Goal: Information Seeking & Learning: Find specific fact

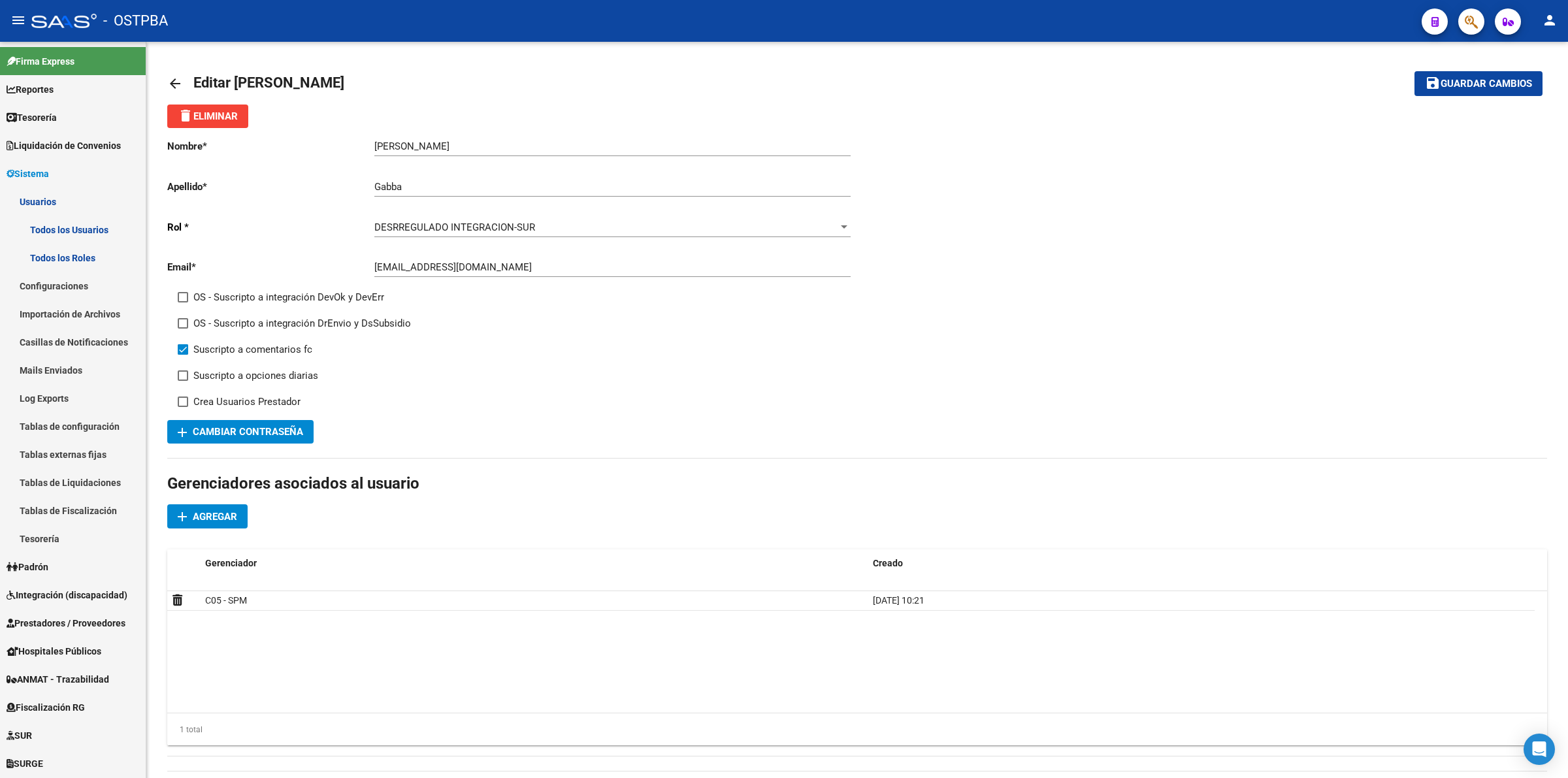
scroll to position [5, 0]
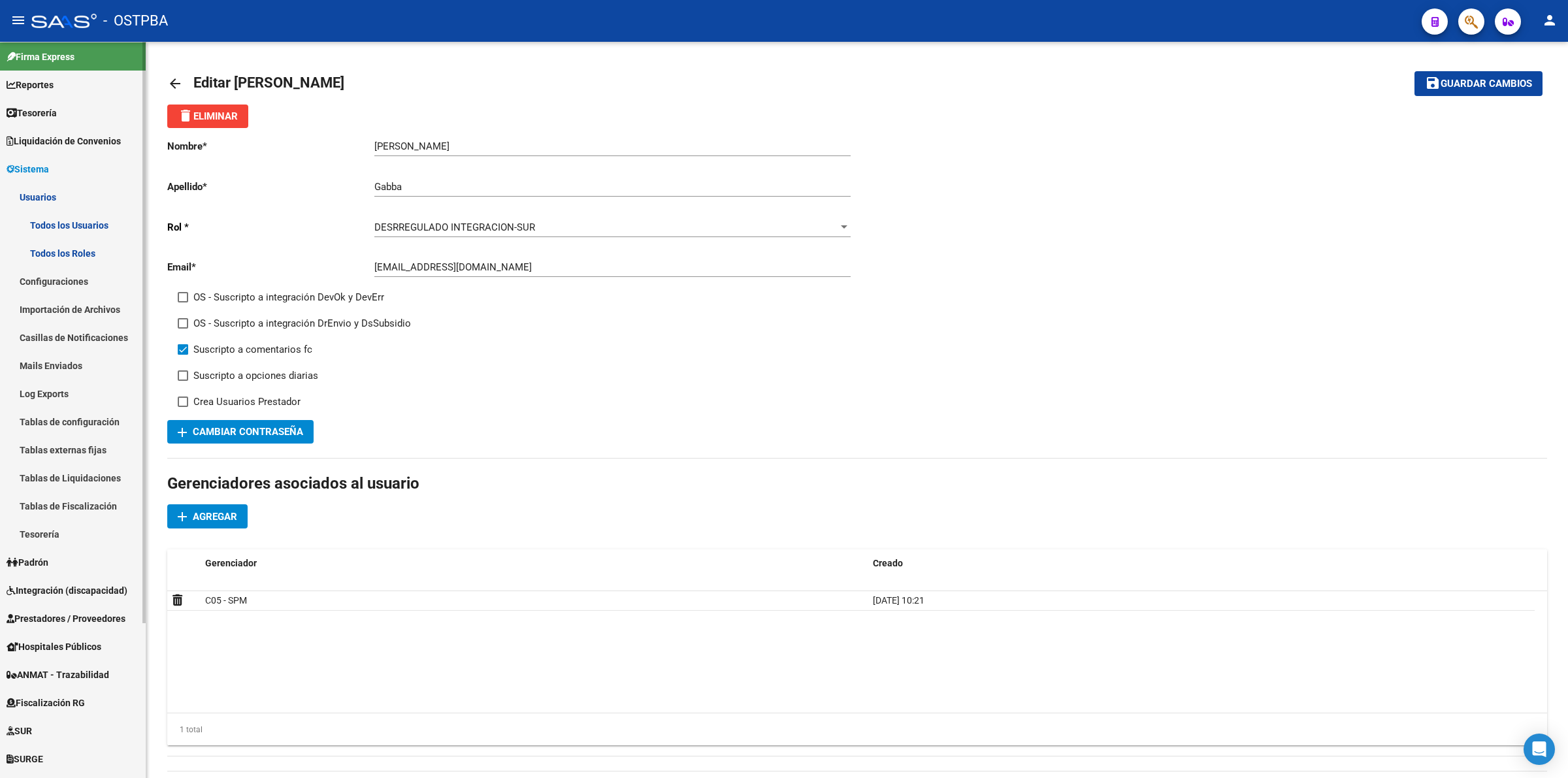
click at [57, 612] on span "Prestadores / Proveedores" at bounding box center [66, 618] width 119 height 14
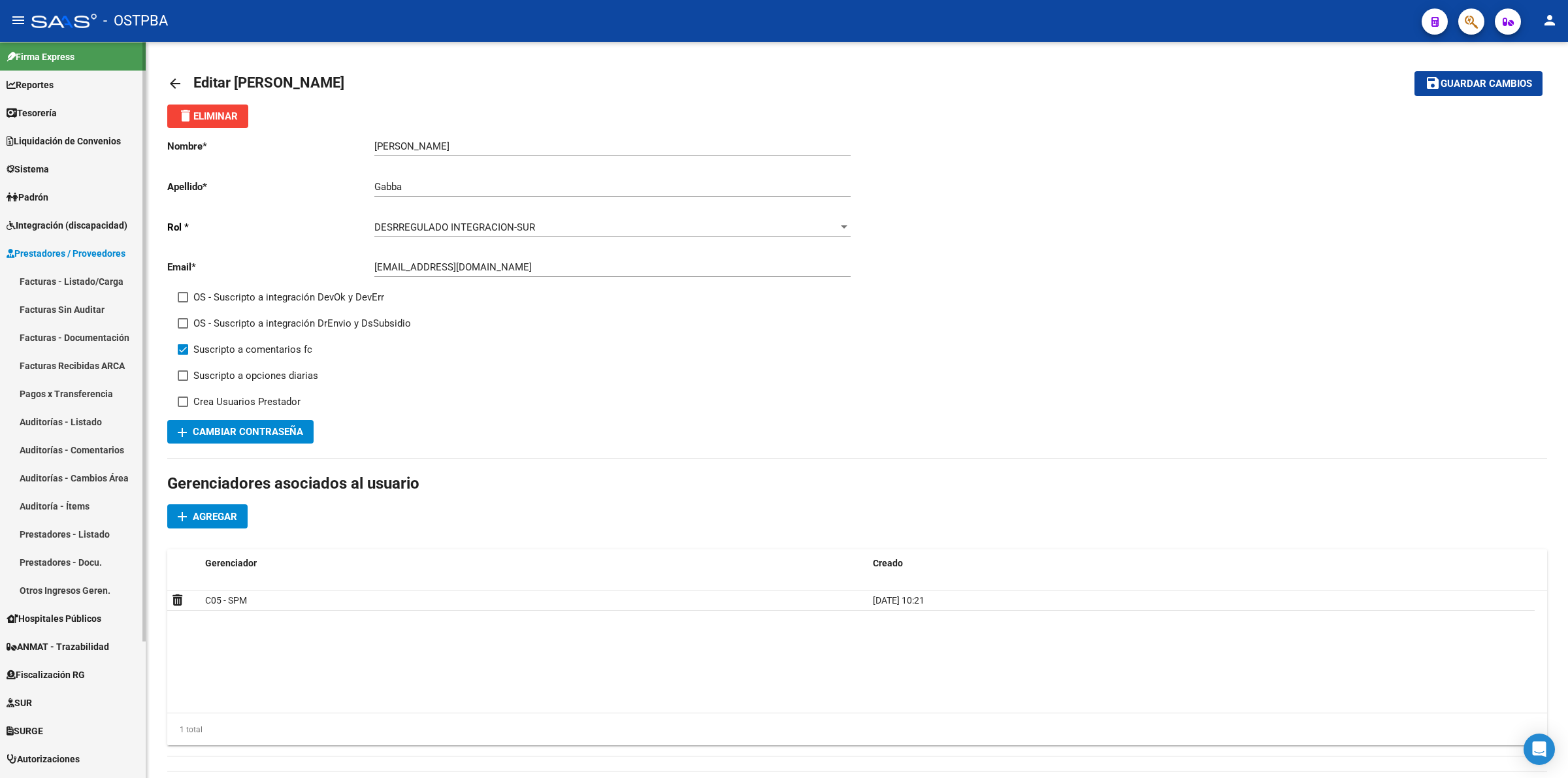
click at [91, 285] on link "Facturas - Listado/Carga" at bounding box center [73, 281] width 146 height 28
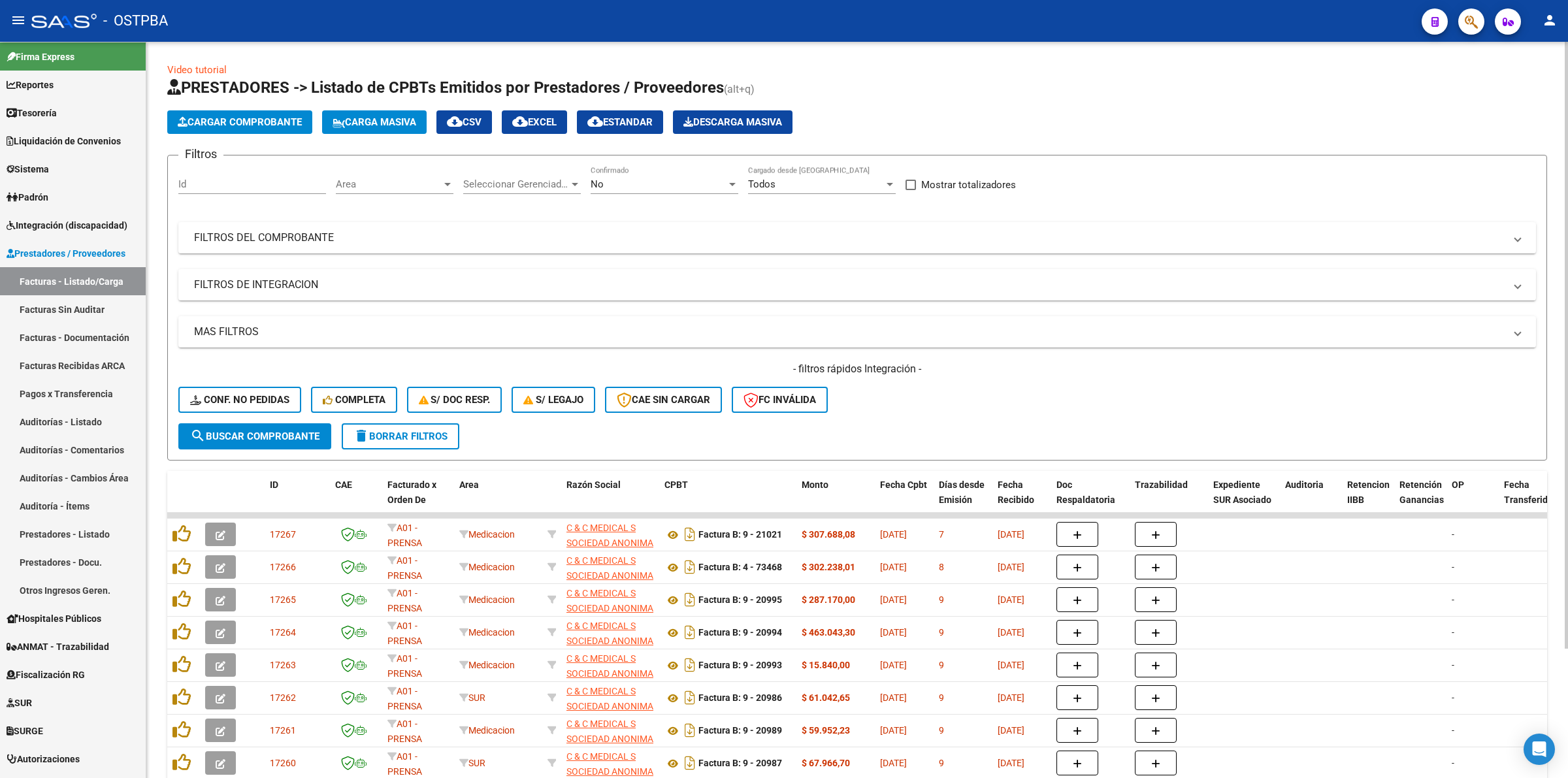
click at [703, 178] on div "No" at bounding box center [658, 184] width 136 height 12
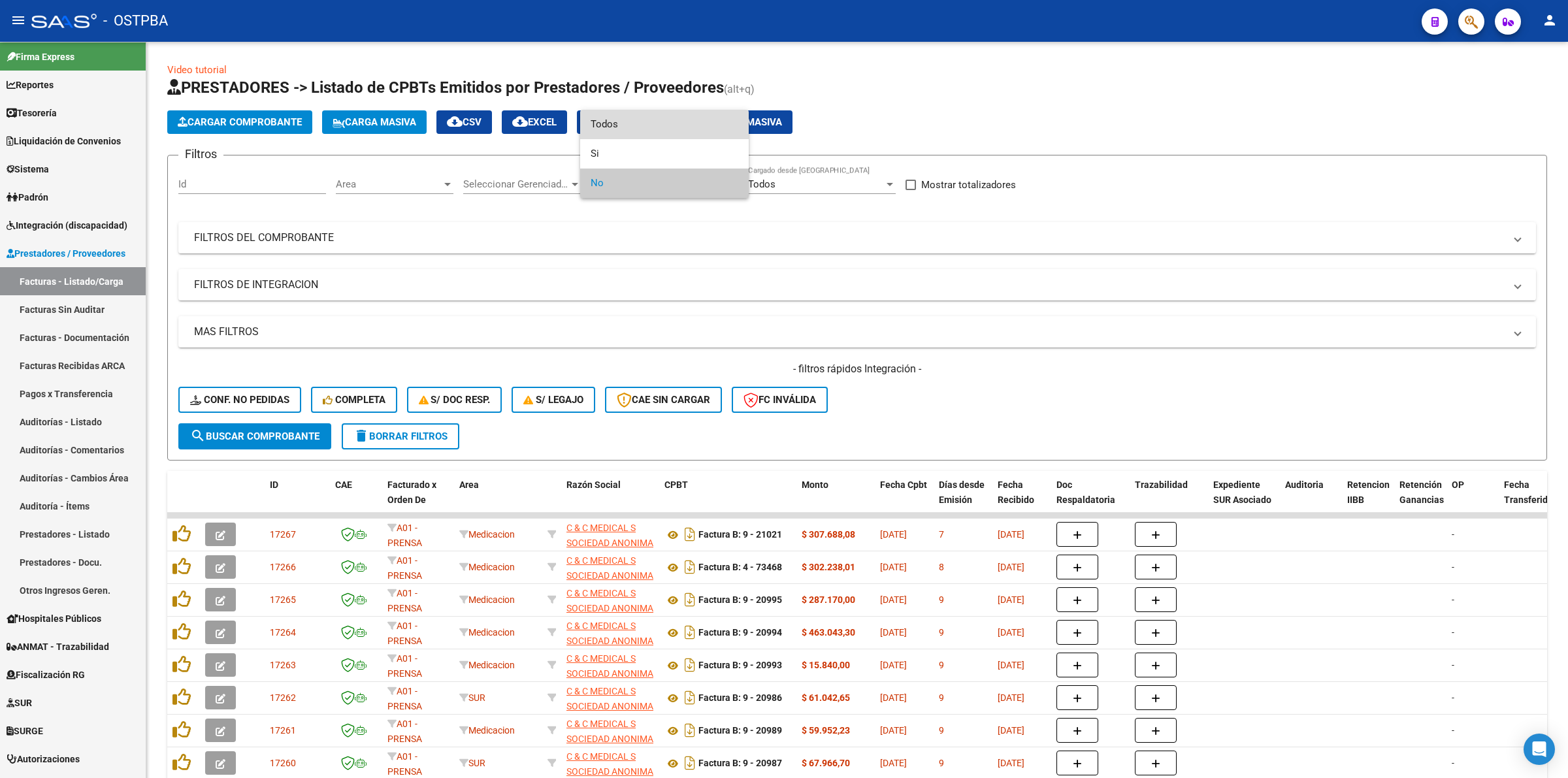
click at [657, 129] on span "Todos" at bounding box center [664, 124] width 147 height 29
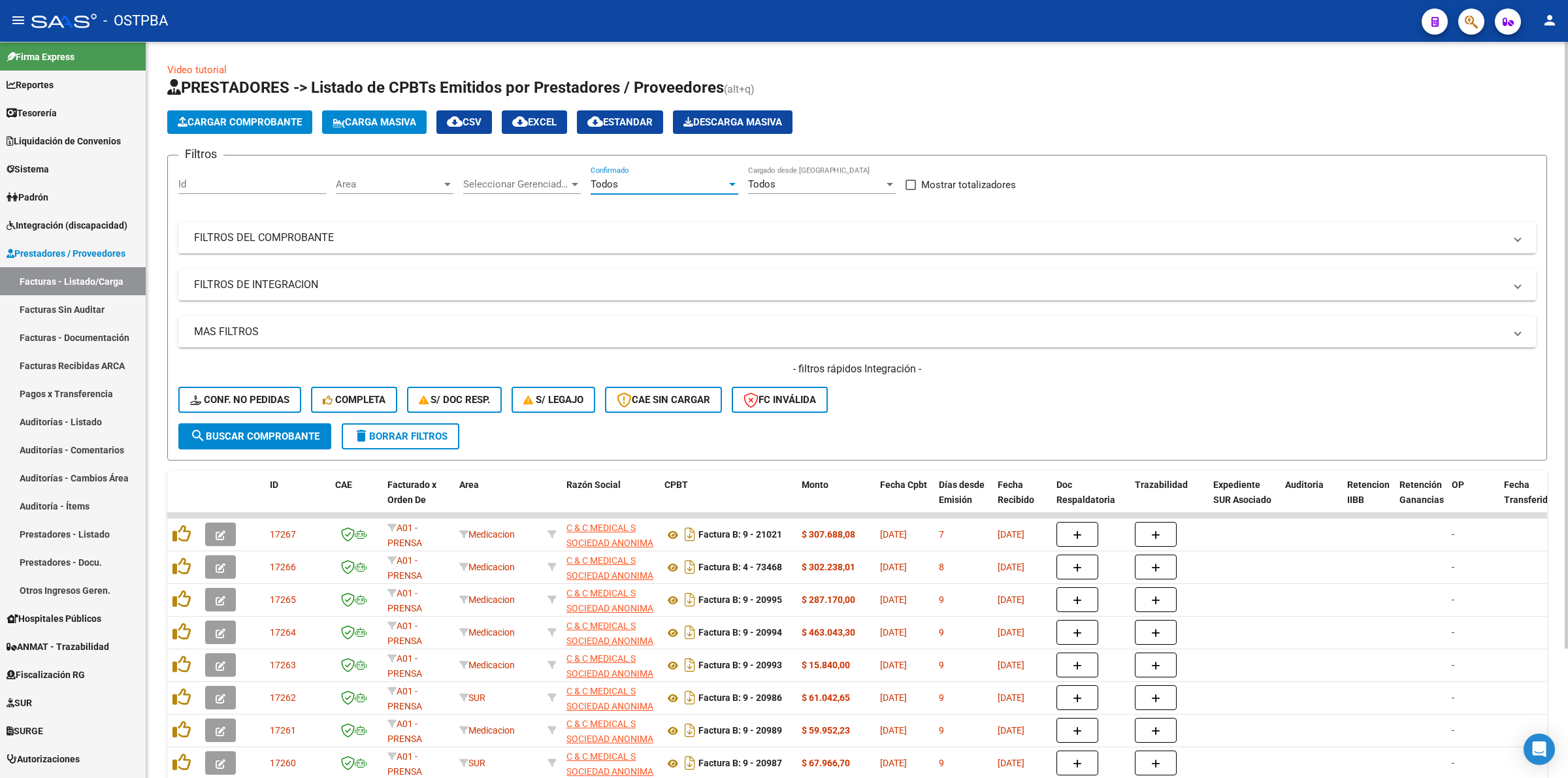
click at [363, 237] on mat-panel-title "FILTROS DEL COMPROBANTE" at bounding box center [849, 237] width 1310 height 14
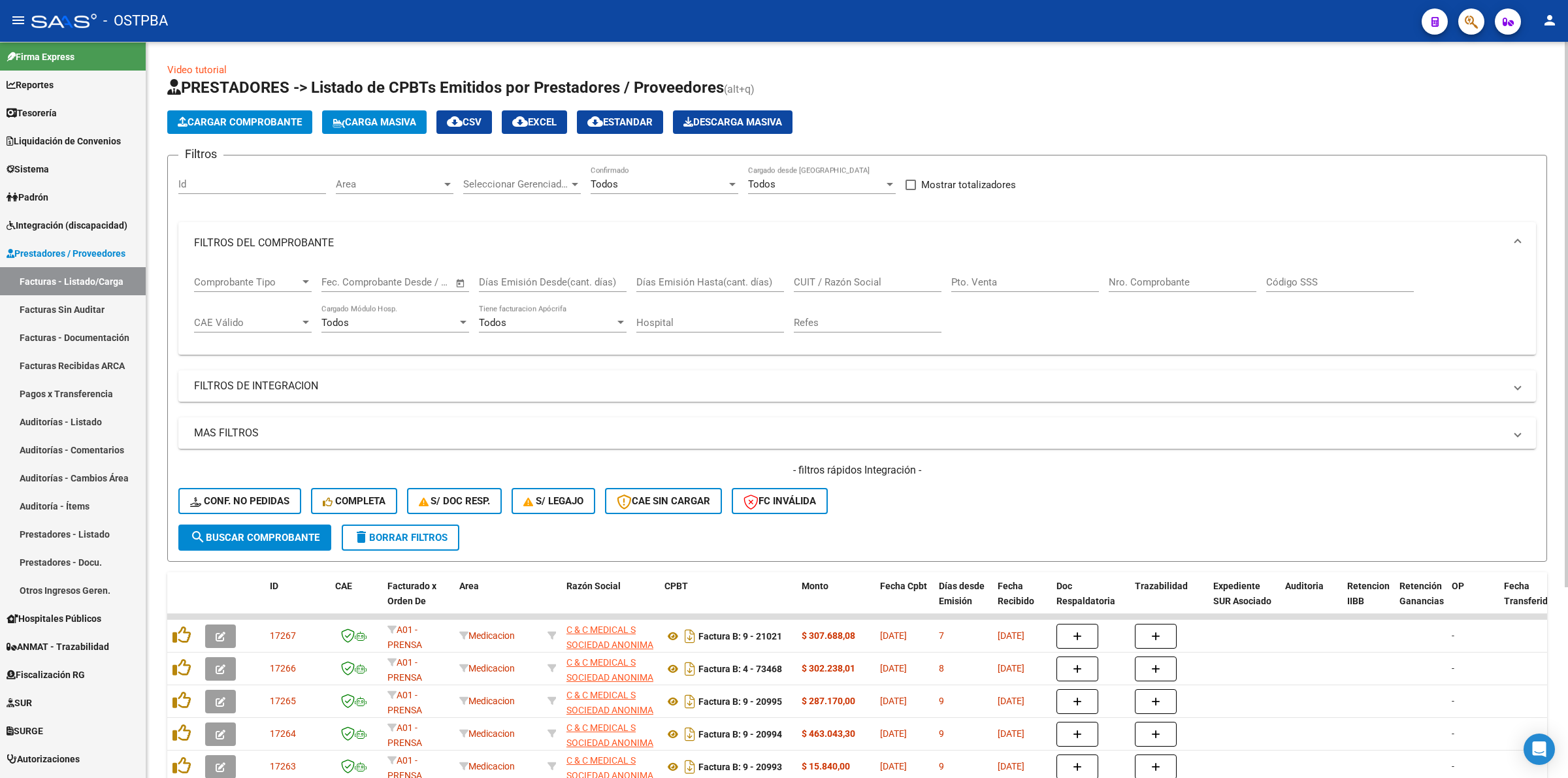
click at [1141, 278] on input "Nro. Comprobante" at bounding box center [1182, 282] width 147 height 12
drag, startPoint x: 1150, startPoint y: 280, endPoint x: 1040, endPoint y: 281, distance: 110.0
click at [1040, 281] on div "Comprobante Tipo Comprobante Tipo Start date – End date Fec. Comprobante Desde …" at bounding box center [857, 304] width 1326 height 81
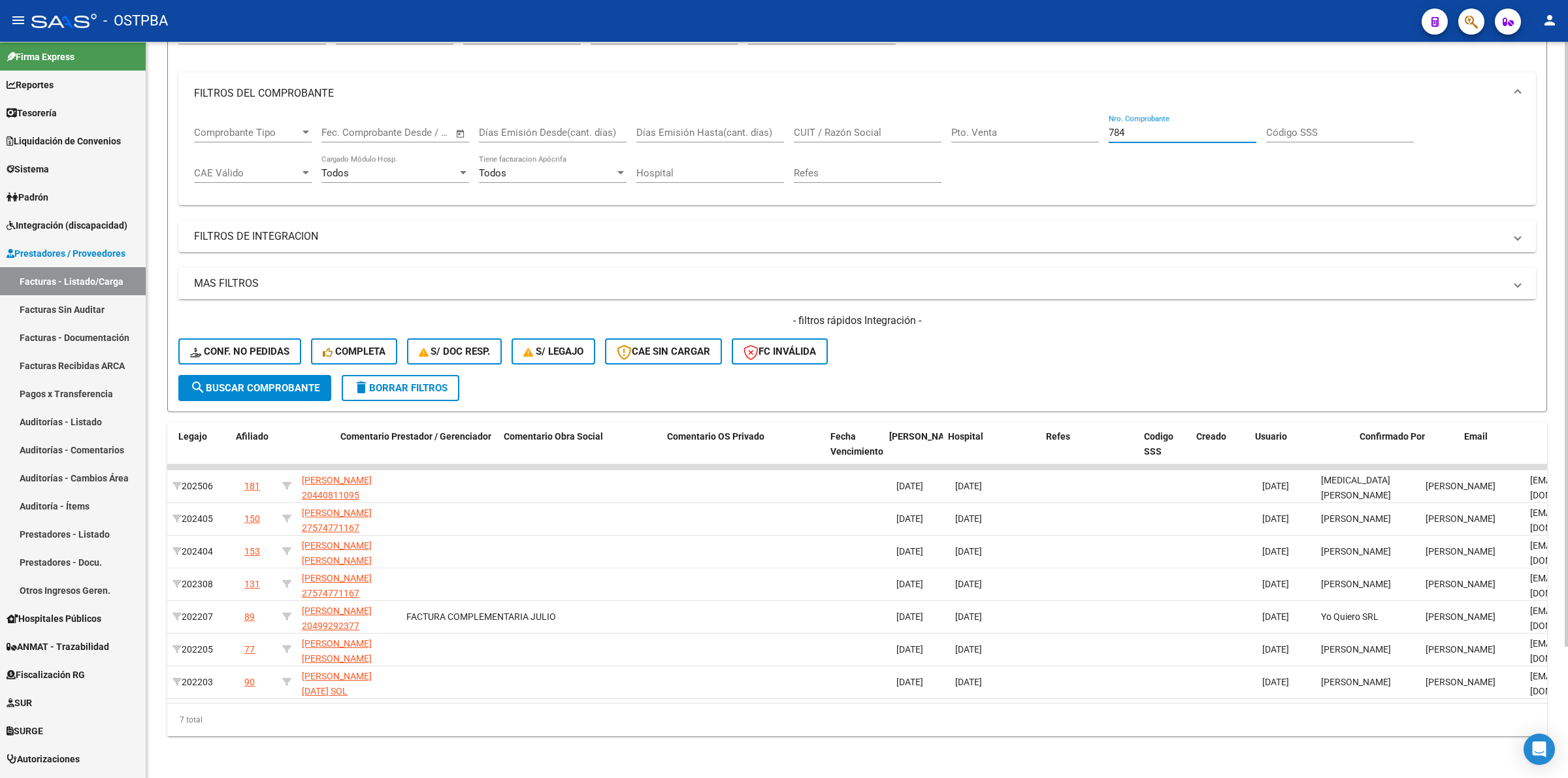
scroll to position [0, 1988]
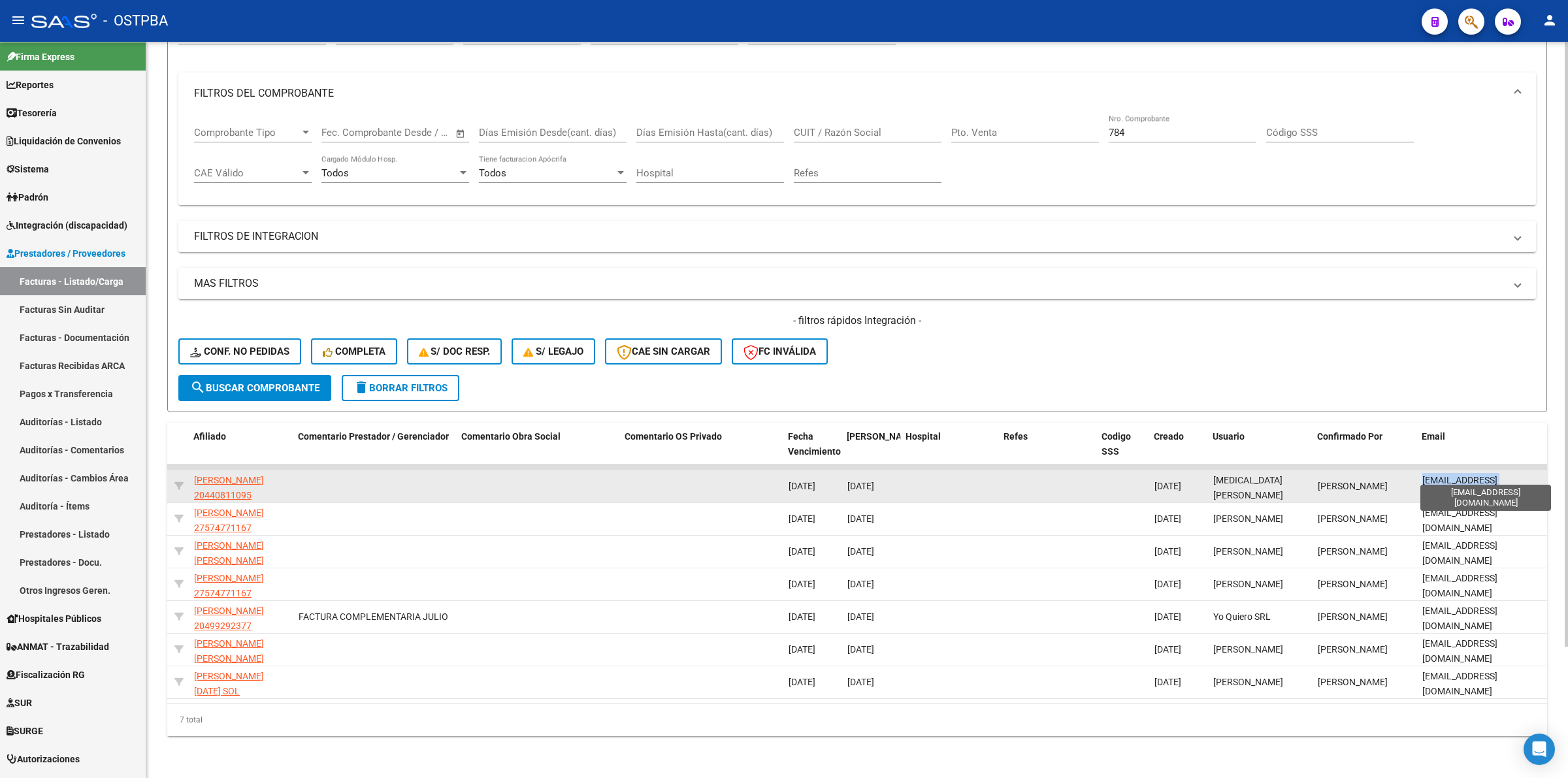
drag, startPoint x: 1418, startPoint y: 474, endPoint x: 1532, endPoint y: 474, distance: 114.0
click at [1532, 474] on datatable-body-cell "lic.yasminlares@gmail.com" at bounding box center [1482, 486] width 131 height 32
copy span "lic.yasminlares@gmail.com"
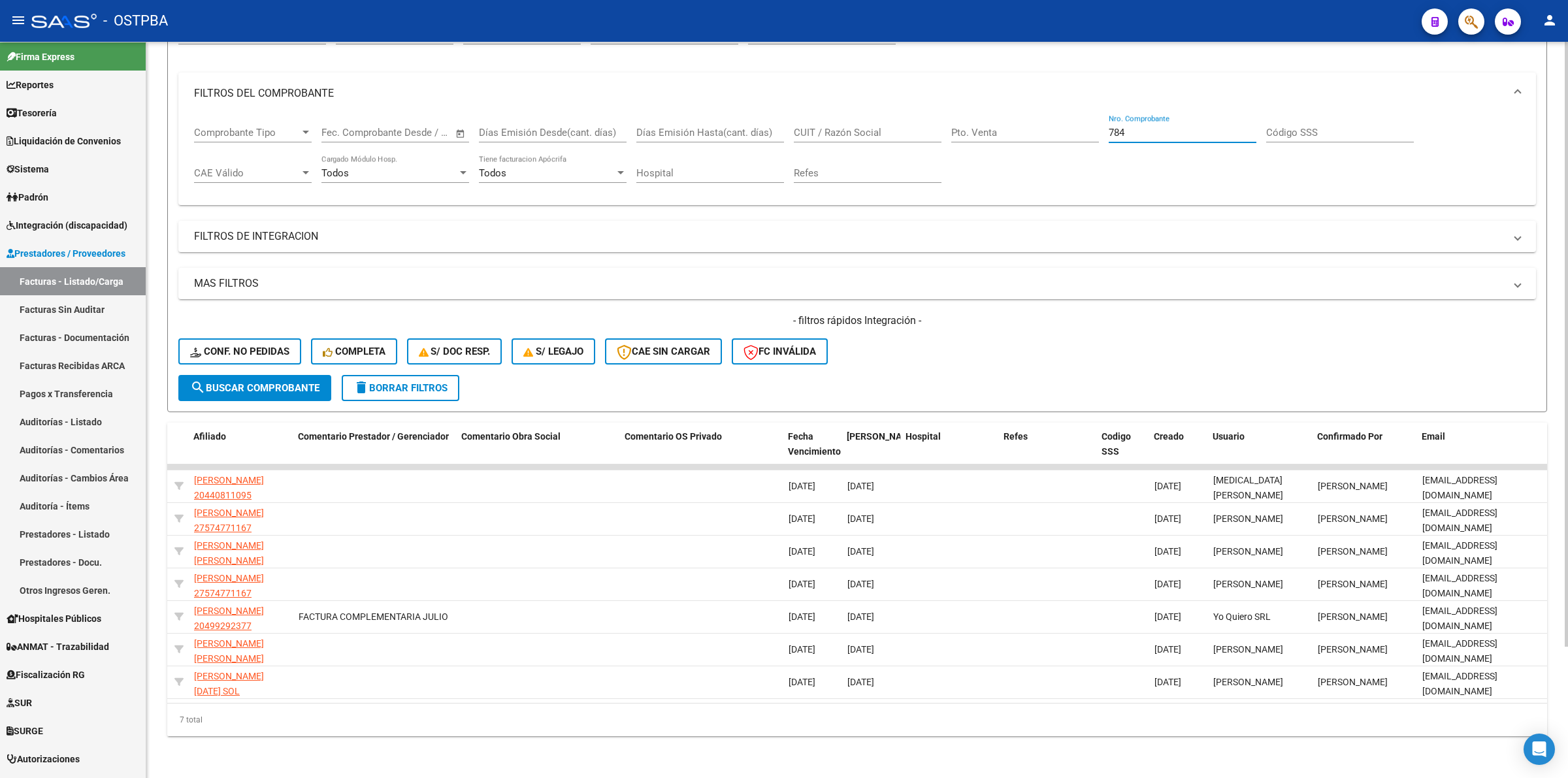
drag, startPoint x: 1166, startPoint y: 126, endPoint x: 912, endPoint y: 124, distance: 254.0
click at [912, 124] on div "Comprobante Tipo Comprobante Tipo Start date – End date Fec. Comprobante Desde …" at bounding box center [857, 154] width 1326 height 81
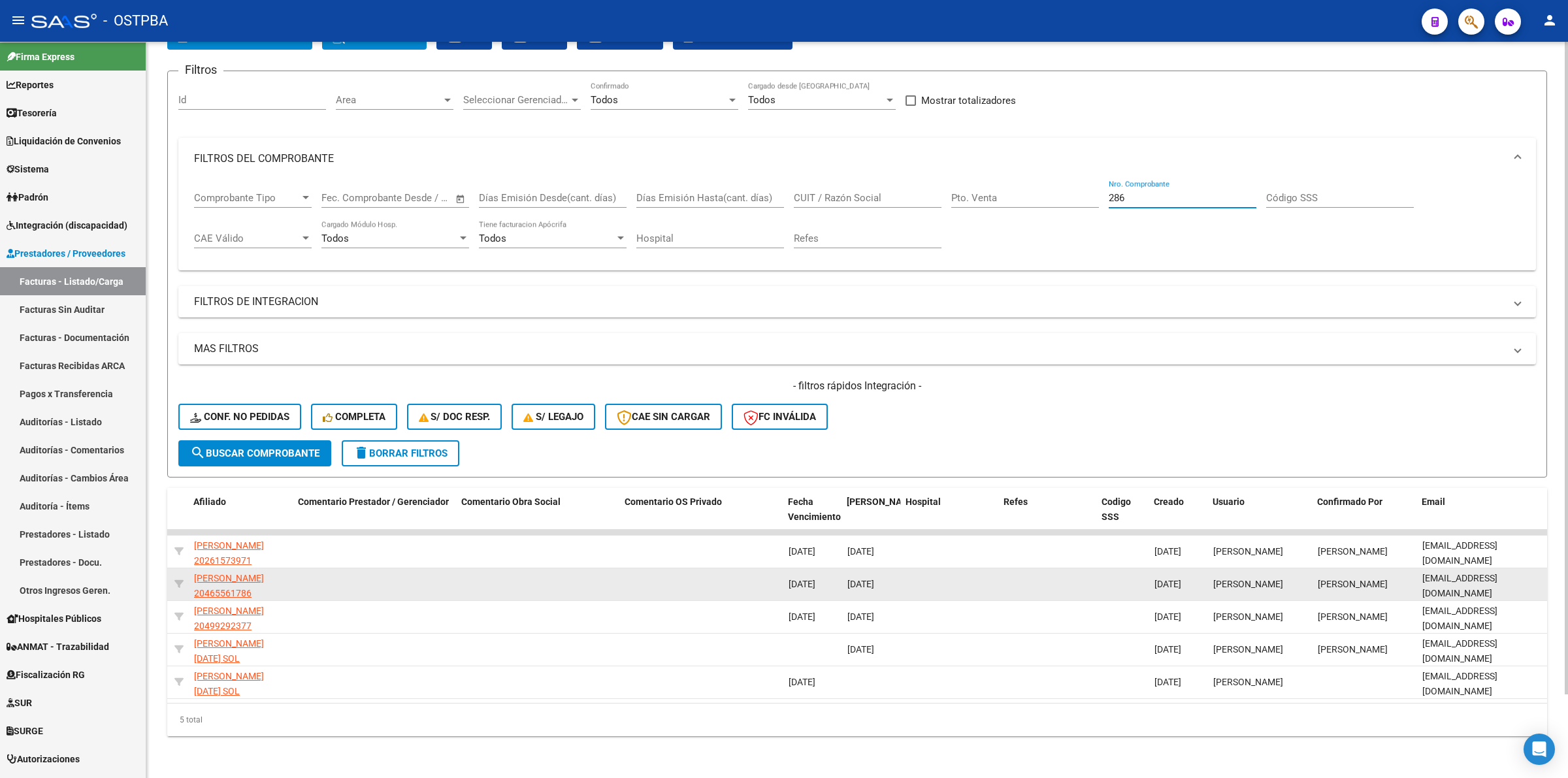
type input "286"
drag, startPoint x: 1415, startPoint y: 572, endPoint x: 1532, endPoint y: 570, distance: 117.0
copy div "davidamaturo@gmail.com"
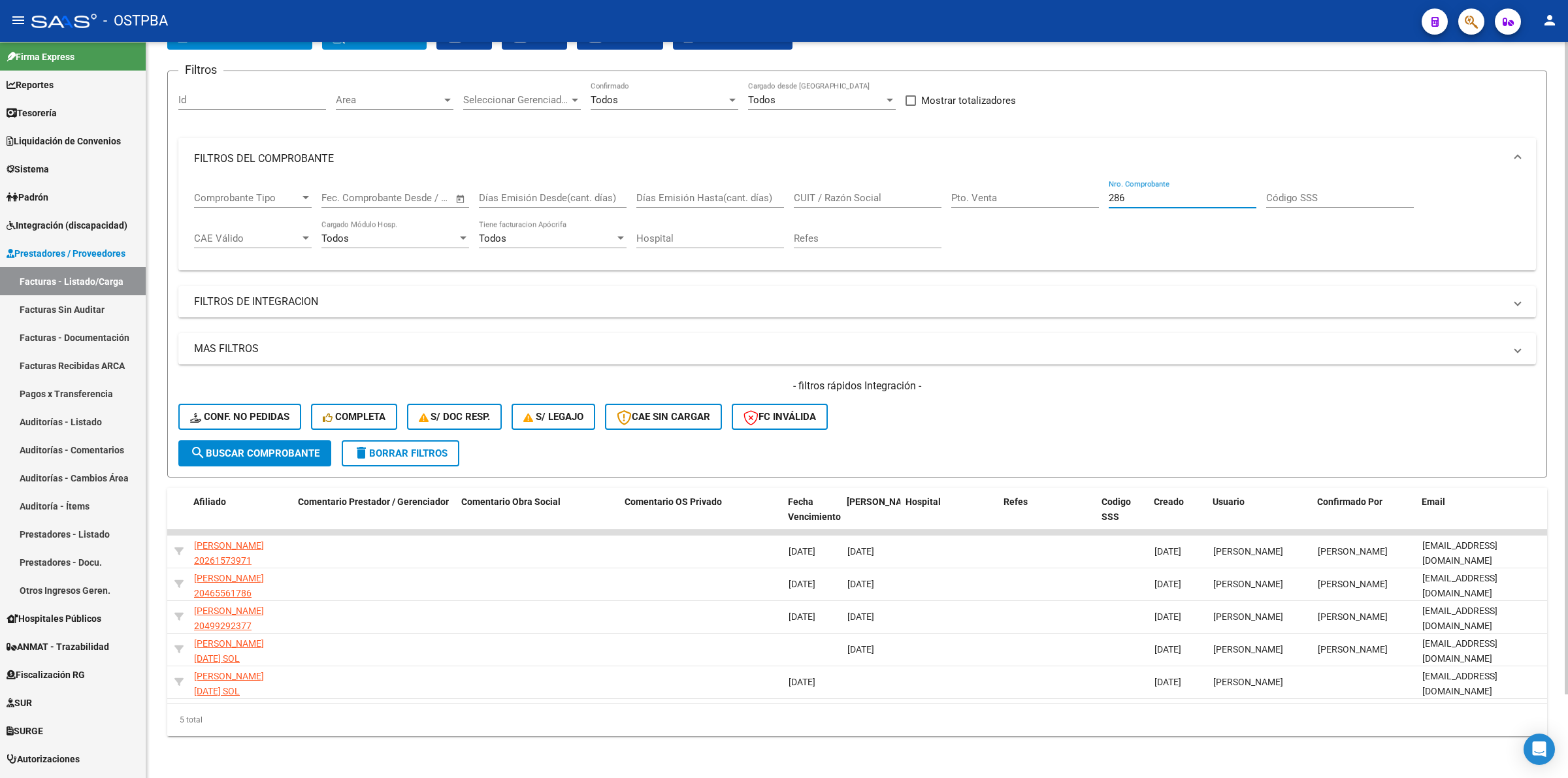
drag, startPoint x: 1174, startPoint y: 185, endPoint x: 789, endPoint y: 164, distance: 385.6
click at [789, 164] on mat-expansion-panel "FILTROS DEL COMPROBANTE Comprobante Tipo Comprobante Tipo Start date – End date…" at bounding box center [857, 204] width 1357 height 133
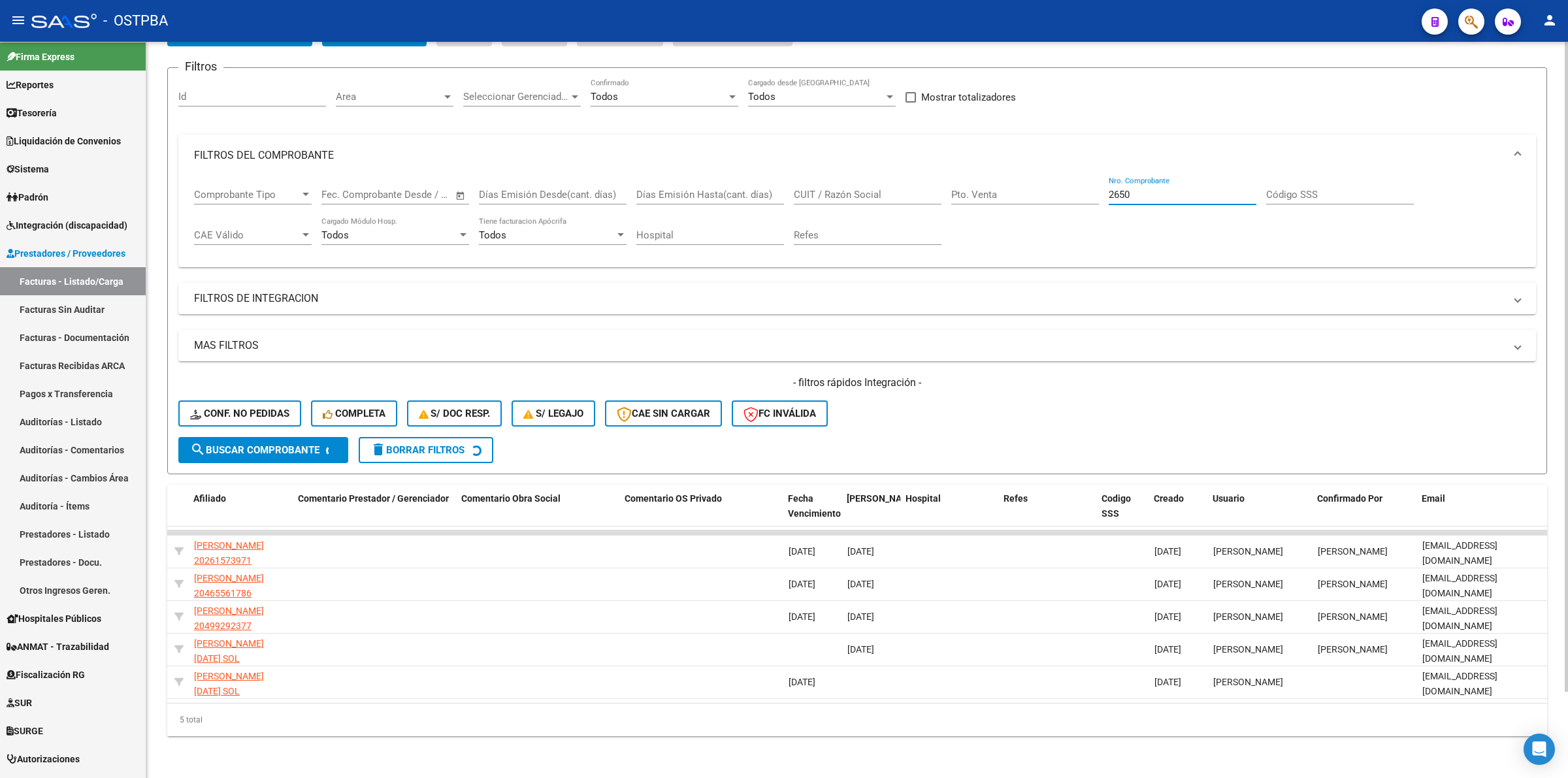
scroll to position [0, 0]
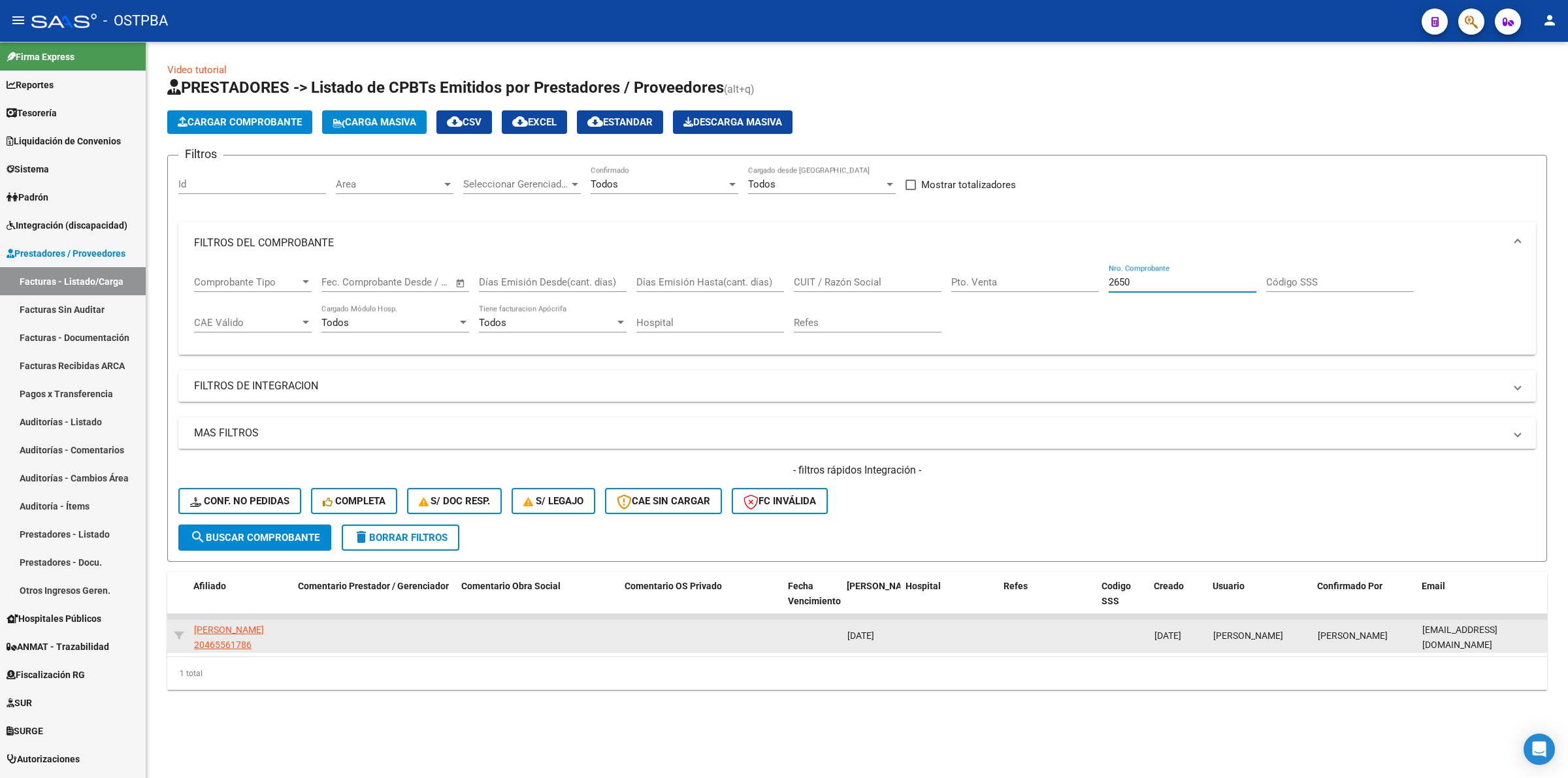
type input "2650"
drag, startPoint x: 1408, startPoint y: 634, endPoint x: 1511, endPoint y: 632, distance: 103.0
copy div "cet.psique@gmail.com"
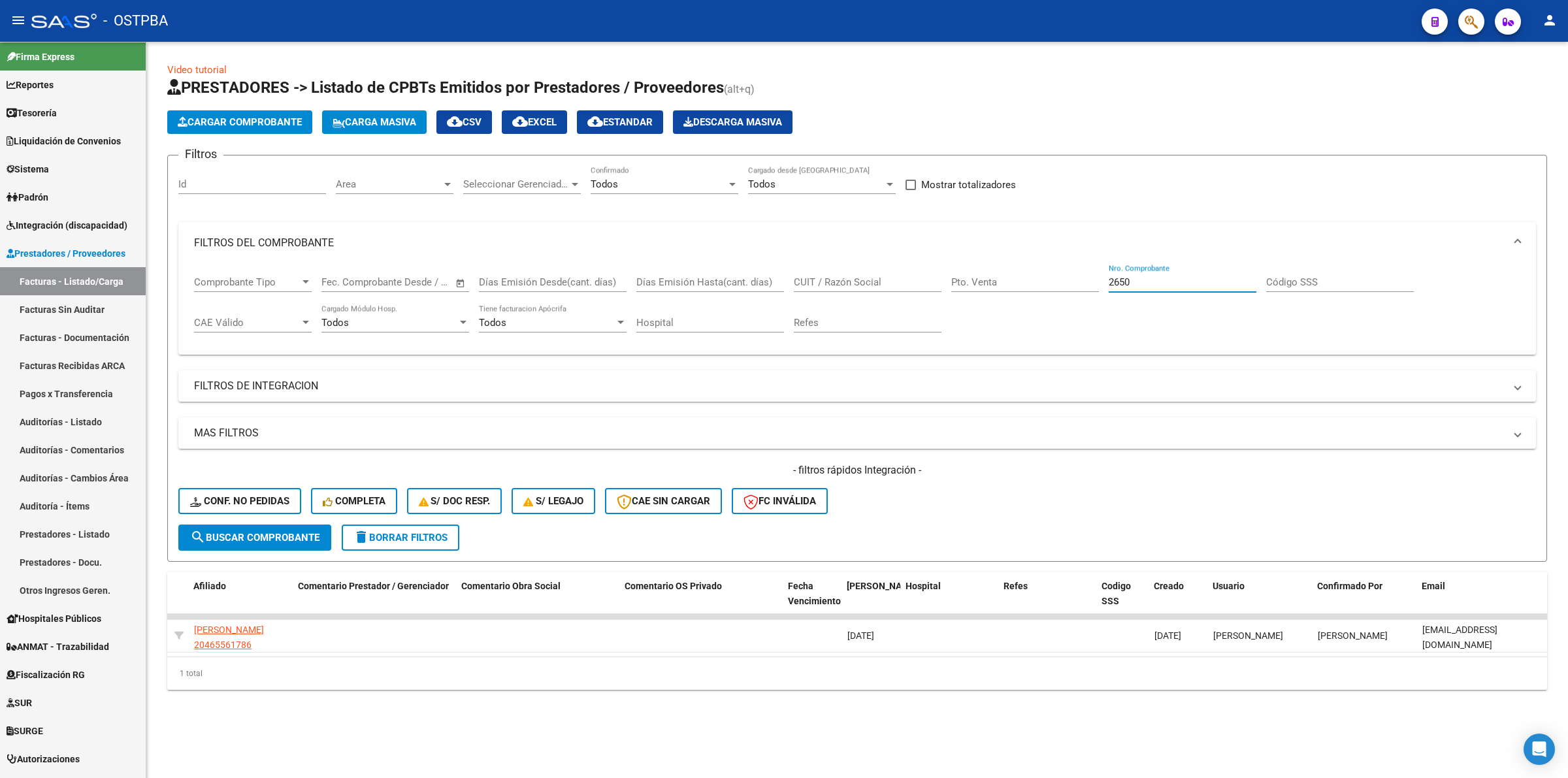
drag, startPoint x: 1170, startPoint y: 281, endPoint x: 963, endPoint y: 283, distance: 207.0
click at [963, 283] on div "Comprobante Tipo Comprobante Tipo Start date – End date Fec. Comprobante Desde …" at bounding box center [857, 304] width 1326 height 81
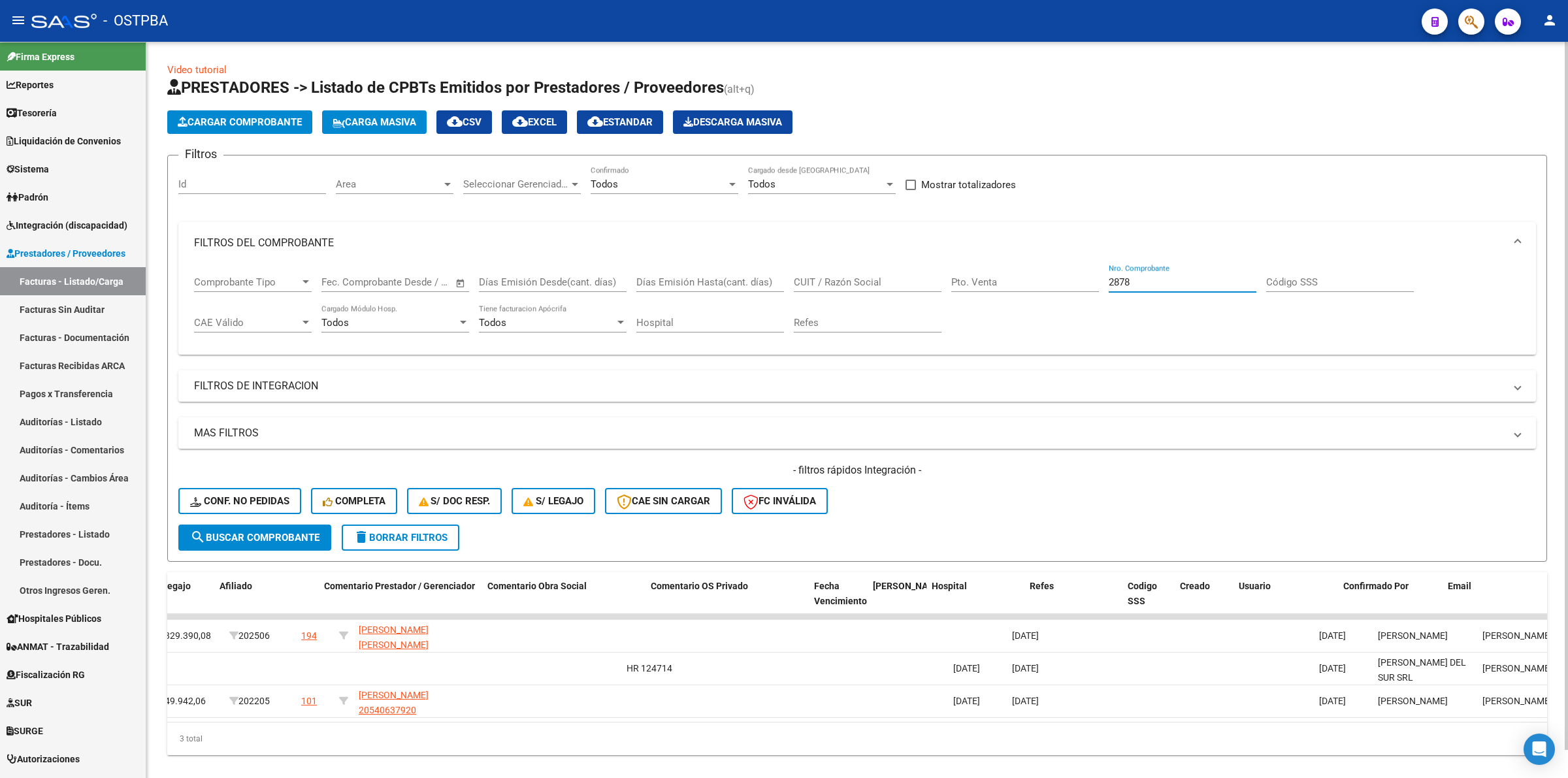
scroll to position [0, 1988]
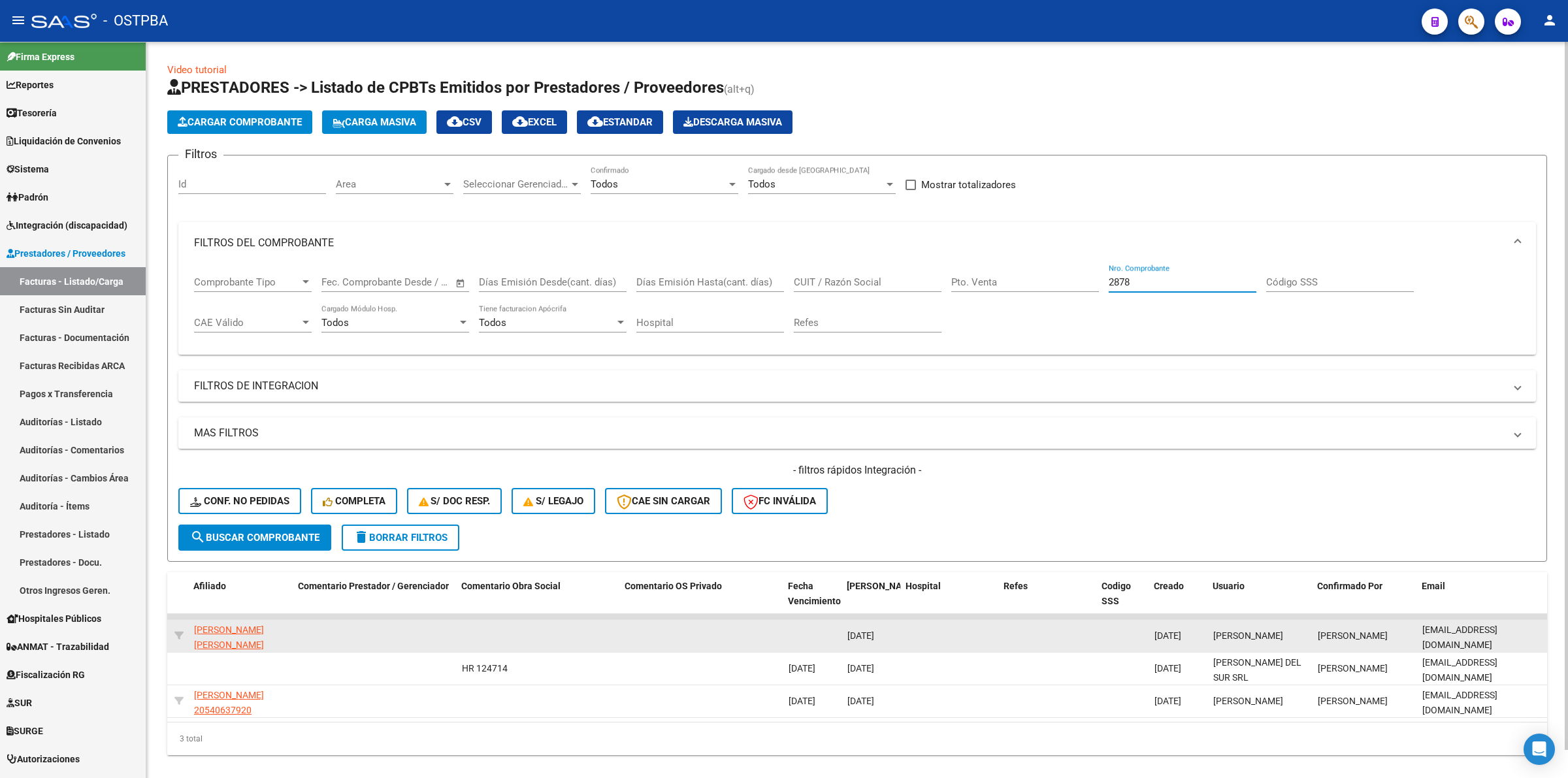
type input "2878"
drag, startPoint x: 1415, startPoint y: 634, endPoint x: 1544, endPoint y: 638, distance: 129.1
click at [1544, 638] on datatable-body-cell "telefonoj2cobre@gmail.com" at bounding box center [1482, 636] width 131 height 32
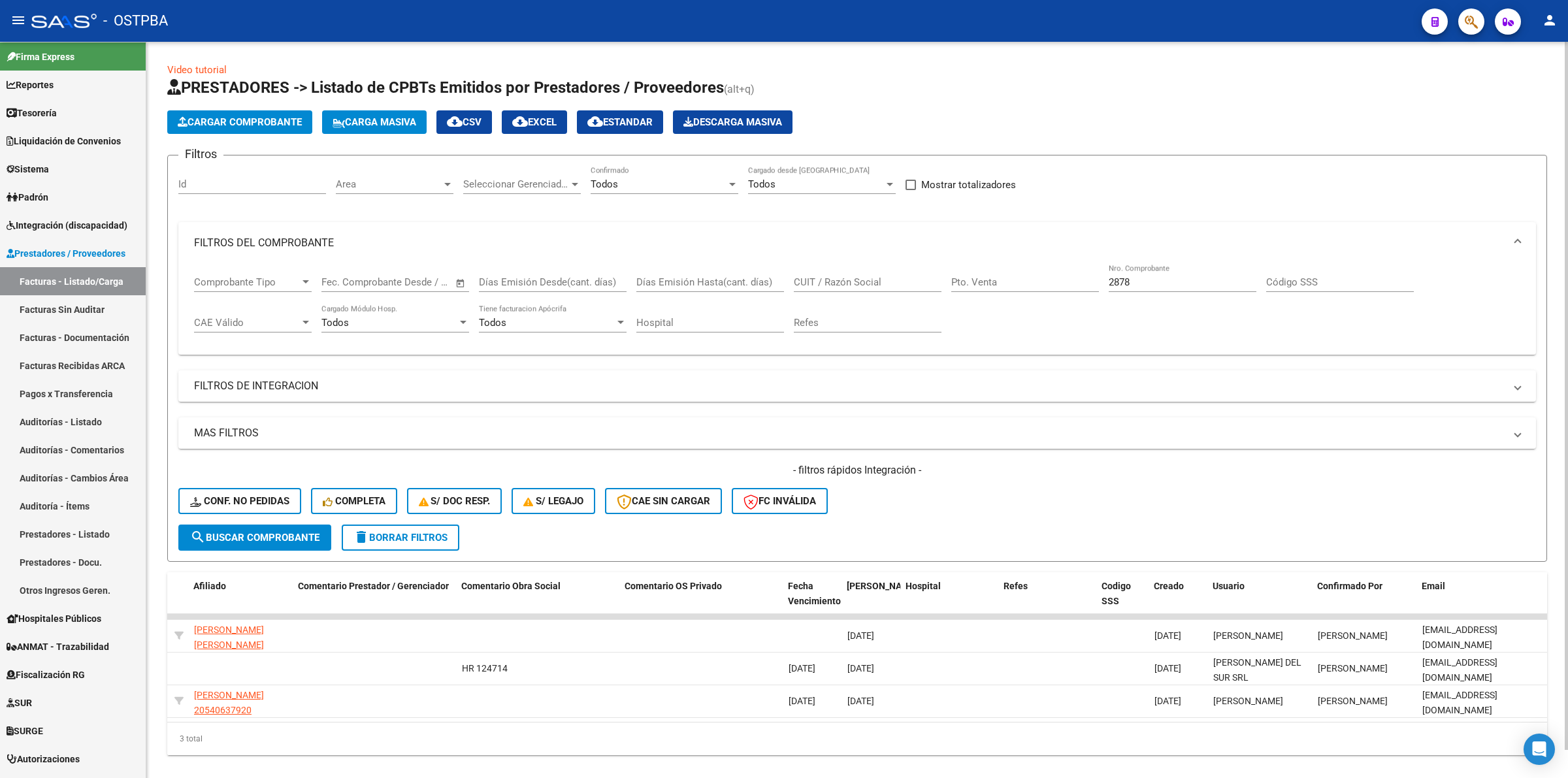
drag, startPoint x: 1517, startPoint y: 637, endPoint x: 1339, endPoint y: 451, distance: 257.4
click at [1339, 451] on div "MAS FILTROS Todos Con Doc. Respaldatoria Todos Con Trazabilidad Todos Asociado …" at bounding box center [857, 471] width 1357 height 107
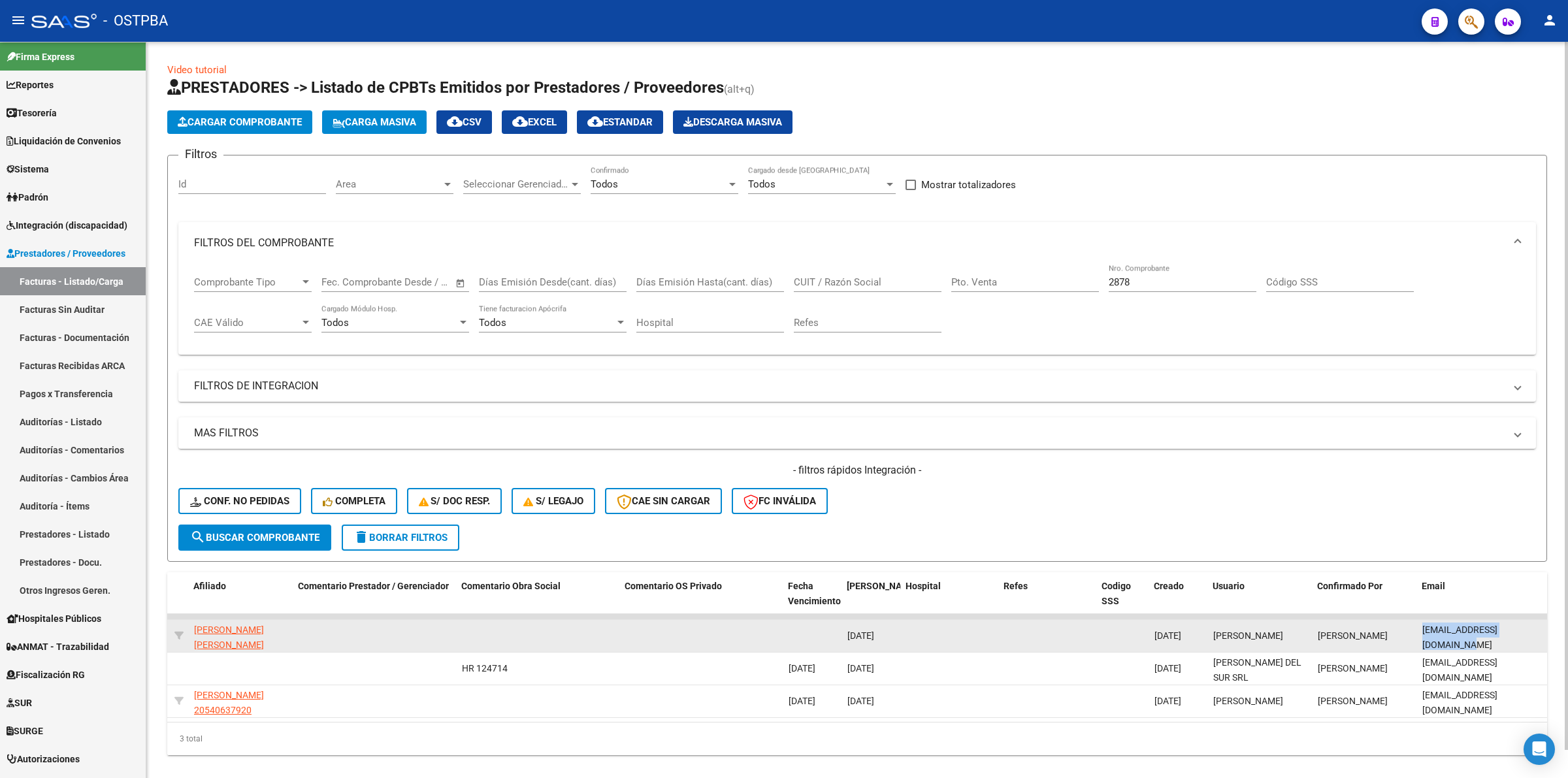
drag, startPoint x: 1415, startPoint y: 629, endPoint x: 1539, endPoint y: 628, distance: 124.0
click at [1540, 628] on datatable-body-cell "telefonoj2cobre@gmail.com" at bounding box center [1482, 636] width 131 height 32
copy span "telefonoj2cobre@gmail.com"
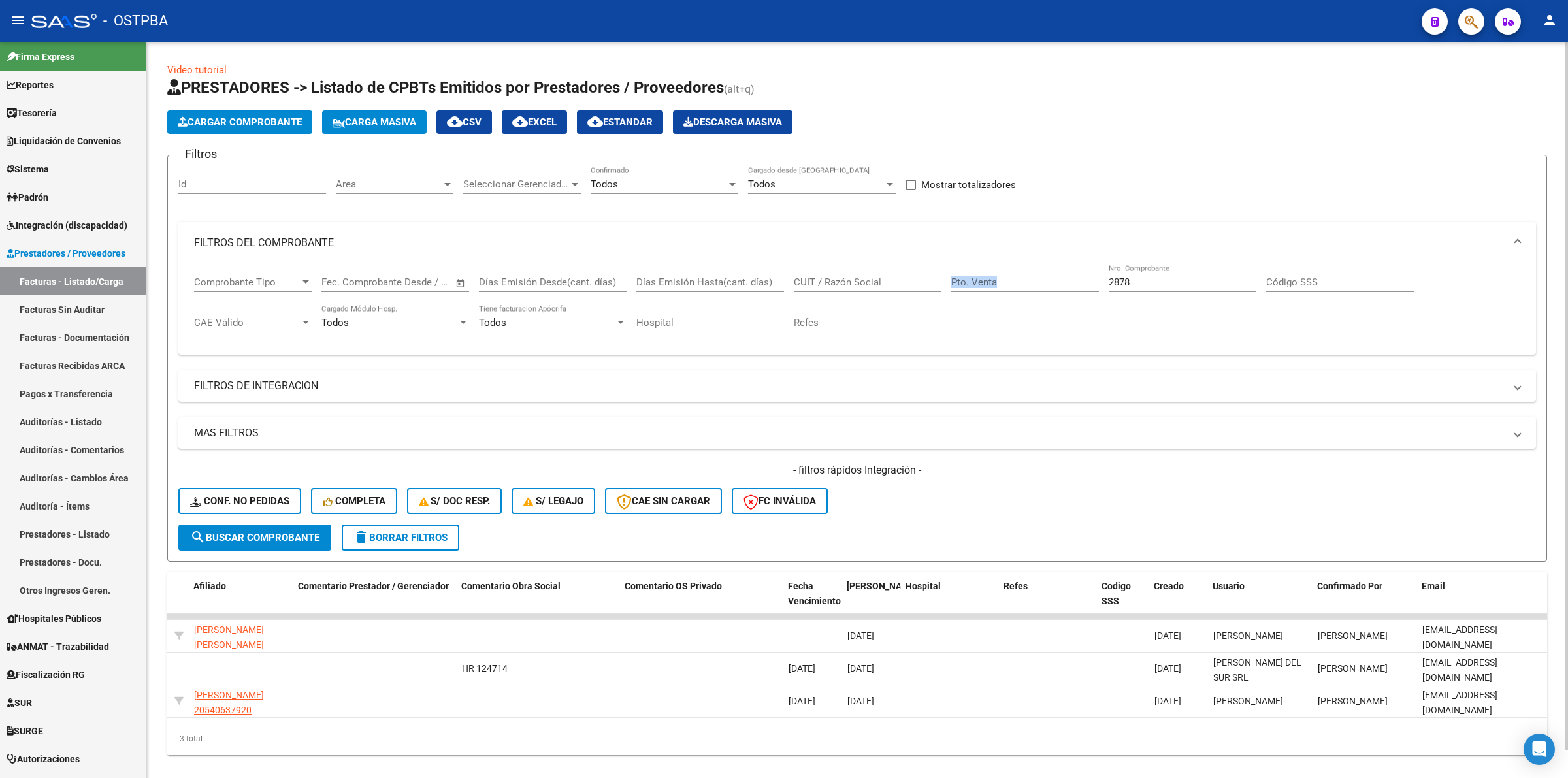
drag, startPoint x: 1153, startPoint y: 288, endPoint x: 1074, endPoint y: 276, distance: 79.9
click at [1074, 276] on div "Comprobante Tipo Comprobante Tipo Start date – End date Fec. Comprobante Desde …" at bounding box center [857, 304] width 1326 height 81
click at [1201, 271] on div "2878 Nro. Comprobante" at bounding box center [1182, 277] width 147 height 28
drag, startPoint x: 1189, startPoint y: 283, endPoint x: 948, endPoint y: 286, distance: 241.0
click at [948, 286] on div "Comprobante Tipo Comprobante Tipo Start date – End date Fec. Comprobante Desde …" at bounding box center [857, 304] width 1326 height 81
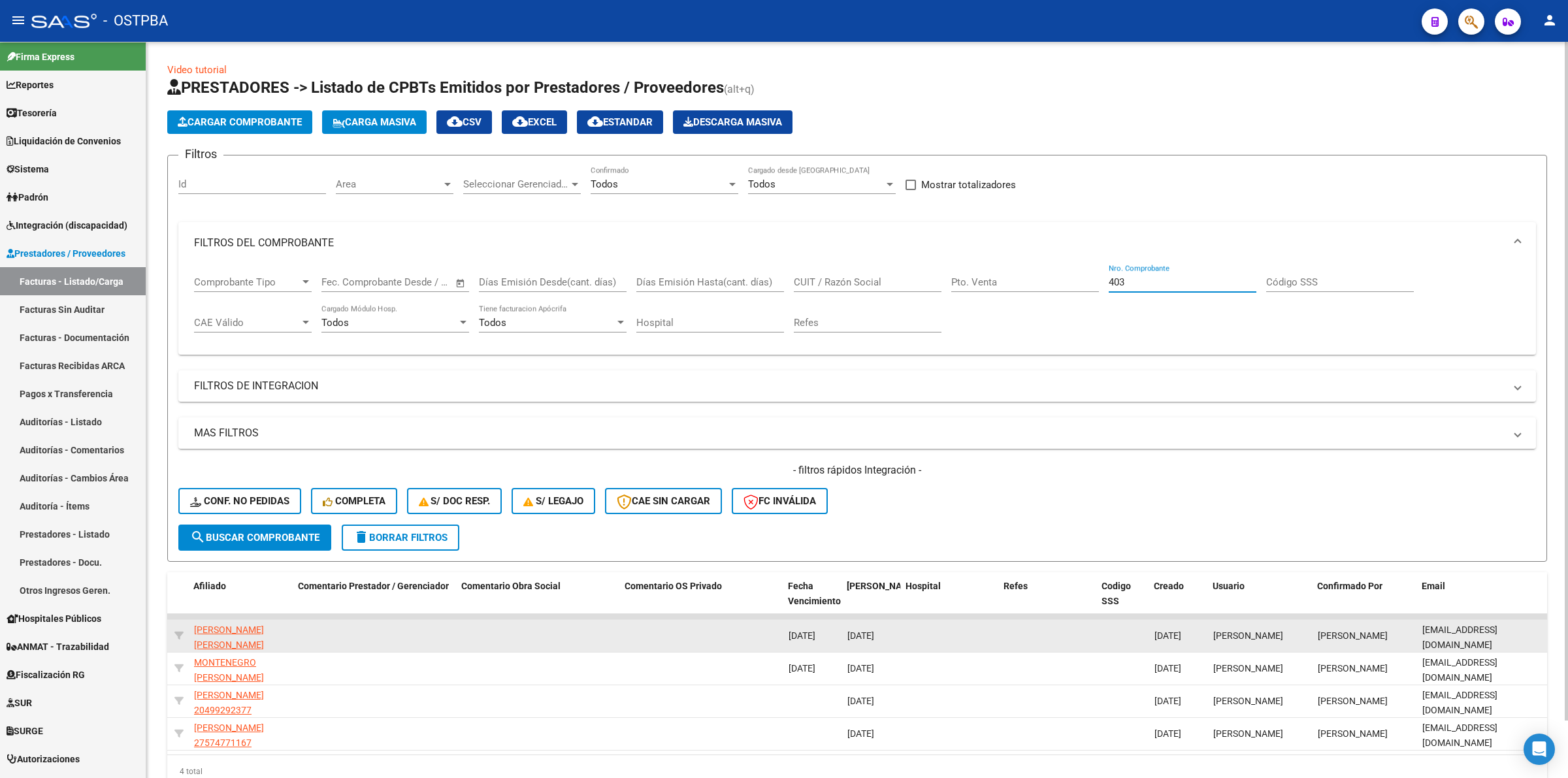
type input "403"
drag, startPoint x: 1415, startPoint y: 632, endPoint x: 1539, endPoint y: 631, distance: 124.0
copy div "betianagilardi3@gmail.com"
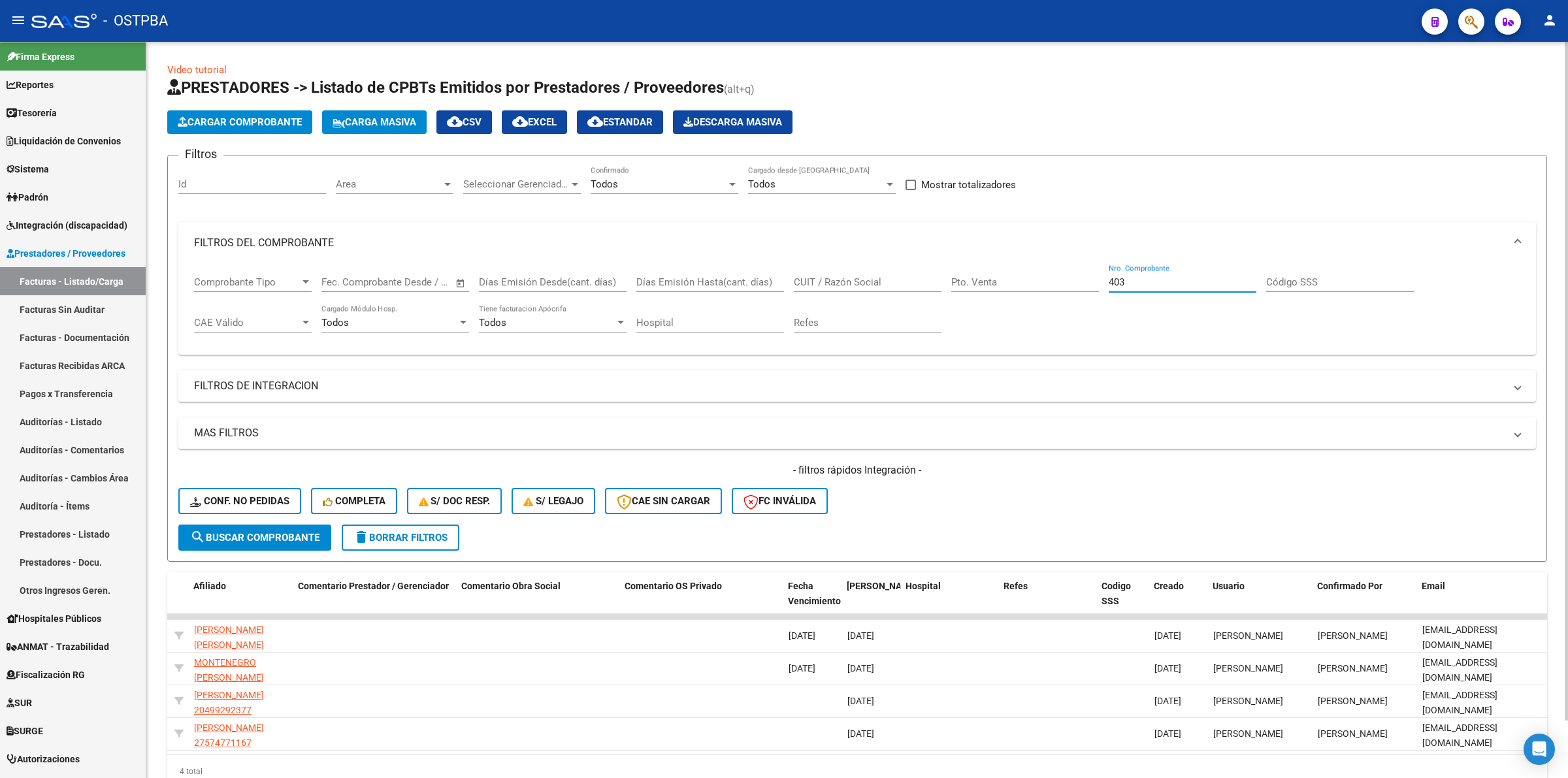
drag, startPoint x: 1164, startPoint y: 274, endPoint x: 931, endPoint y: 276, distance: 233.0
click at [931, 276] on div "Comprobante Tipo Comprobante Tipo Start date – End date Fec. Comprobante Desde …" at bounding box center [857, 304] width 1326 height 81
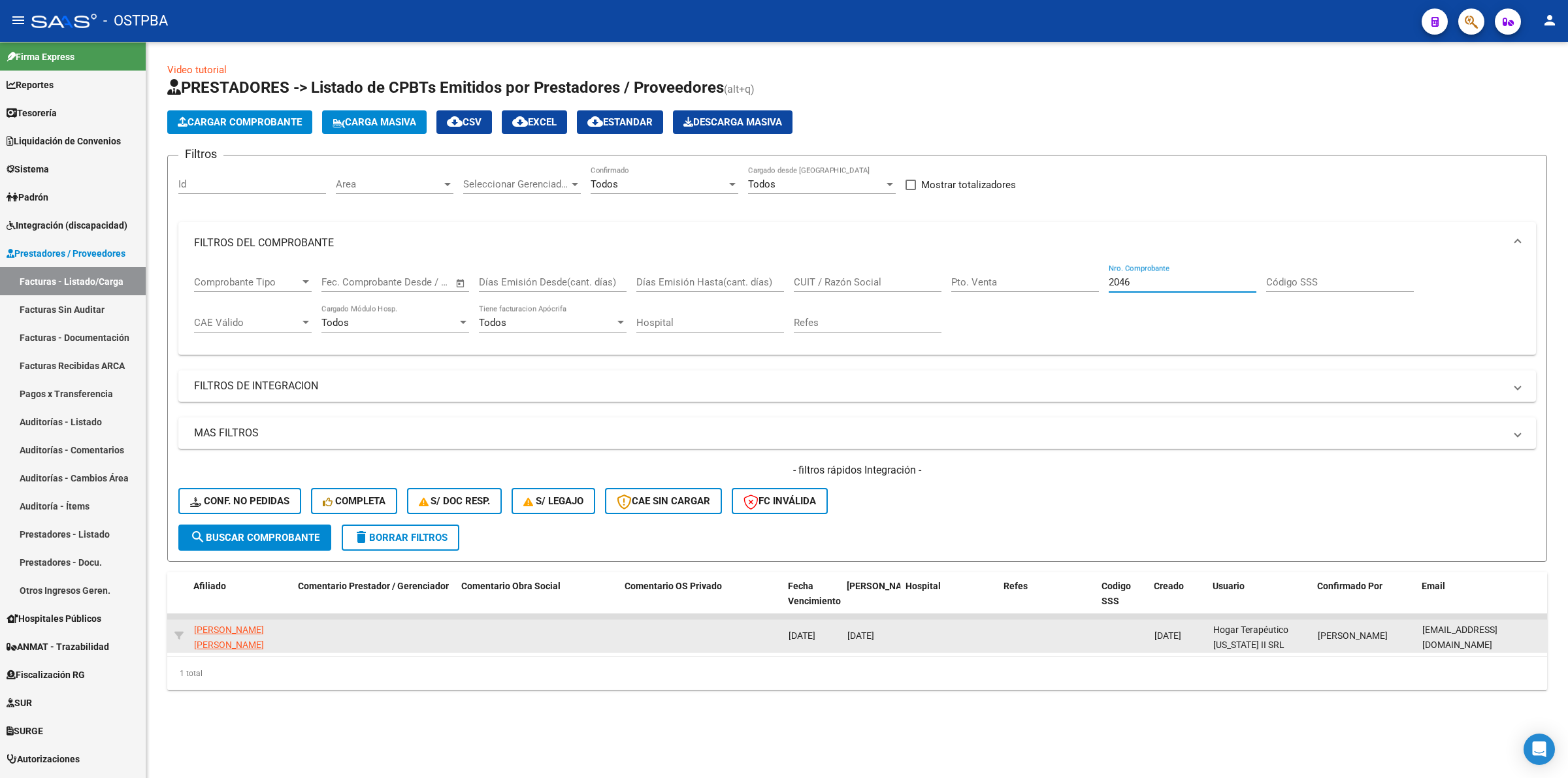
type input "2046"
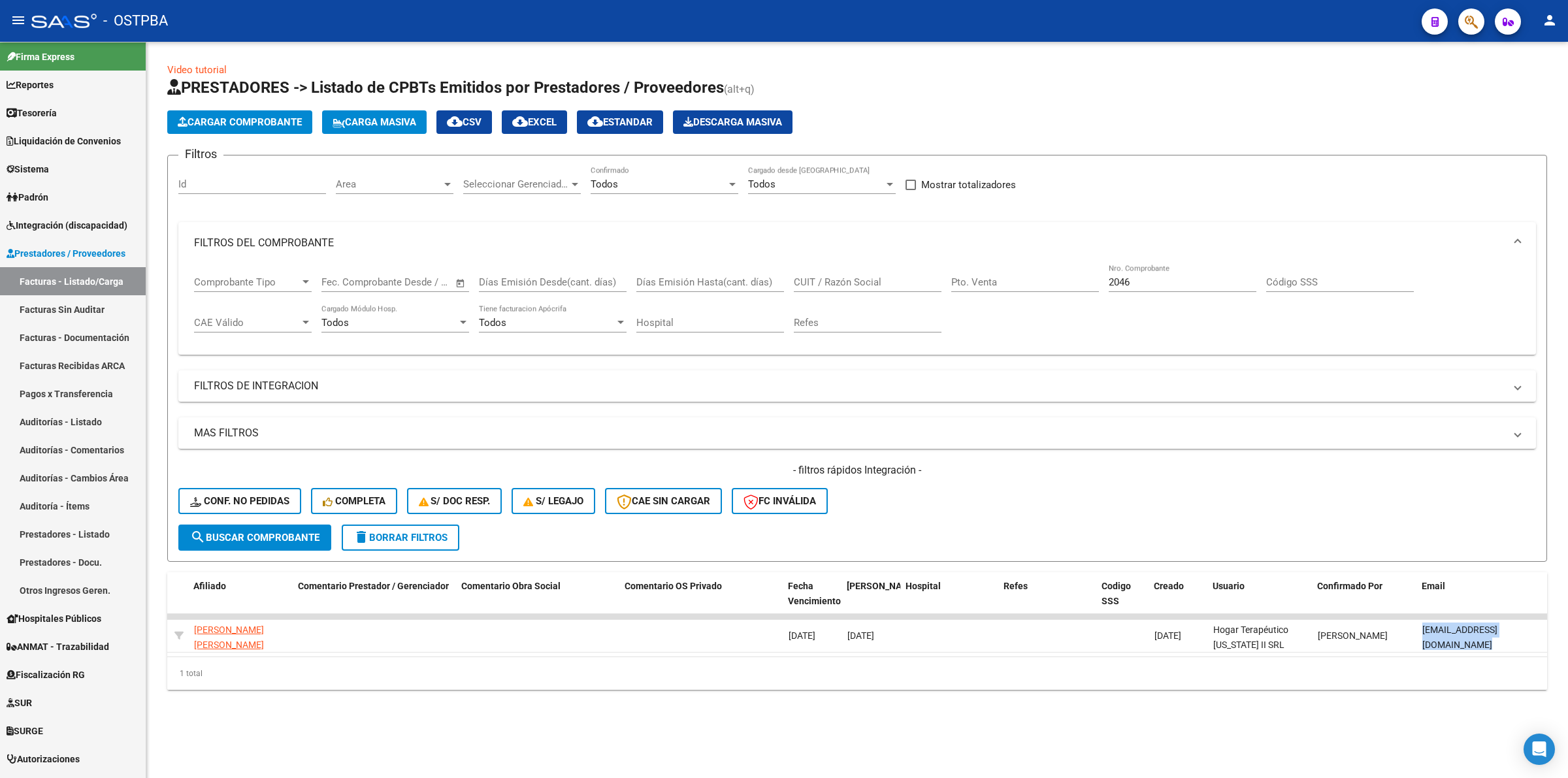
drag, startPoint x: 1419, startPoint y: 634, endPoint x: 1550, endPoint y: 634, distance: 131.0
click at [1550, 634] on div "Video tutorial PRESTADORES -> Listado de CPBTs Emitidos por Prestadores / Prove…" at bounding box center [857, 386] width 1421 height 690
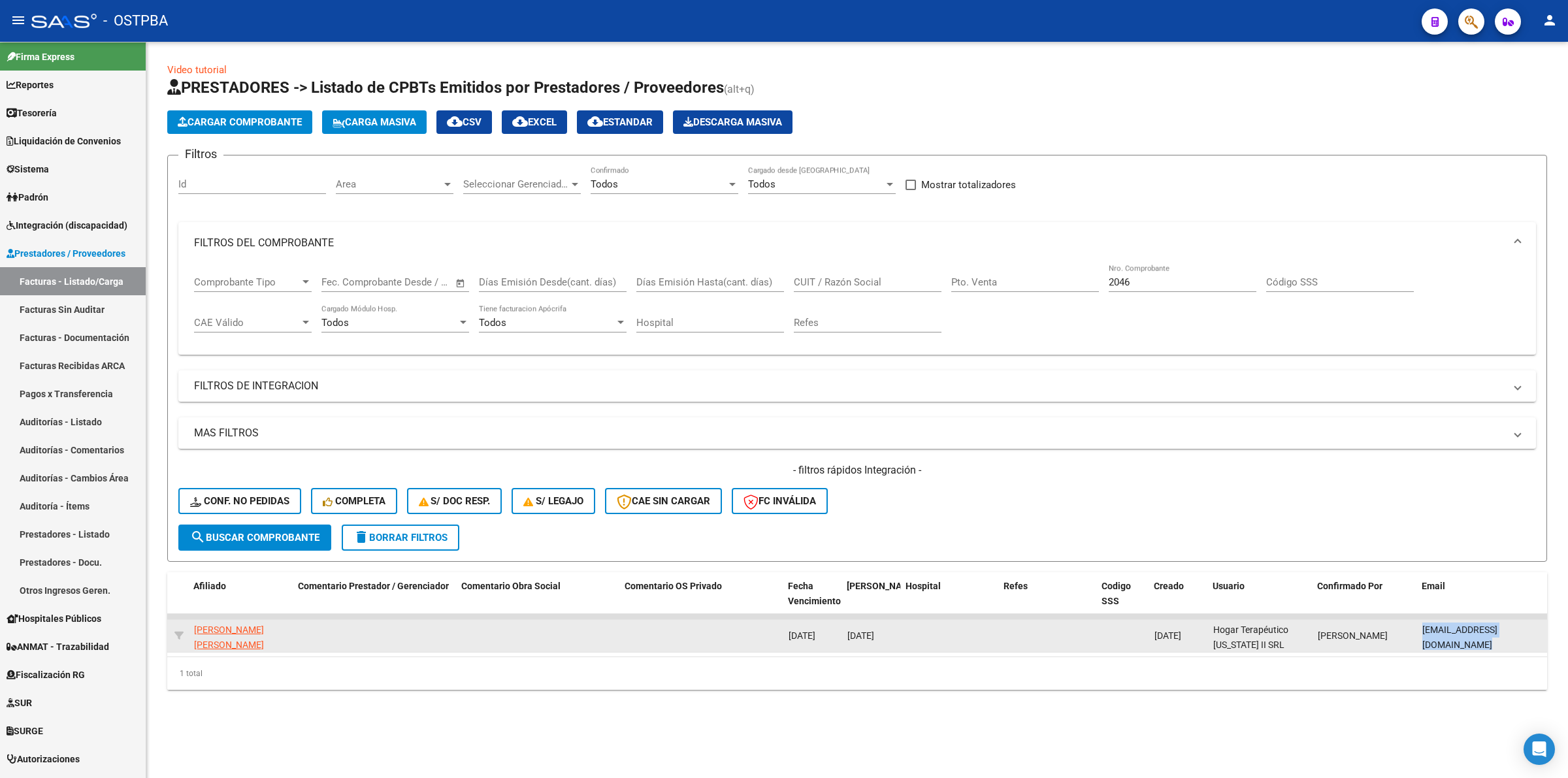
copy span "hogarterapeutico@yahoo.com.ar"
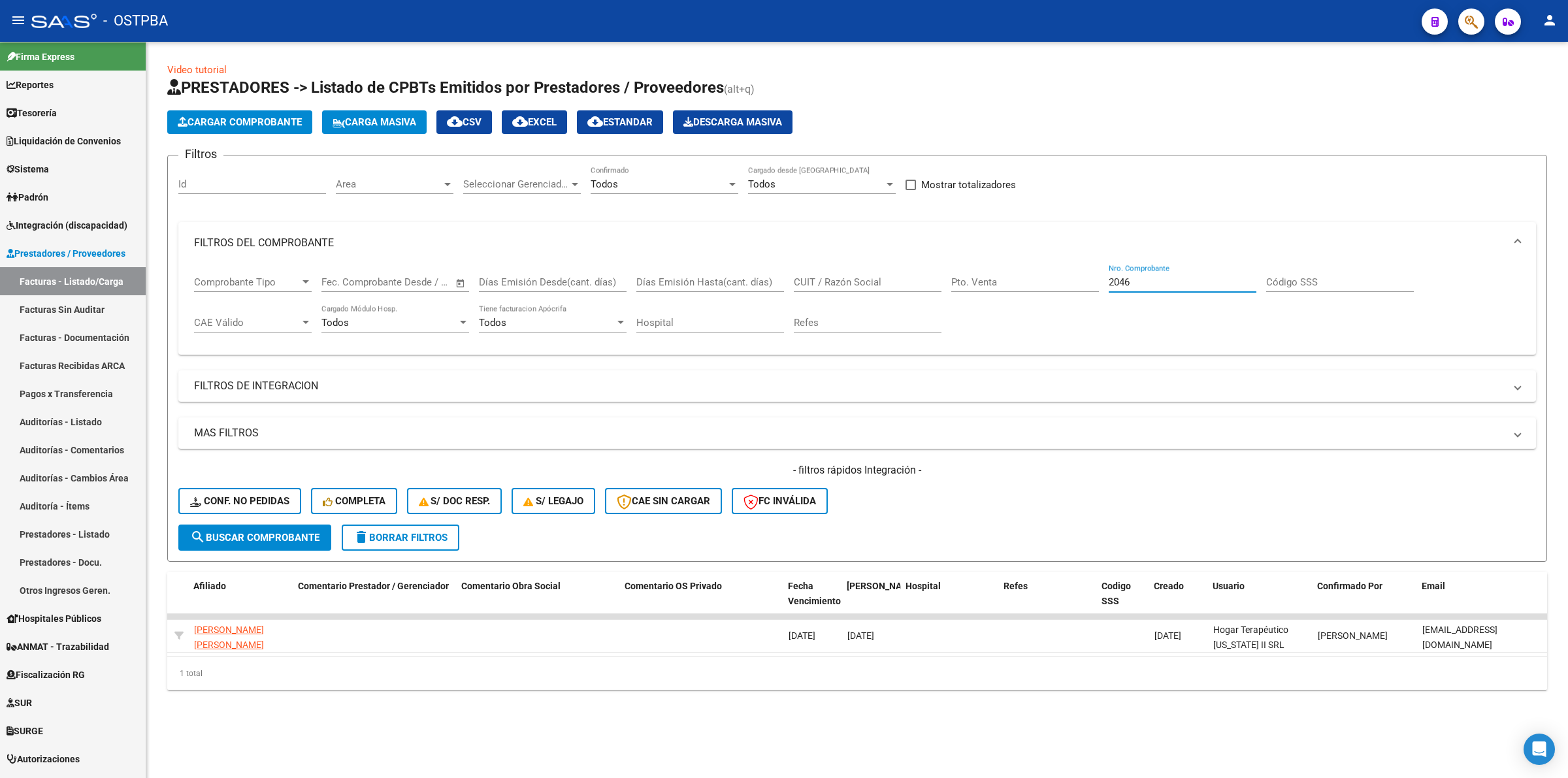
drag, startPoint x: 1134, startPoint y: 284, endPoint x: 1009, endPoint y: 282, distance: 125.0
click at [1009, 282] on div "Comprobante Tipo Comprobante Tipo Start date – End date Fec. Comprobante Desde …" at bounding box center [857, 304] width 1326 height 81
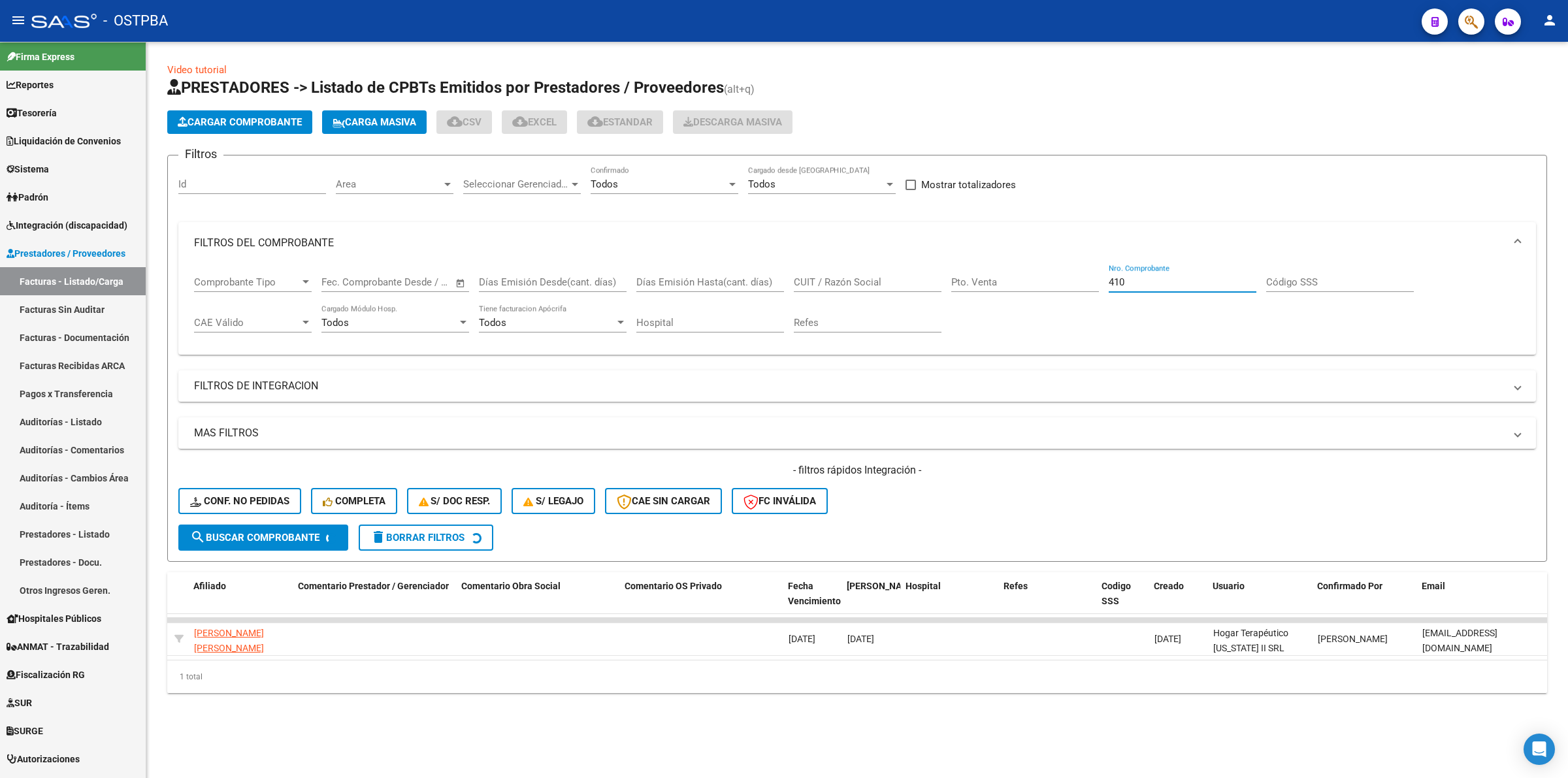
scroll to position [0, 0]
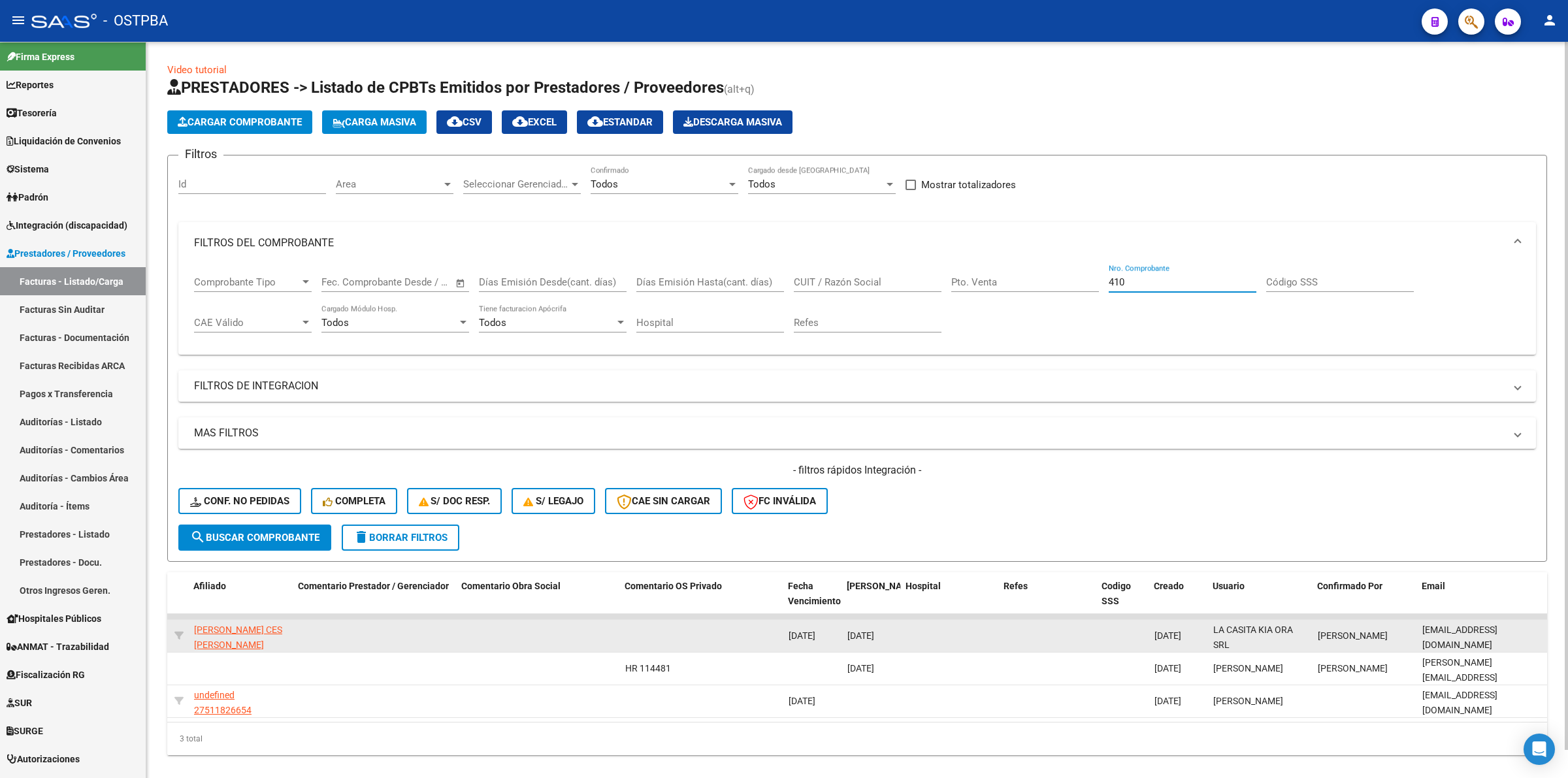
type input "410"
drag, startPoint x: 1415, startPoint y: 634, endPoint x: 1530, endPoint y: 631, distance: 115.0
click at [1530, 631] on datatable-body-cell "lacasitakiaora@gmail.com" at bounding box center [1482, 636] width 131 height 32
copy span "lacasitakiaora@gmail.com"
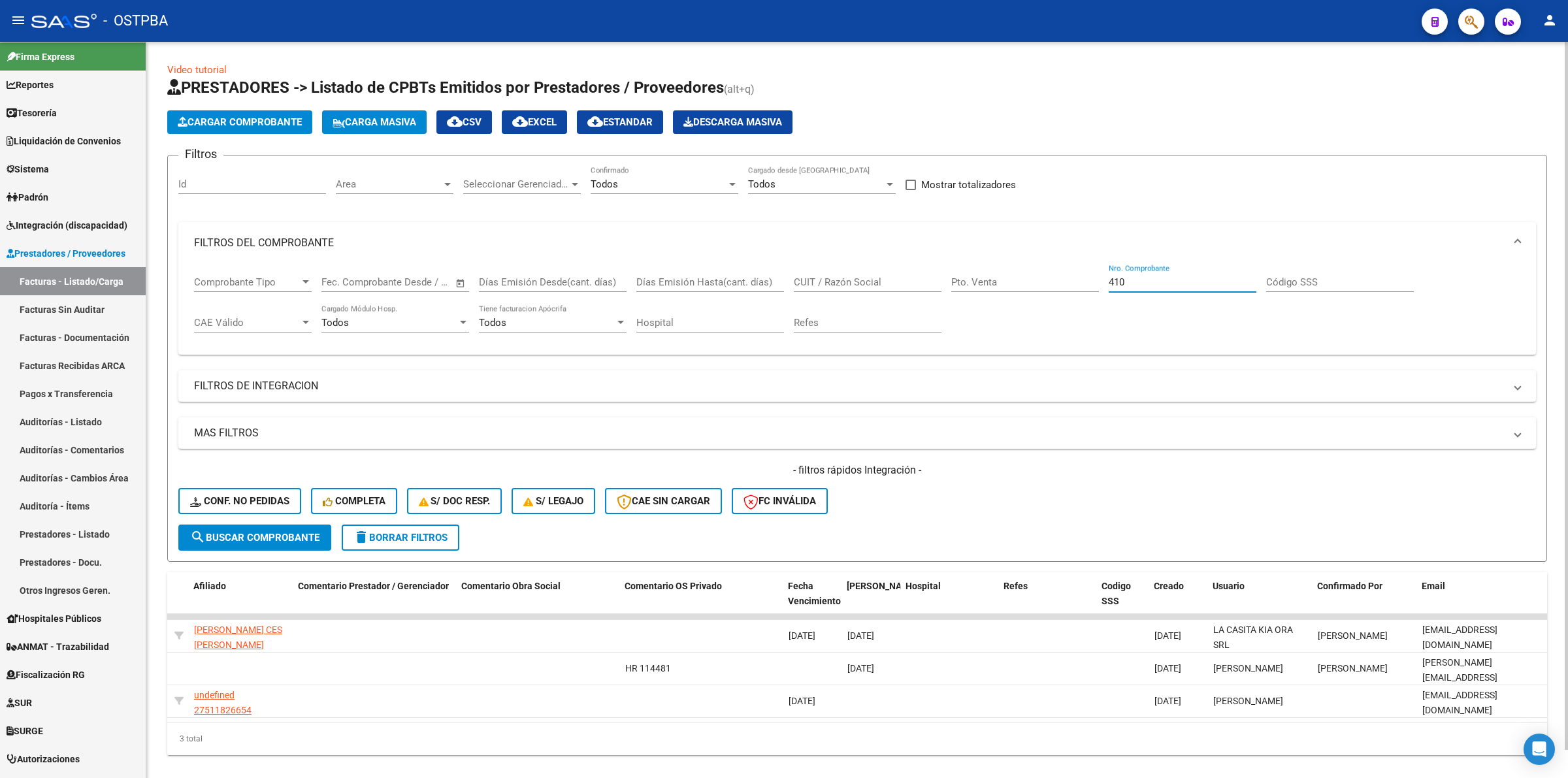
drag, startPoint x: 1140, startPoint y: 280, endPoint x: 1080, endPoint y: 281, distance: 60.0
click at [1081, 281] on div "Comprobante Tipo Comprobante Tipo Start date – End date Fec. Comprobante Desde …" at bounding box center [857, 304] width 1326 height 81
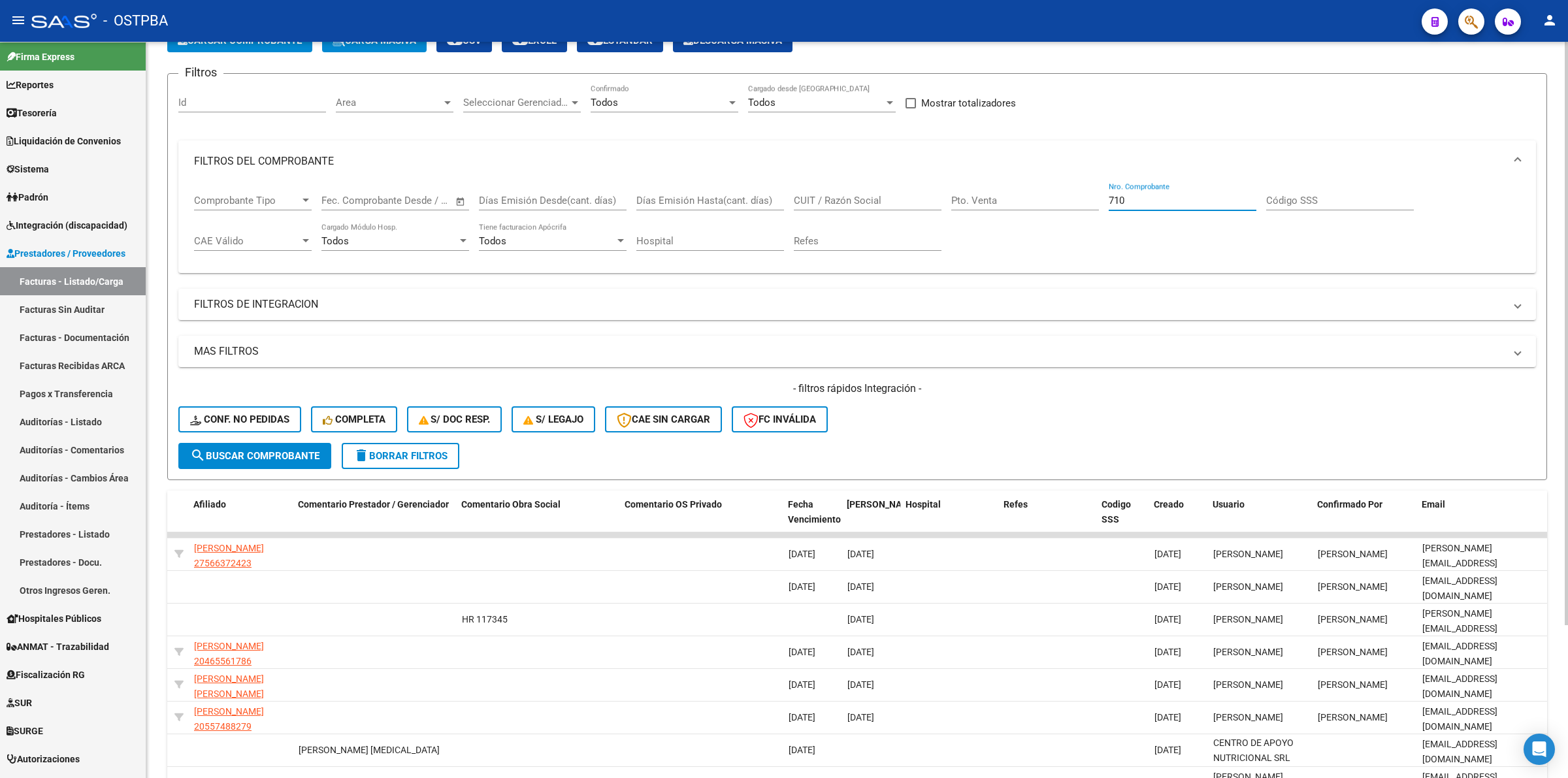
scroll to position [164, 0]
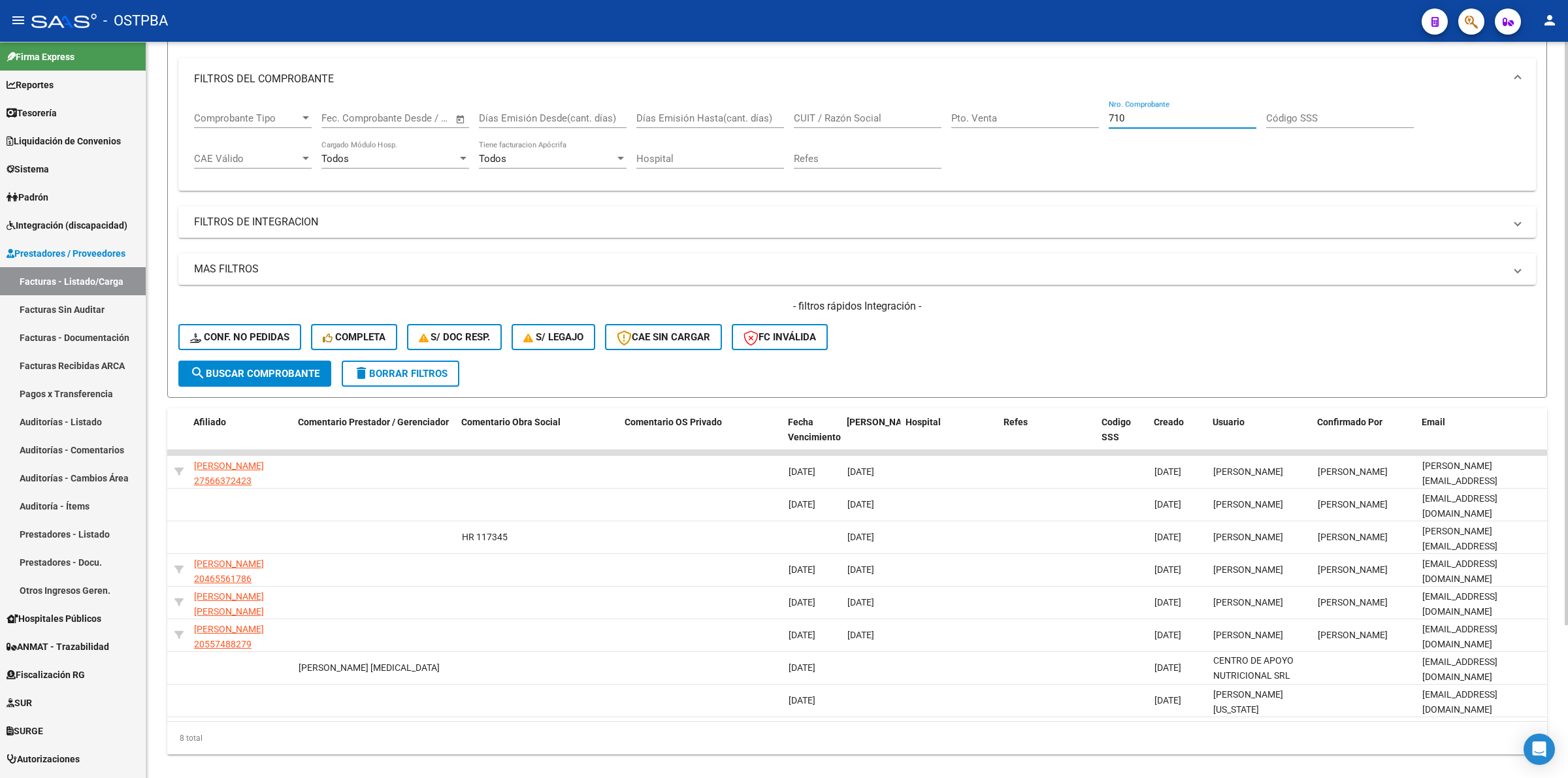
click at [1566, 653] on div at bounding box center [1566, 471] width 3 height 584
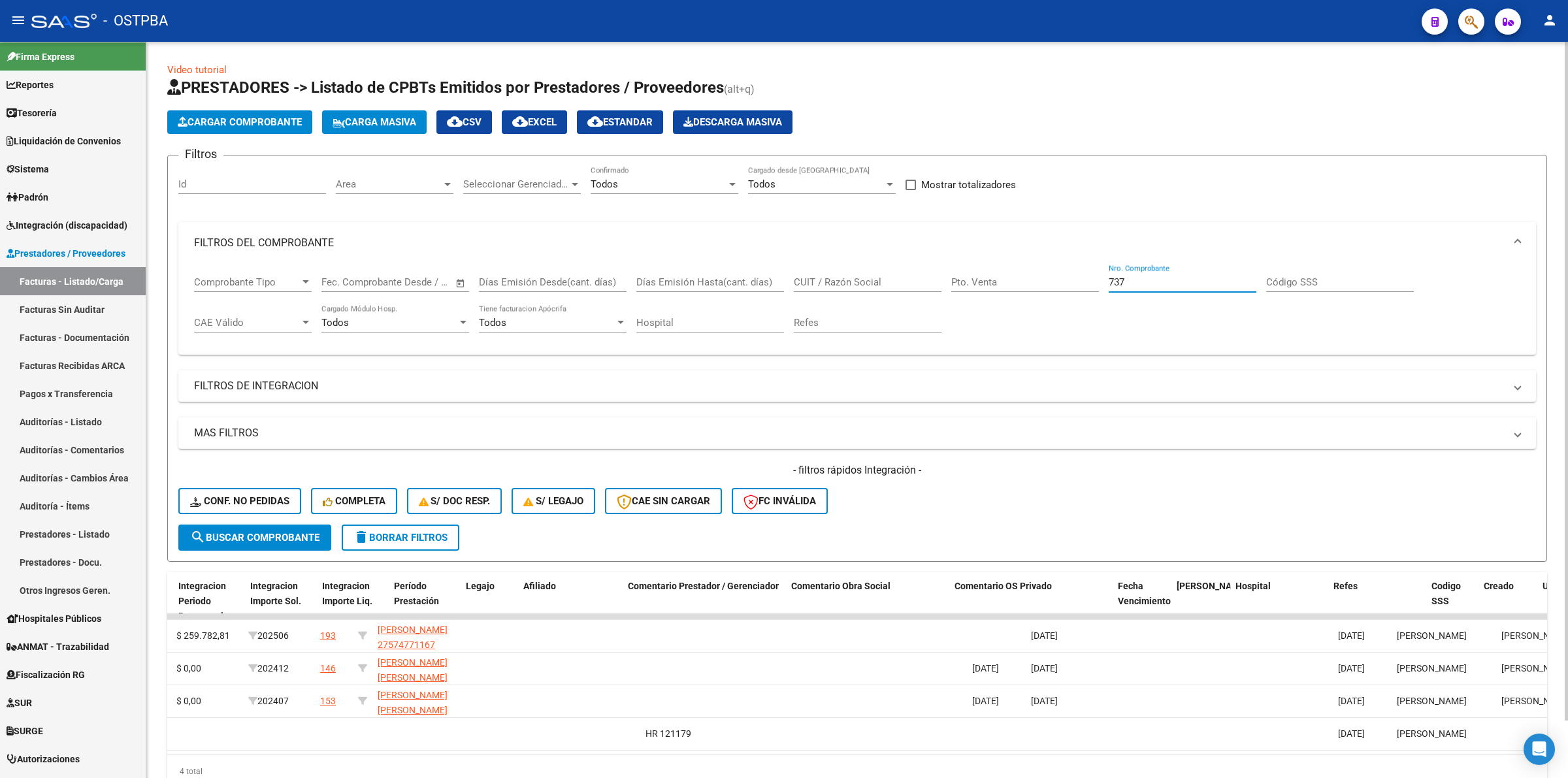
scroll to position [0, 1988]
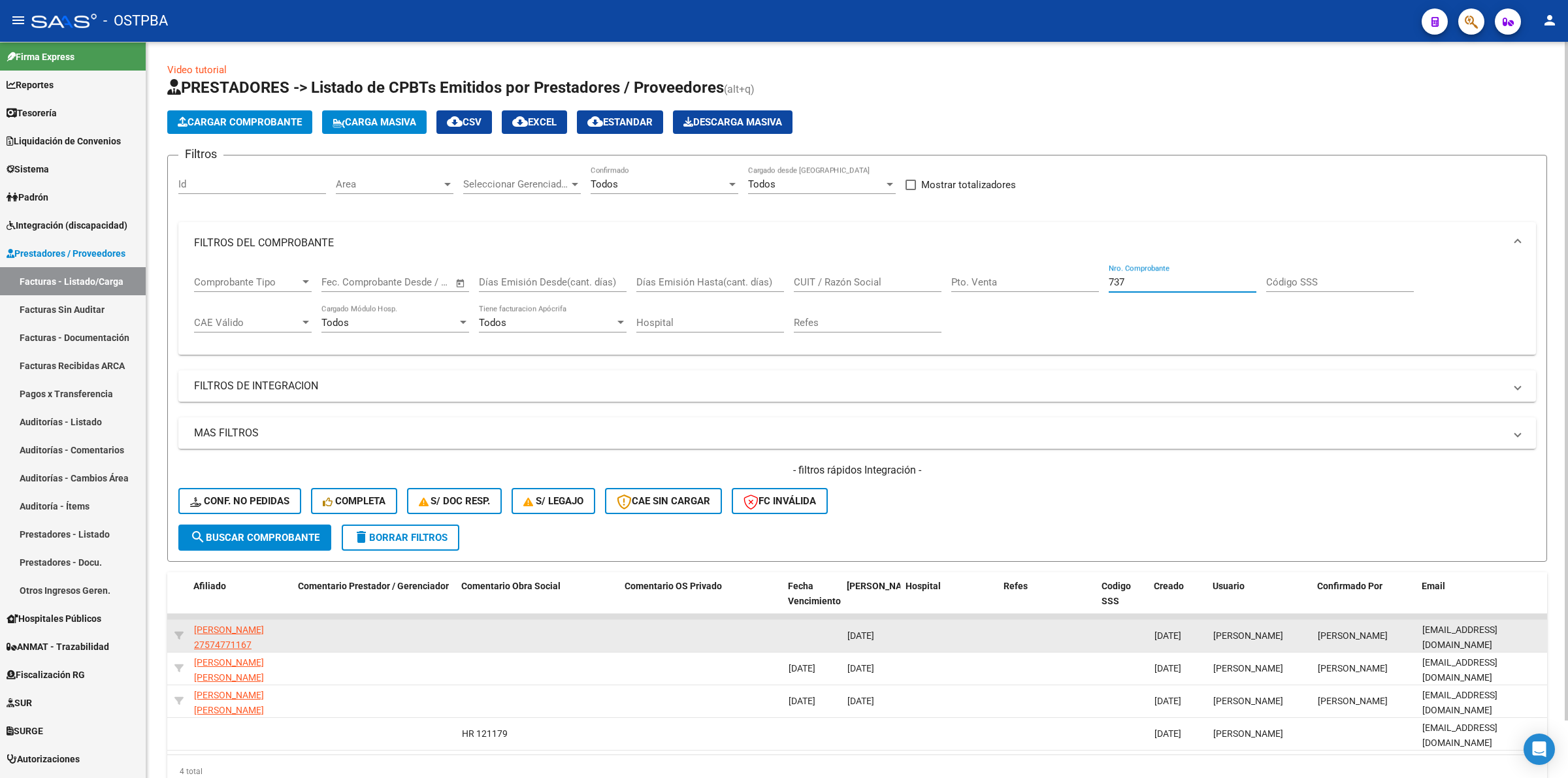
type input "737"
drag, startPoint x: 1422, startPoint y: 631, endPoint x: 1529, endPoint y: 629, distance: 107.0
click at [1529, 629] on div "danicaron425@gmail.com" at bounding box center [1482, 636] width 120 height 27
copy span "danicaron425@gmail.com"
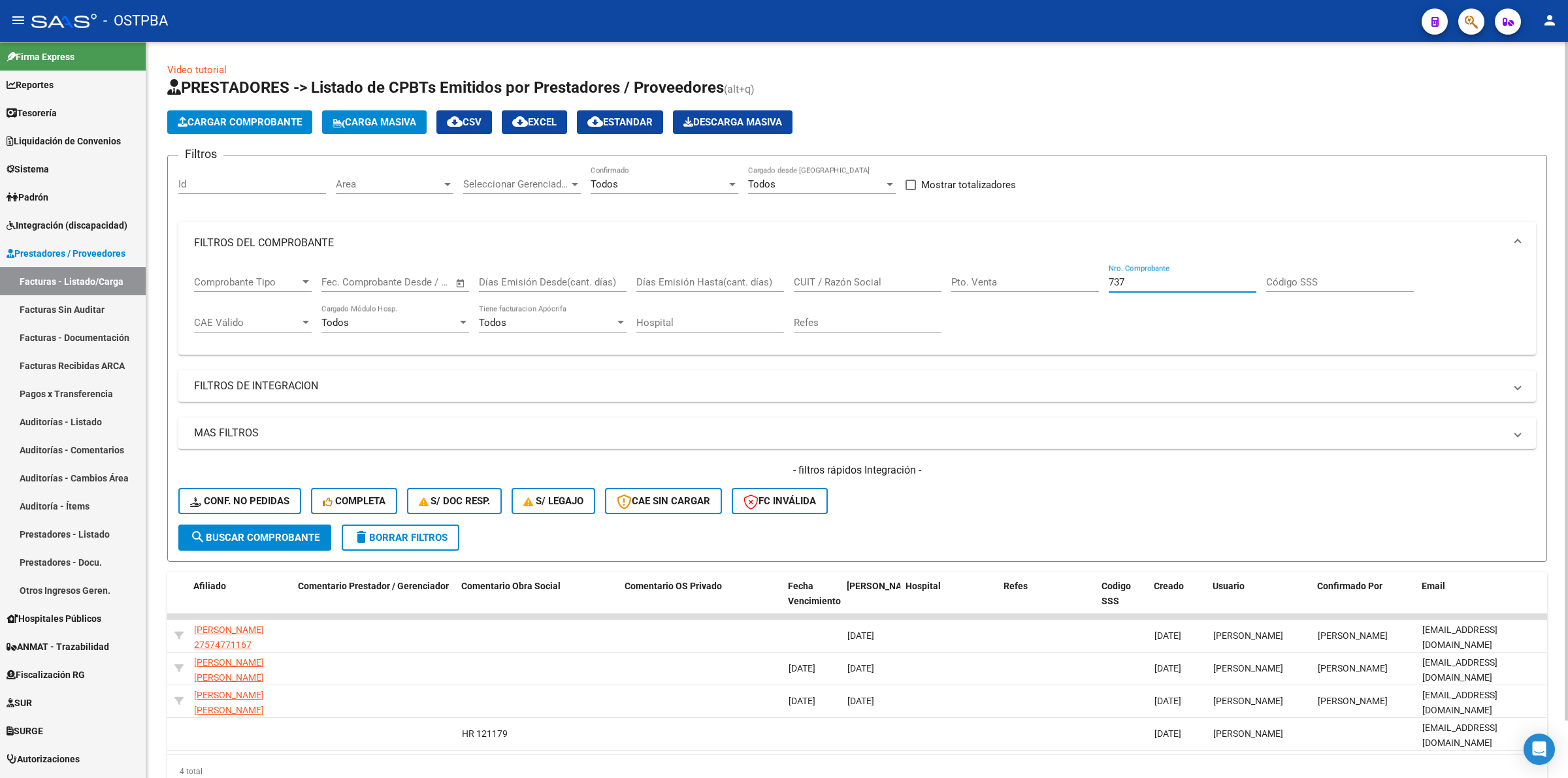
drag, startPoint x: 1125, startPoint y: 284, endPoint x: 973, endPoint y: 284, distance: 152.0
click at [973, 284] on div "Comprobante Tipo Comprobante Tipo Start date – End date Fec. Comprobante Desde …" at bounding box center [857, 304] width 1326 height 81
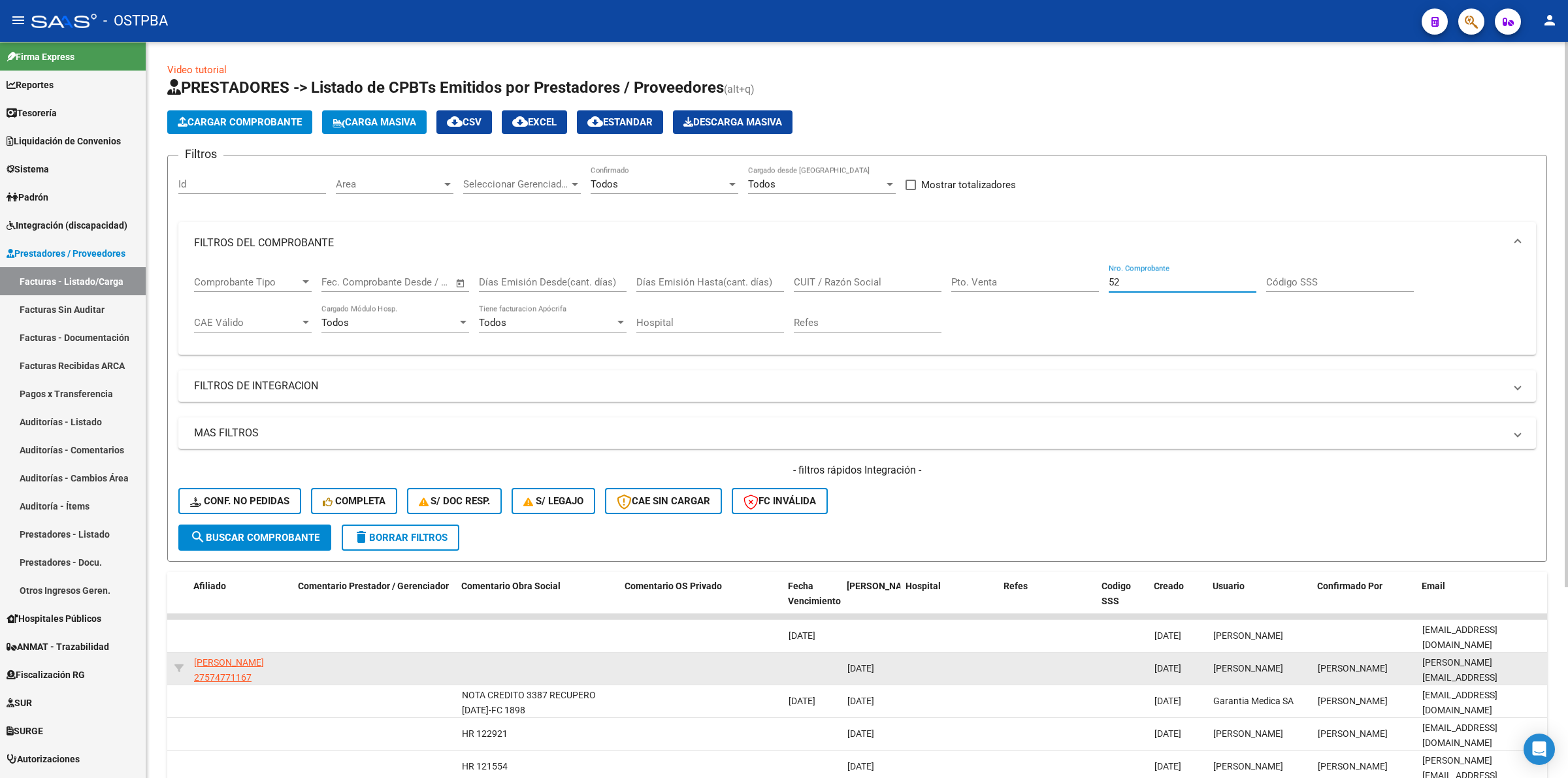
type input "52"
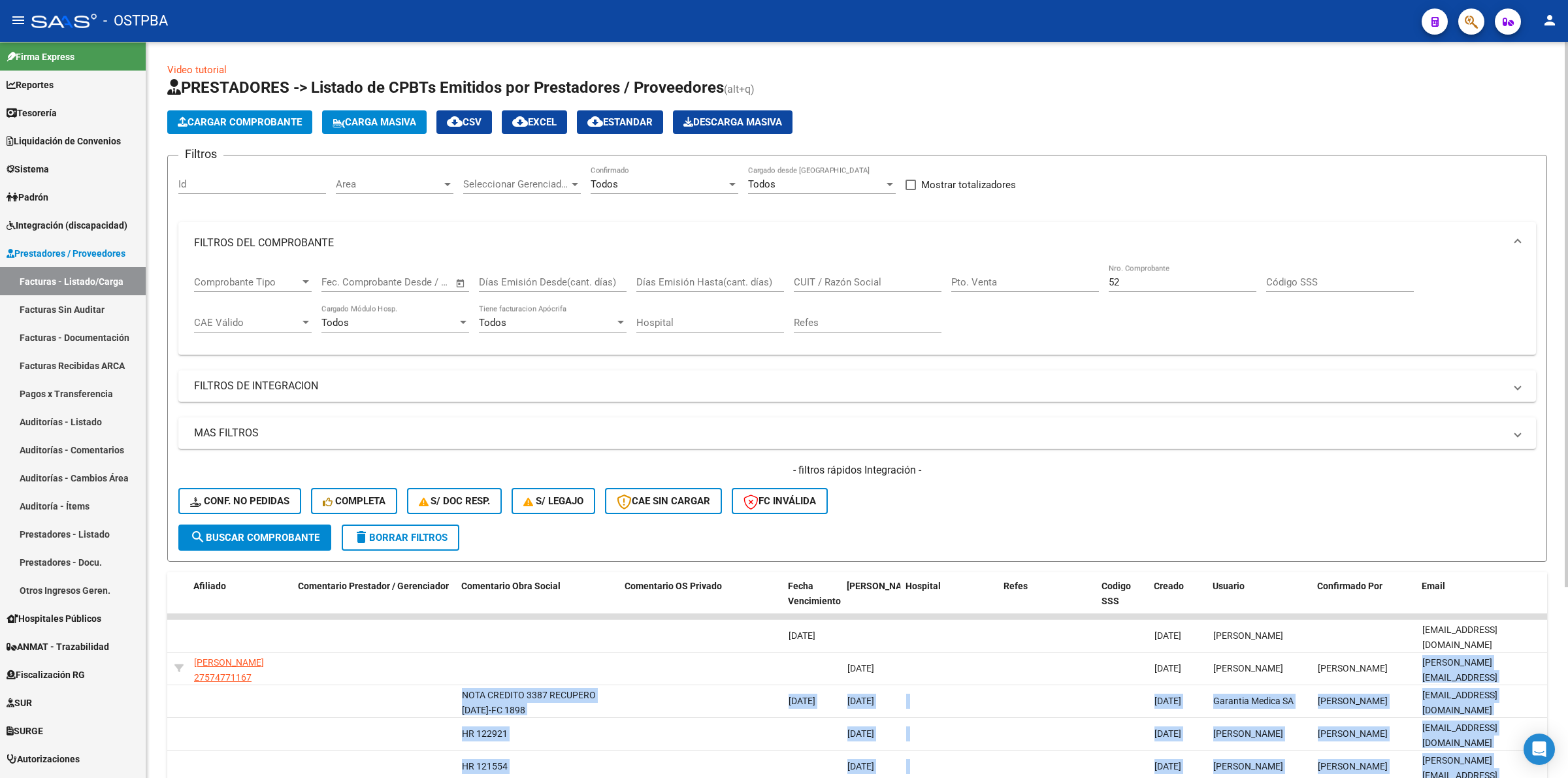
scroll to position [0, 12]
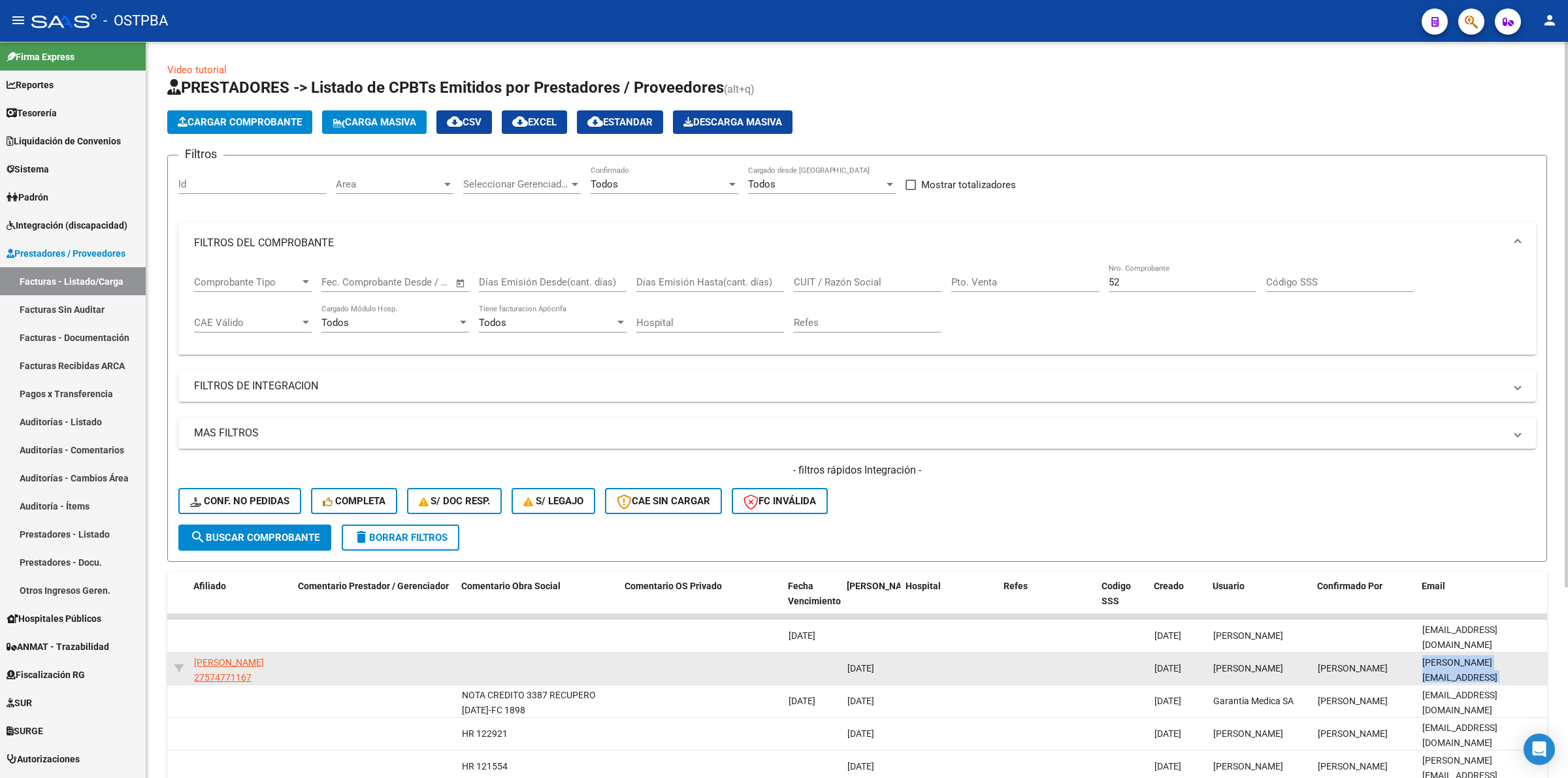
drag, startPoint x: 1421, startPoint y: 666, endPoint x: 1542, endPoint y: 668, distance: 121.0
click at [1542, 668] on datatable-body-cell "paola.attraversiamo@gmail.com" at bounding box center [1482, 668] width 131 height 32
copy span "paola.attraversiamo@gmail.com"
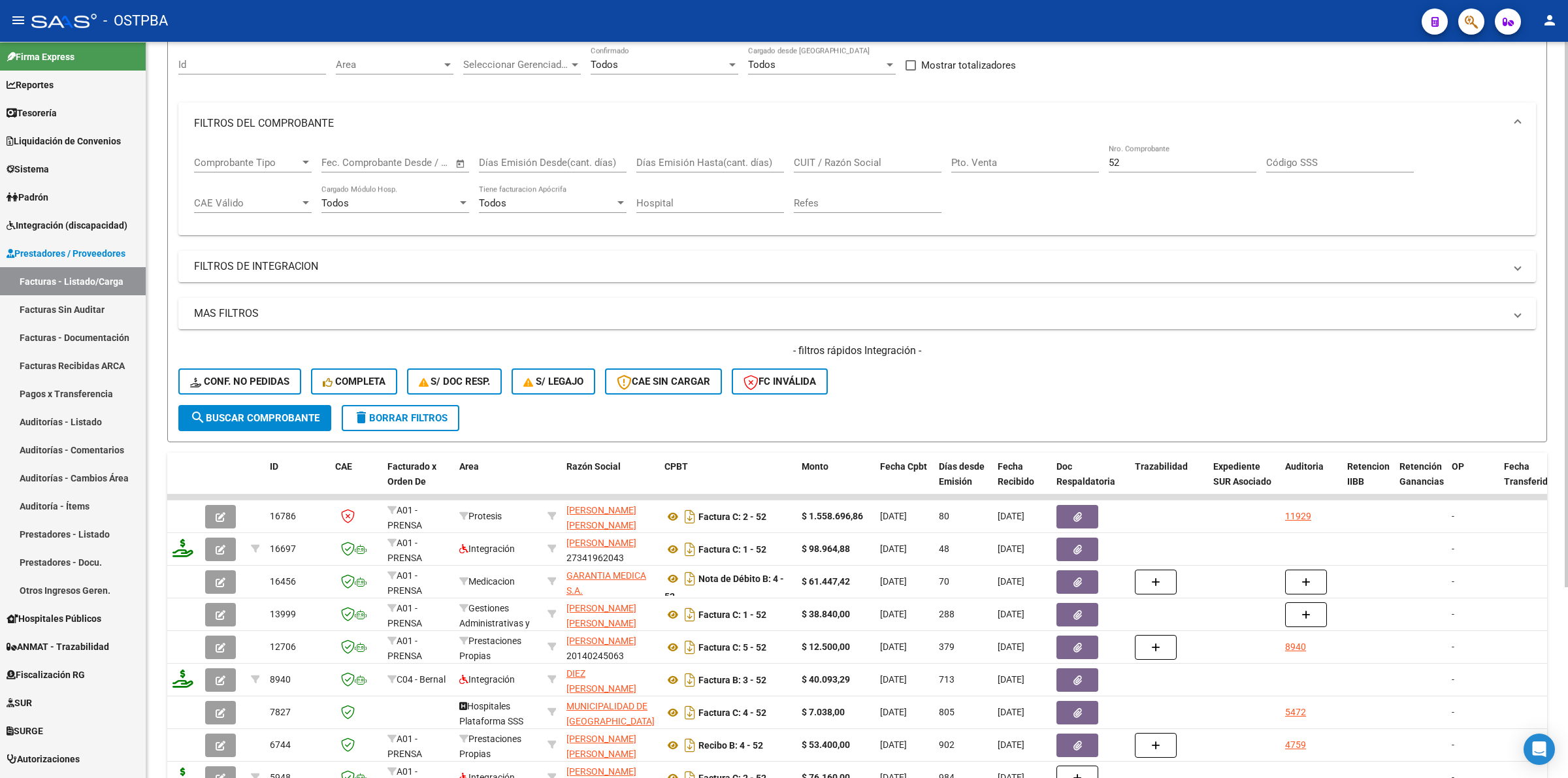
scroll to position [0, 0]
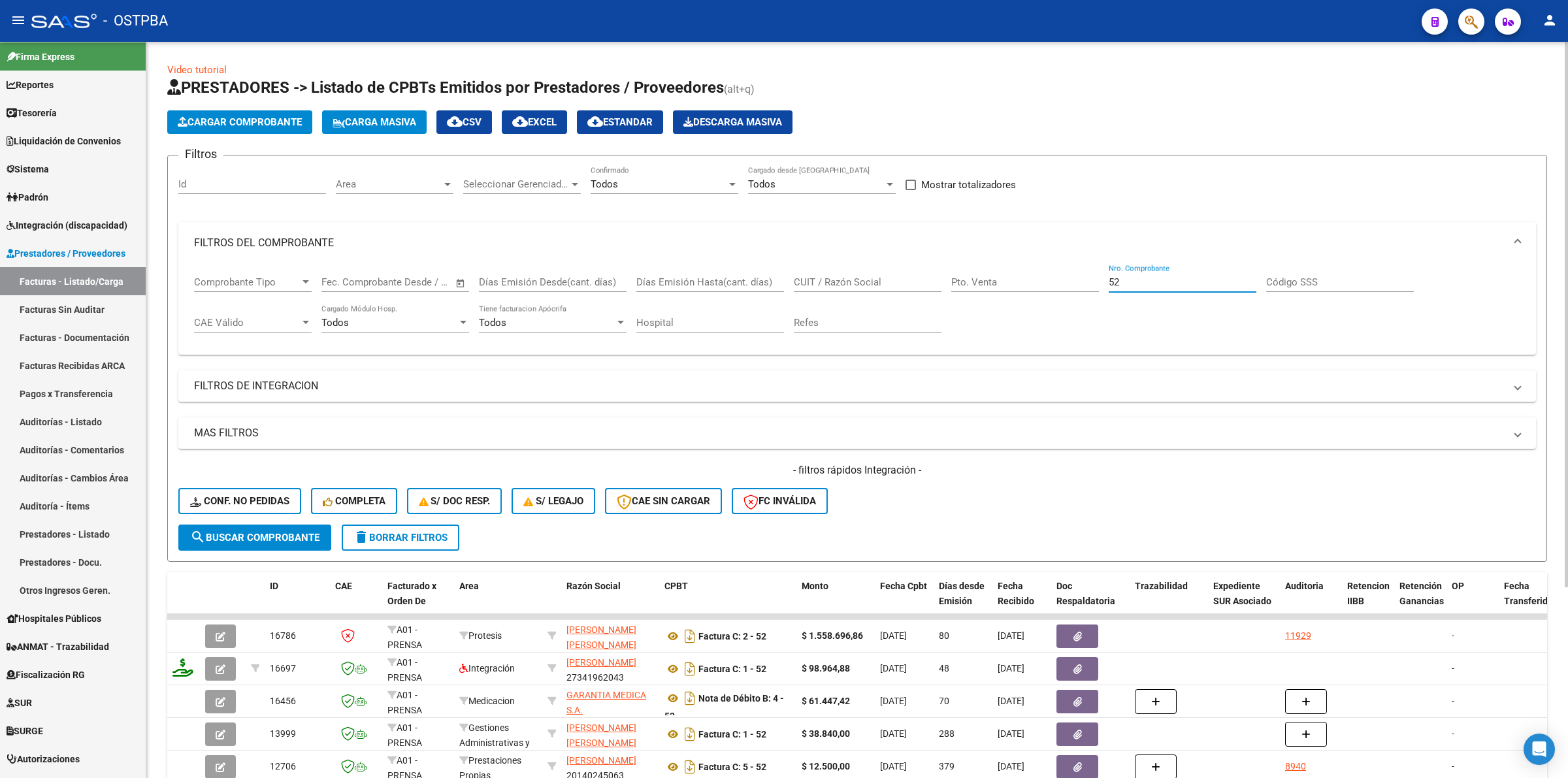
drag, startPoint x: 1145, startPoint y: 286, endPoint x: 1055, endPoint y: 281, distance: 90.1
click at [1055, 281] on div "Comprobante Tipo Comprobante Tipo Start date – End date Fec. Comprobante Desde …" at bounding box center [857, 304] width 1326 height 81
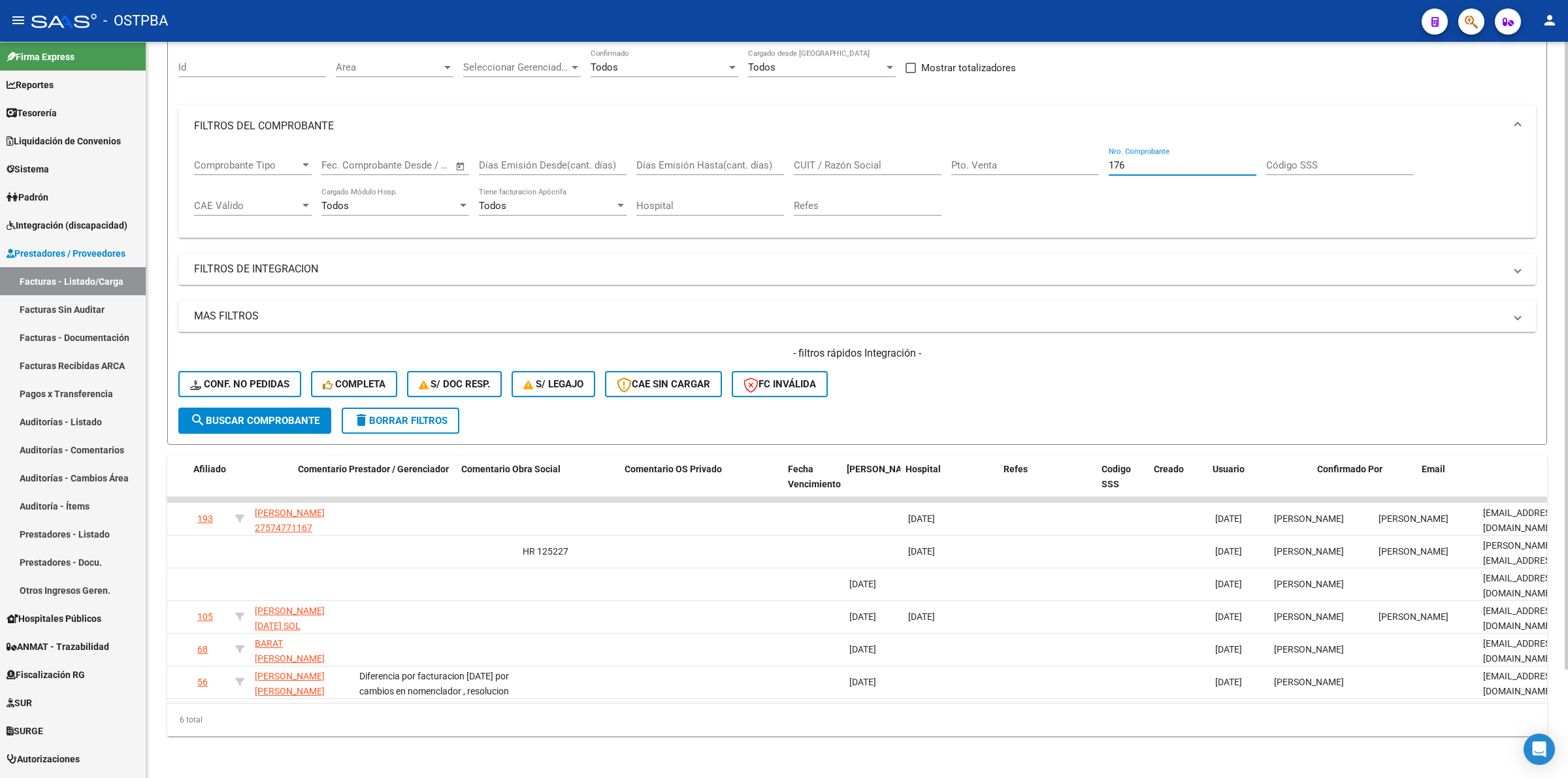
scroll to position [0, 1988]
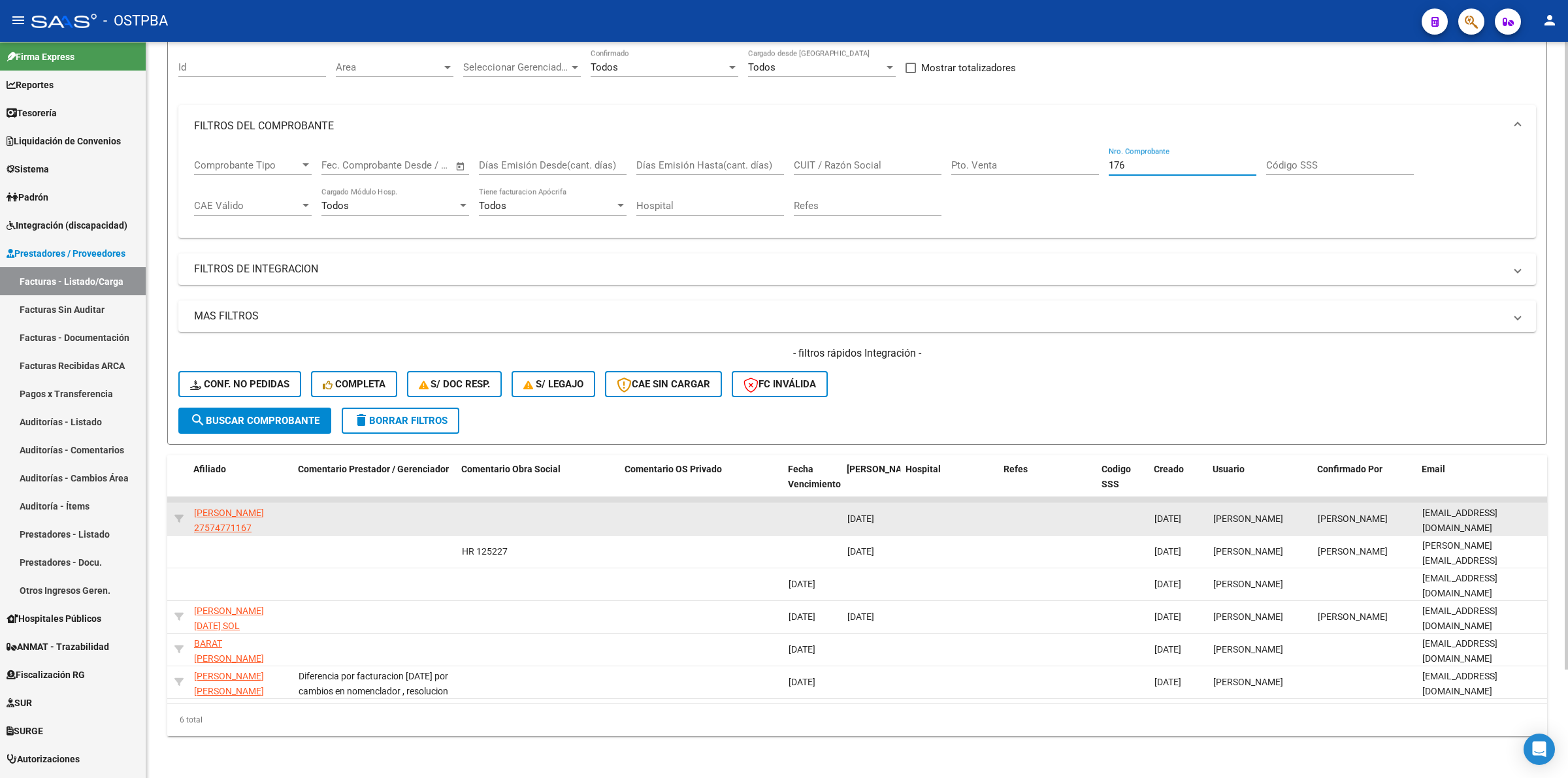
type input "176"
drag, startPoint x: 1419, startPoint y: 505, endPoint x: 1536, endPoint y: 501, distance: 117.1
click at [1536, 503] on datatable-body-cell "vidalluciana877@gmail.com" at bounding box center [1482, 519] width 131 height 32
copy span "vidalluciana877@gmail.com"
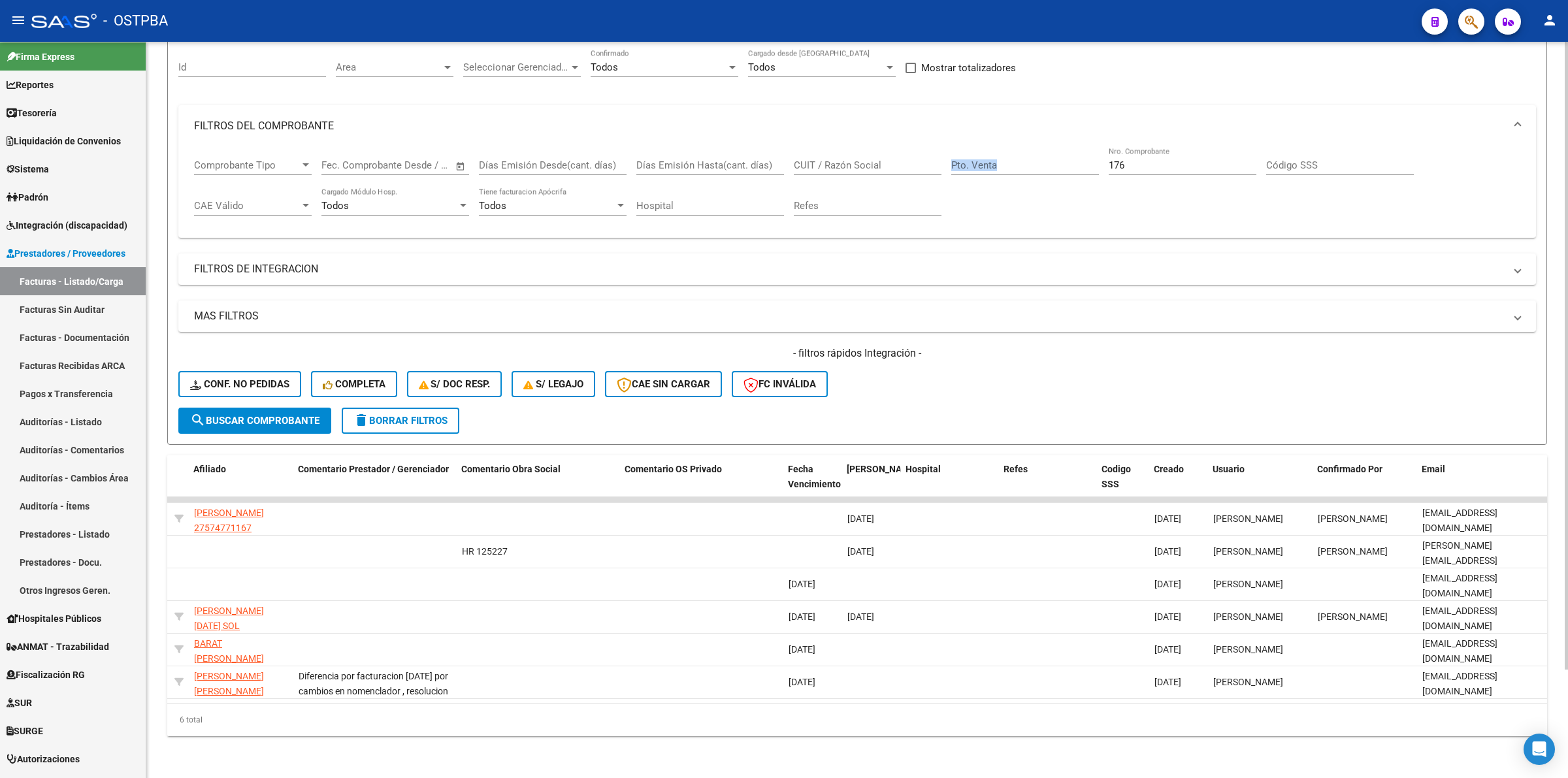
drag, startPoint x: 1147, startPoint y: 161, endPoint x: 1033, endPoint y: 148, distance: 114.7
click at [1033, 148] on div "Comprobante Tipo Comprobante Tipo Start date – End date Fec. Comprobante Desde …" at bounding box center [857, 187] width 1326 height 81
click at [1145, 147] on div "176 Nro. Comprobante" at bounding box center [1182, 160] width 147 height 28
click at [1145, 160] on input "176" at bounding box center [1182, 166] width 147 height 12
drag, startPoint x: 1145, startPoint y: 151, endPoint x: 1099, endPoint y: 151, distance: 46.0
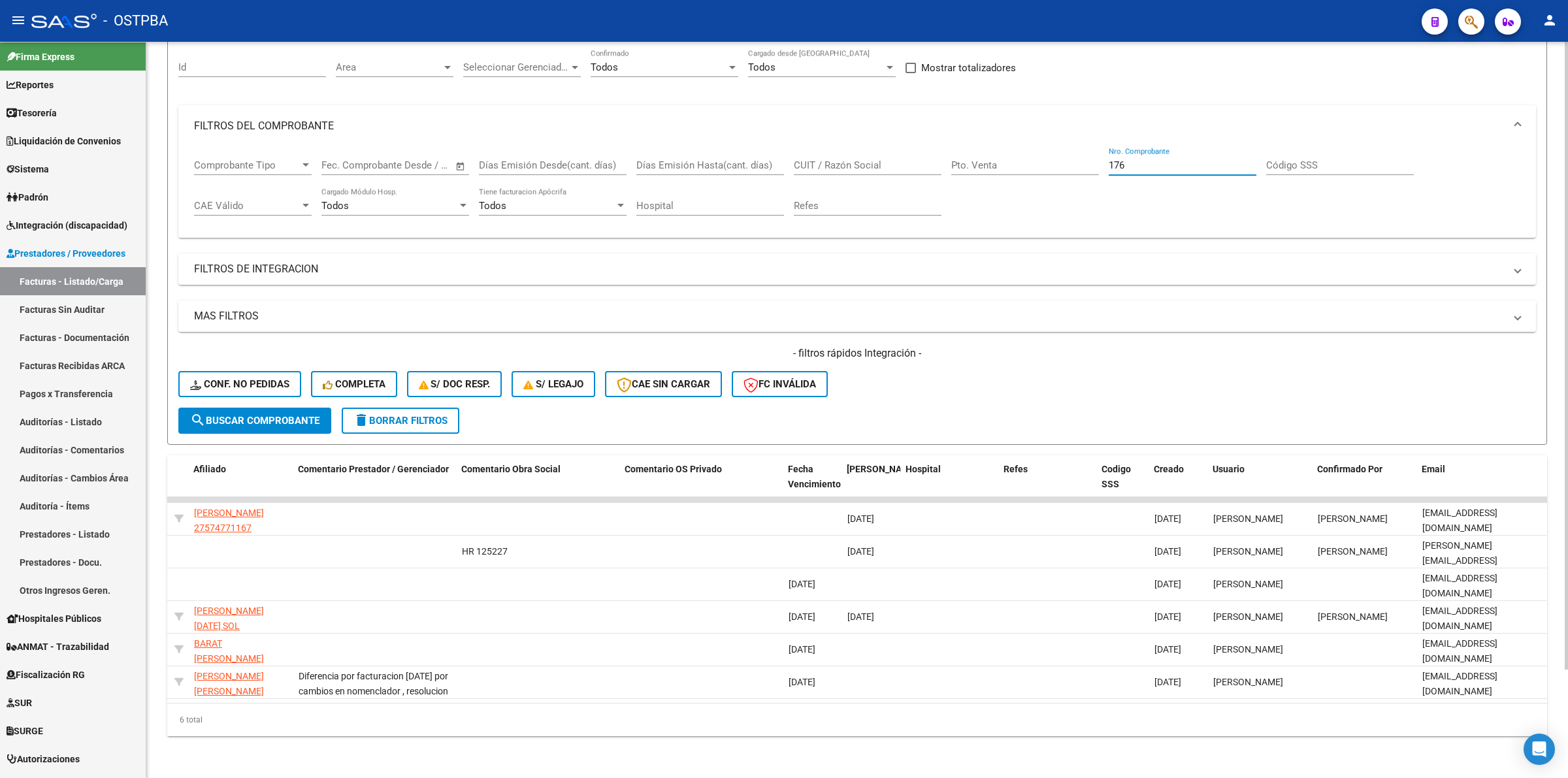
click at [1099, 151] on div "Comprobante Tipo Comprobante Tipo Start date – End date Fec. Comprobante Desde …" at bounding box center [857, 187] width 1326 height 81
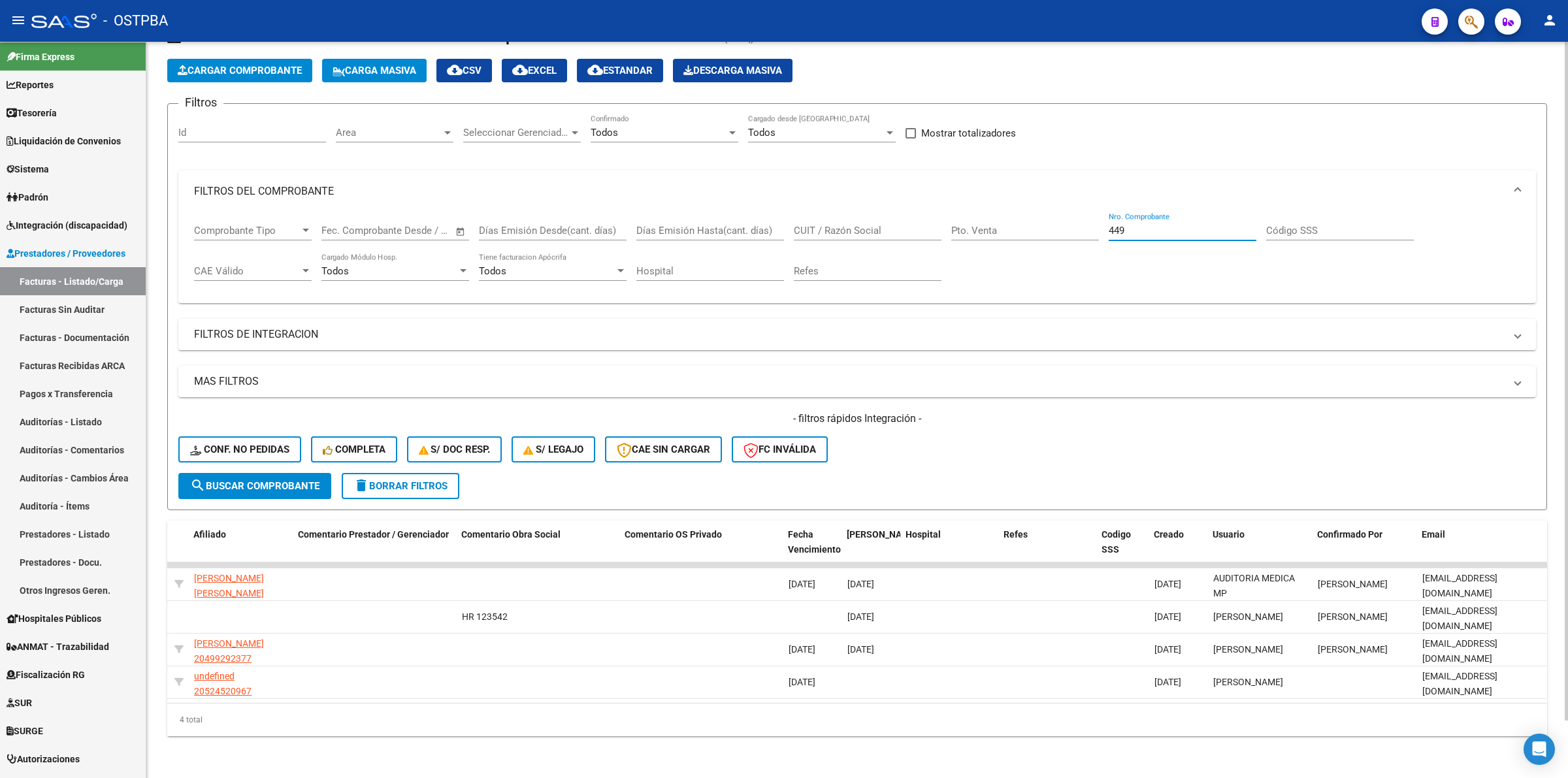
scroll to position [60, 0]
type input "449"
drag, startPoint x: 1157, startPoint y: 220, endPoint x: 958, endPoint y: 223, distance: 199.0
click at [958, 223] on div "Comprobante Tipo Comprobante Tipo Start date – End date Fec. Comprobante Desde …" at bounding box center [857, 253] width 1326 height 81
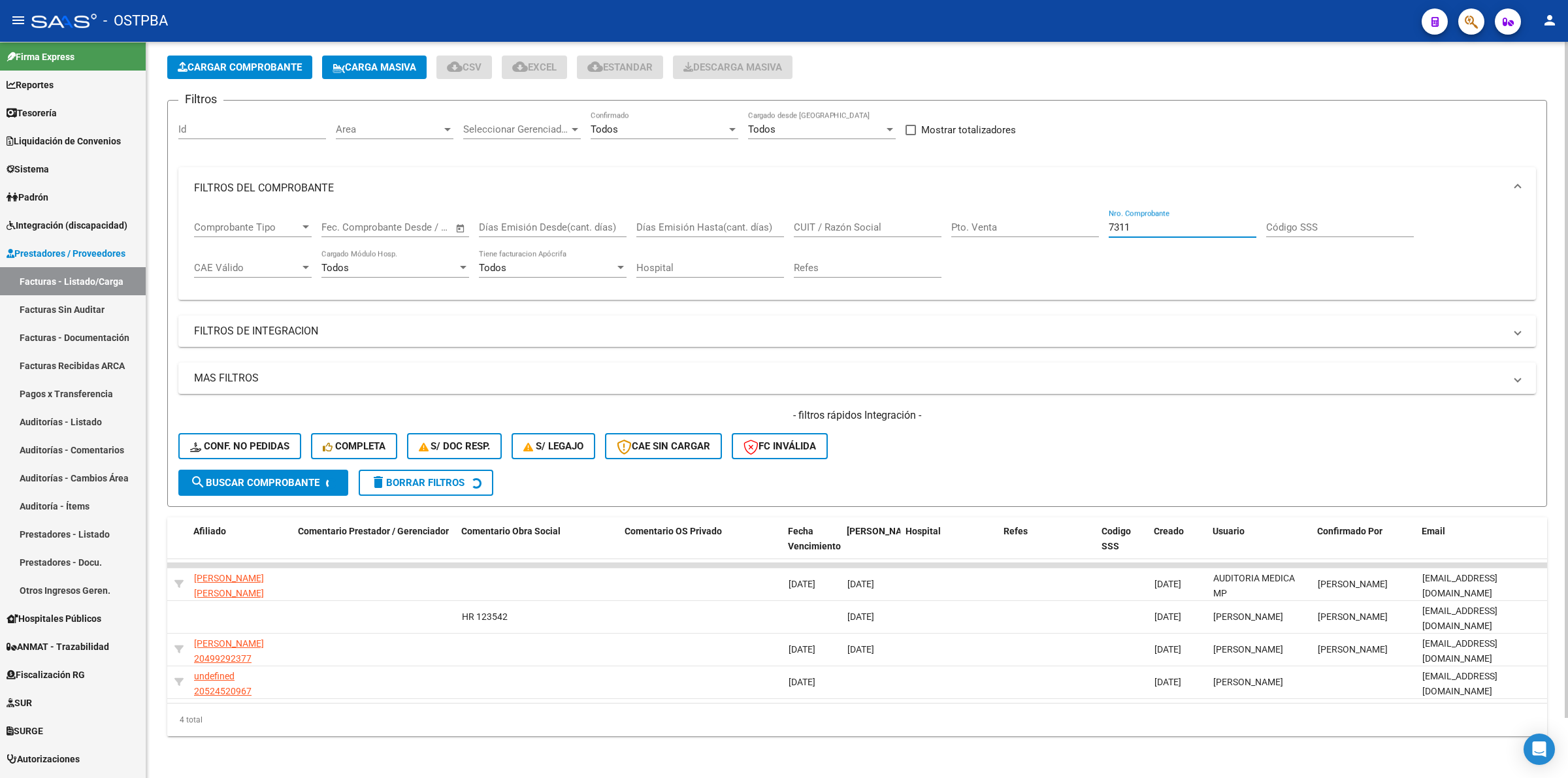
scroll to position [28, 0]
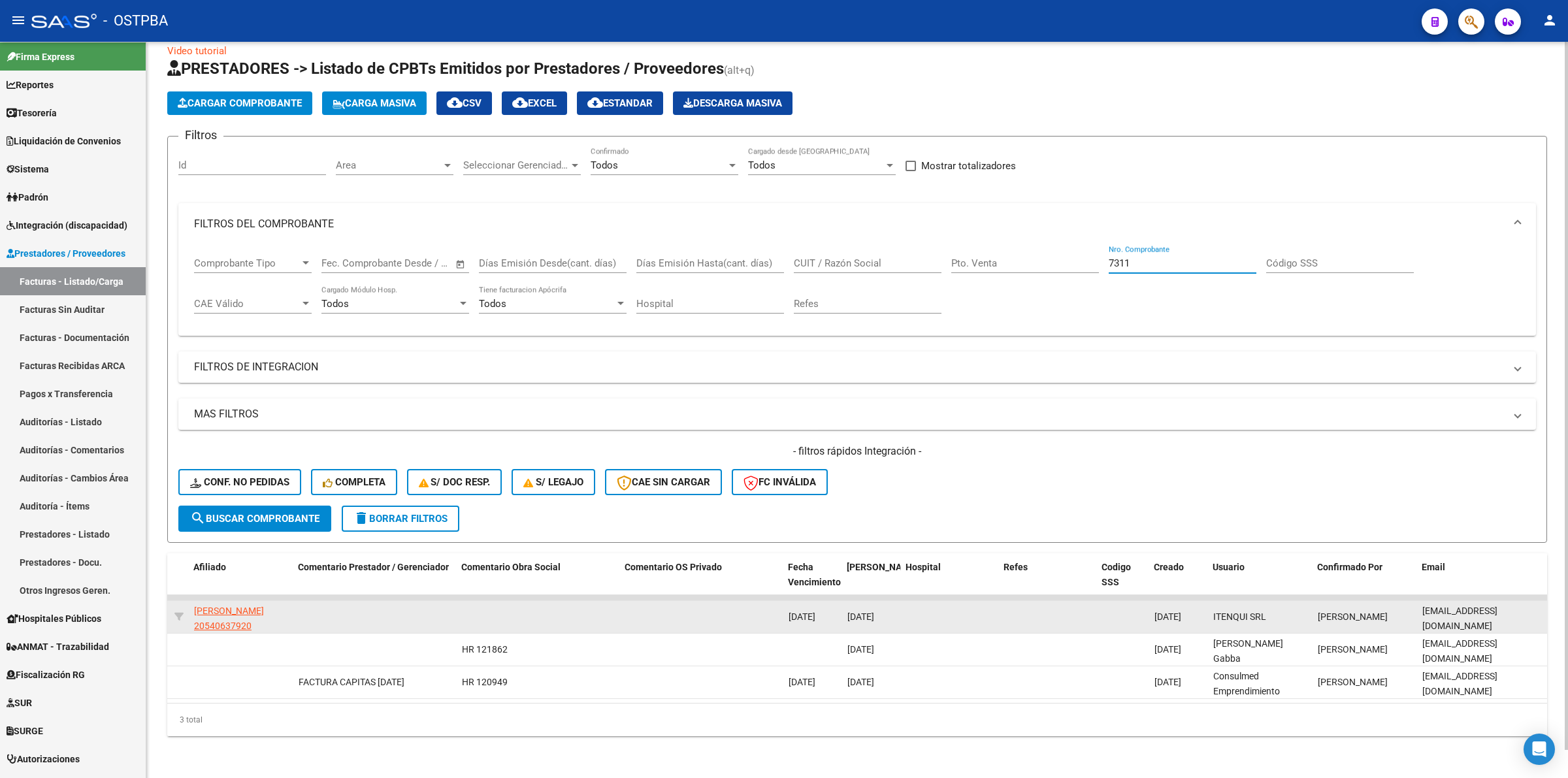
type input "7311"
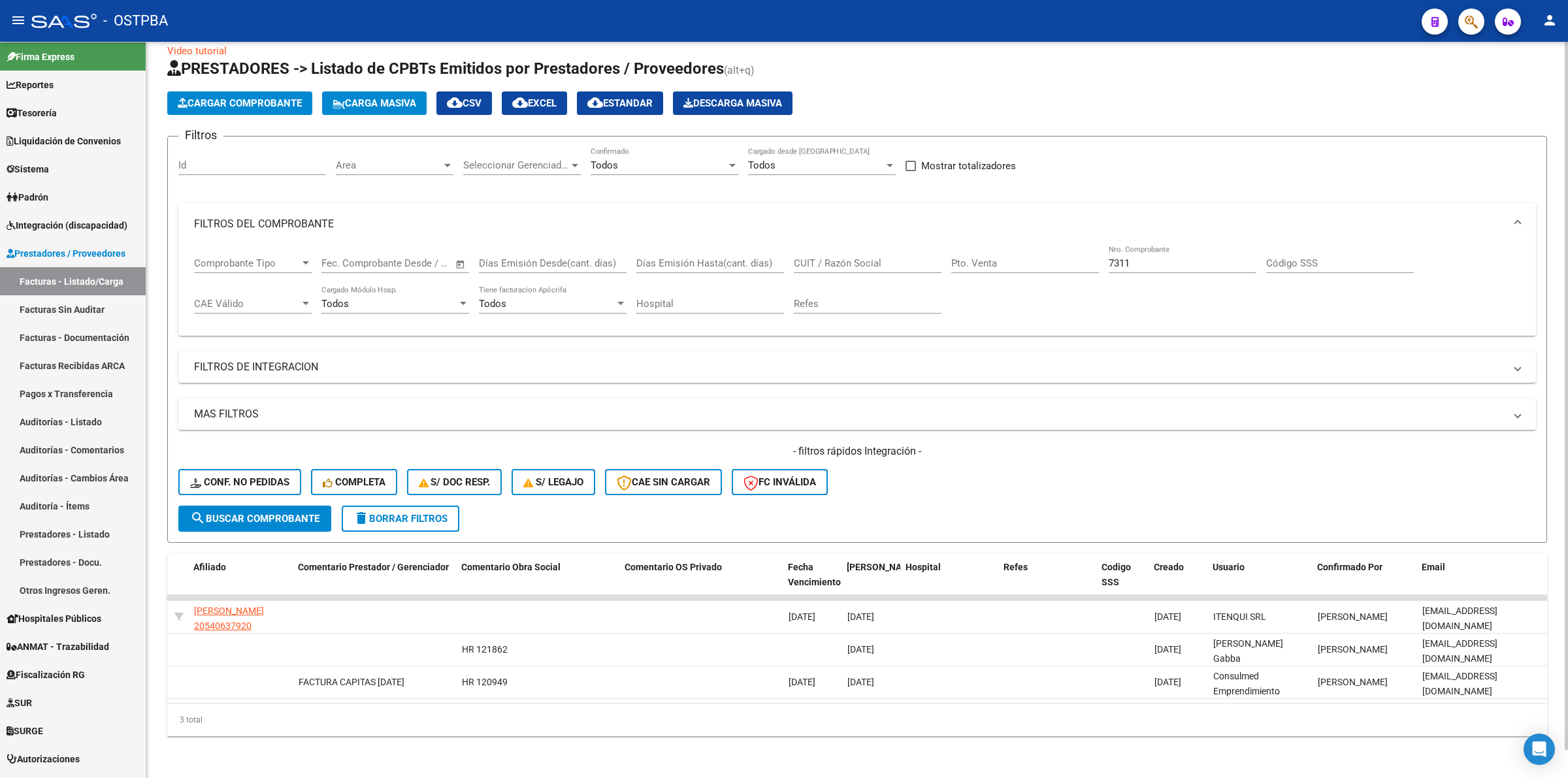
drag, startPoint x: 1412, startPoint y: 605, endPoint x: 1547, endPoint y: 599, distance: 135.1
click at [1549, 599] on div "Video tutorial PRESTADORES -> Listado de CPBTs Emitidos por Prestadores / Prove…" at bounding box center [857, 400] width 1421 height 755
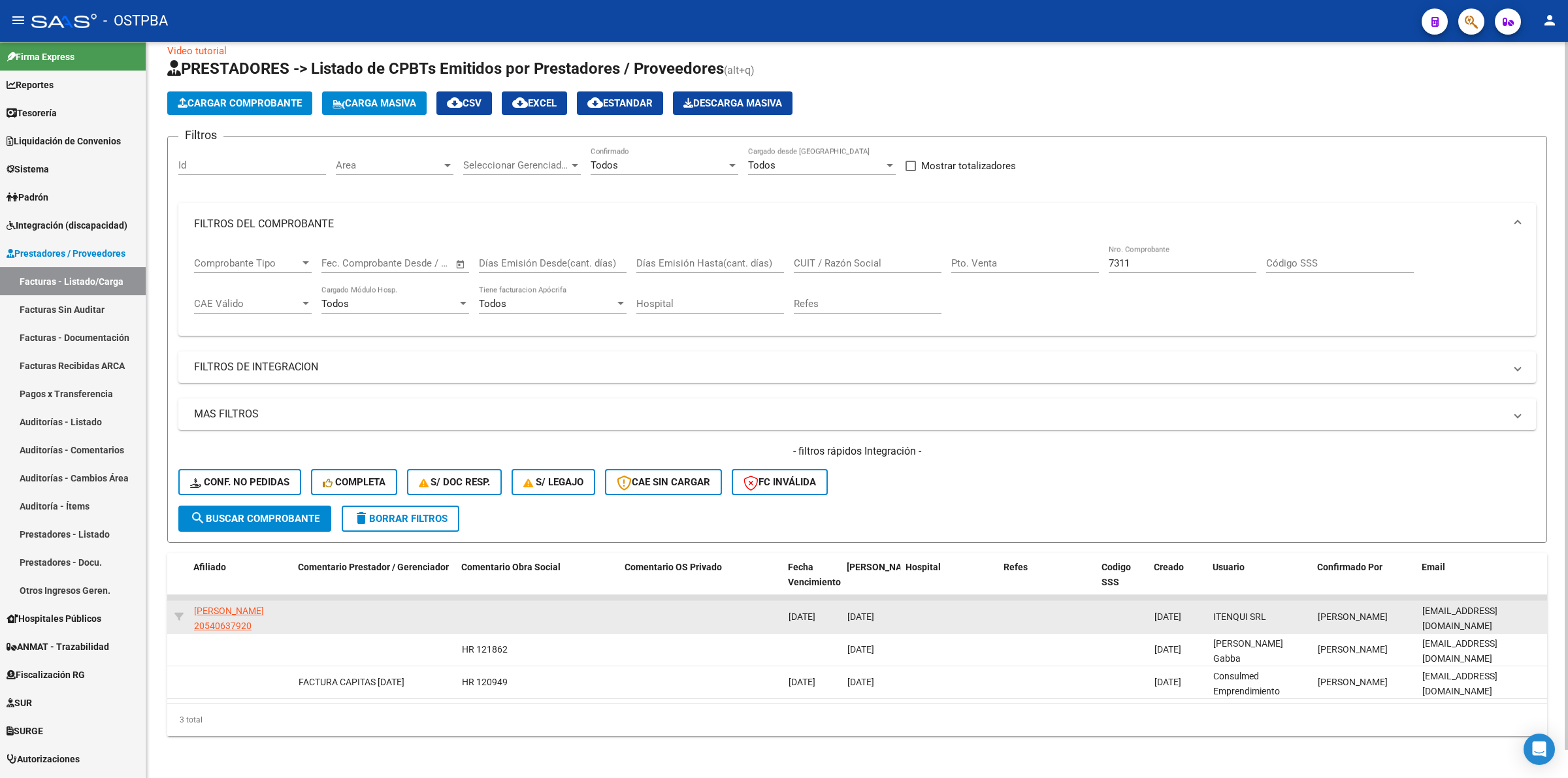
click at [1401, 617] on datatable-body-cell "Fernando Torino" at bounding box center [1365, 617] width 104 height 32
click at [1385, 609] on div "Fernando Torino" at bounding box center [1365, 617] width 94 height 15
drag, startPoint x: 1421, startPoint y: 608, endPoint x: 1542, endPoint y: 603, distance: 121.1
click at [1542, 603] on datatable-body-cell "administracion@itenqui.com.ar" at bounding box center [1482, 617] width 131 height 32
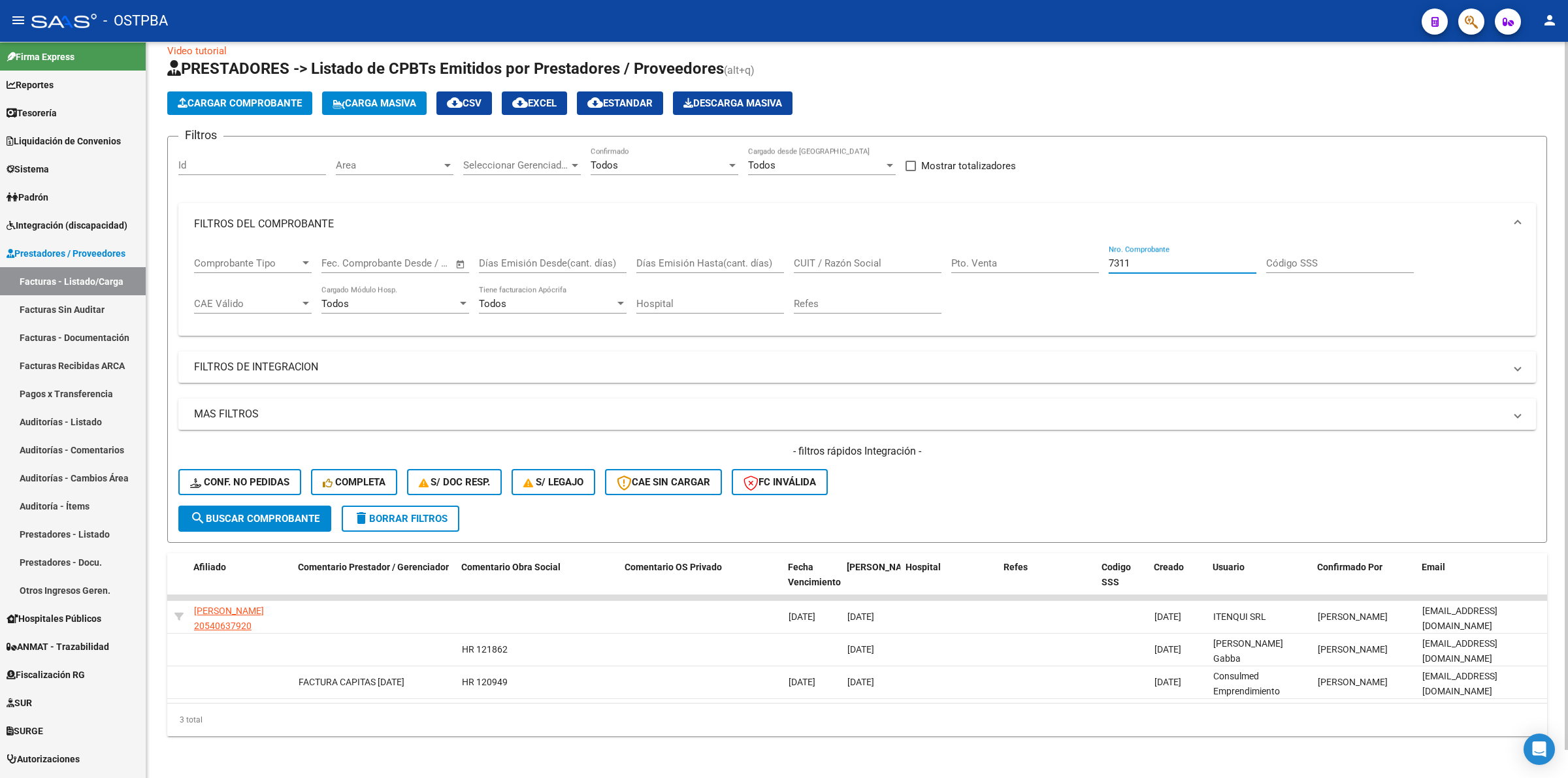
drag, startPoint x: 1170, startPoint y: 255, endPoint x: 981, endPoint y: 252, distance: 189.0
click at [981, 252] on div "Comprobante Tipo Comprobante Tipo Start date – End date Fec. Comprobante Desde …" at bounding box center [857, 285] width 1326 height 81
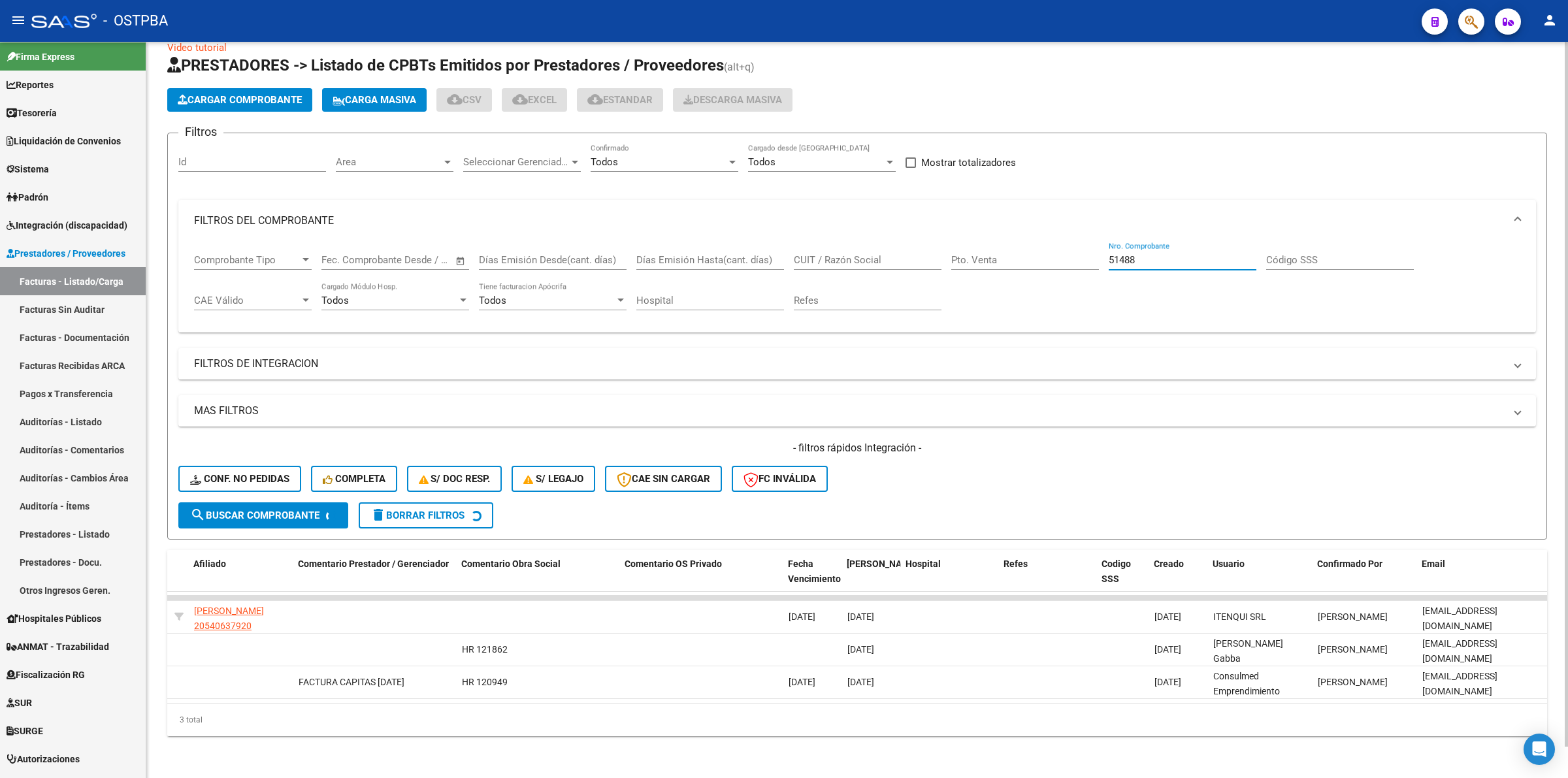
scroll to position [0, 0]
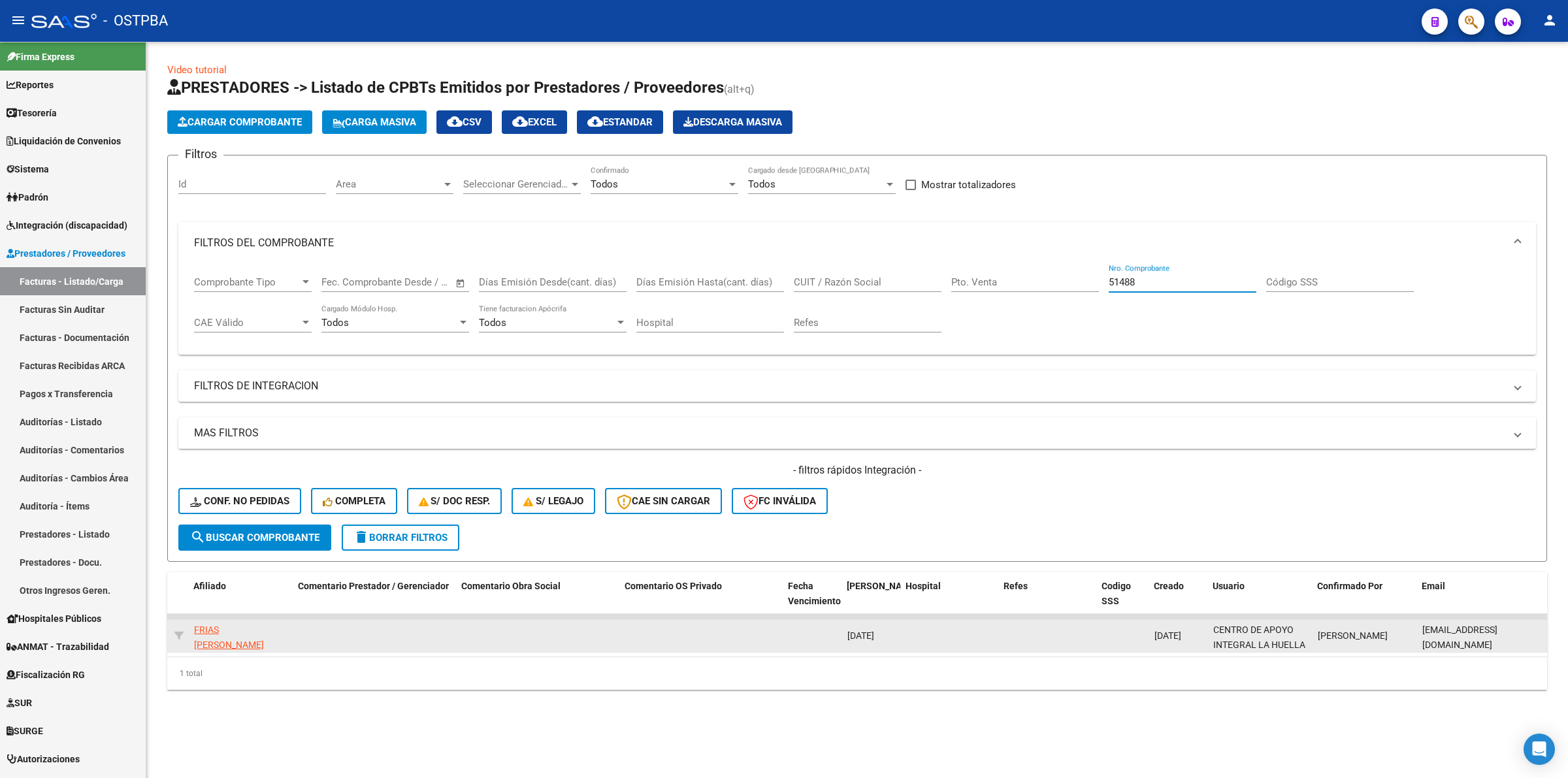
type input "51488"
drag, startPoint x: 1418, startPoint y: 631, endPoint x: 1525, endPoint y: 627, distance: 107.1
click at [1525, 628] on datatable-body-cell "soledadcd.lahuella@gmail.com" at bounding box center [1482, 636] width 131 height 32
drag, startPoint x: 1419, startPoint y: 631, endPoint x: 1529, endPoint y: 631, distance: 110.0
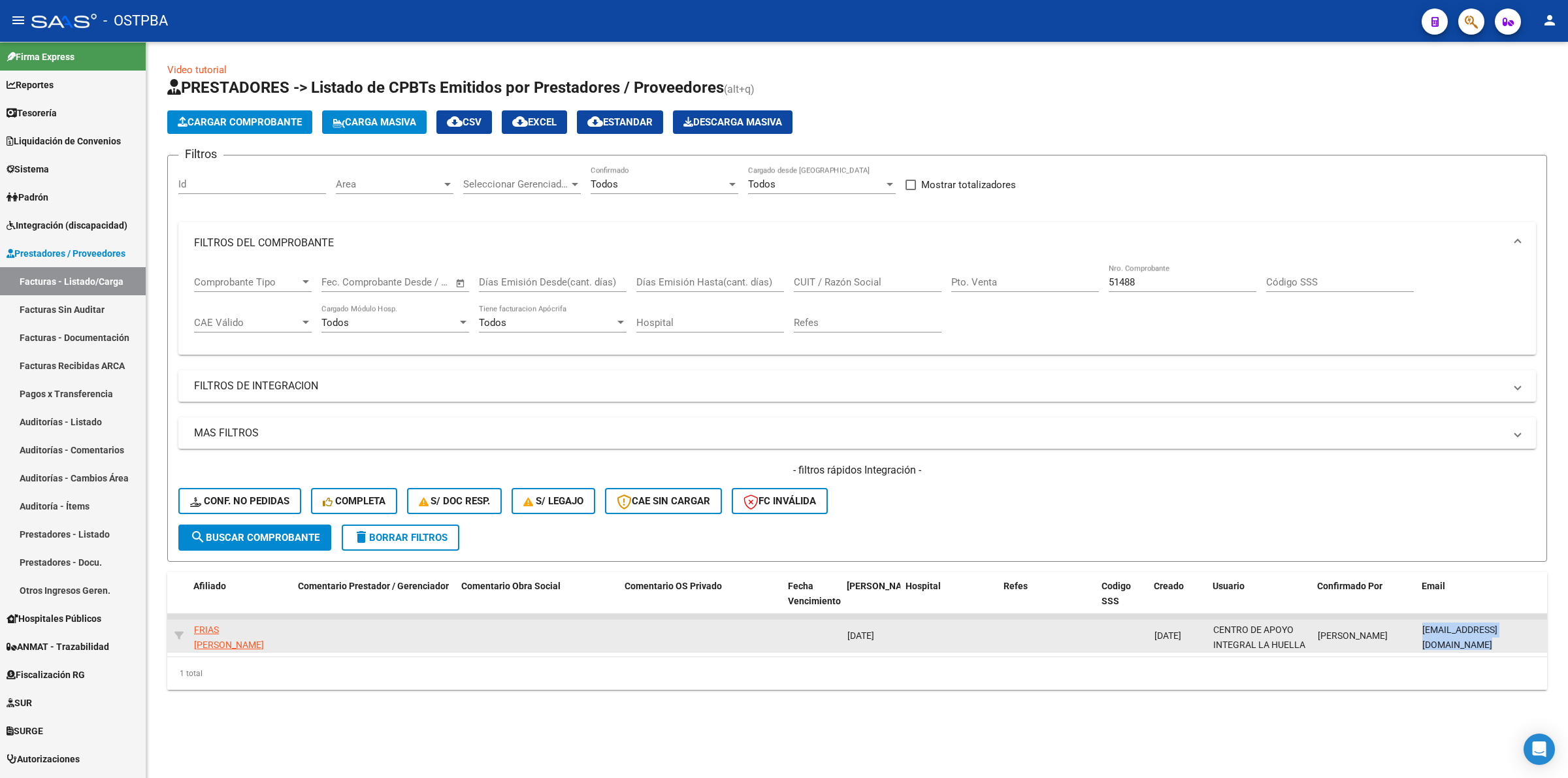
click at [1539, 631] on datatable-body-cell "soledadcd.lahuella@gmail.com" at bounding box center [1482, 636] width 131 height 32
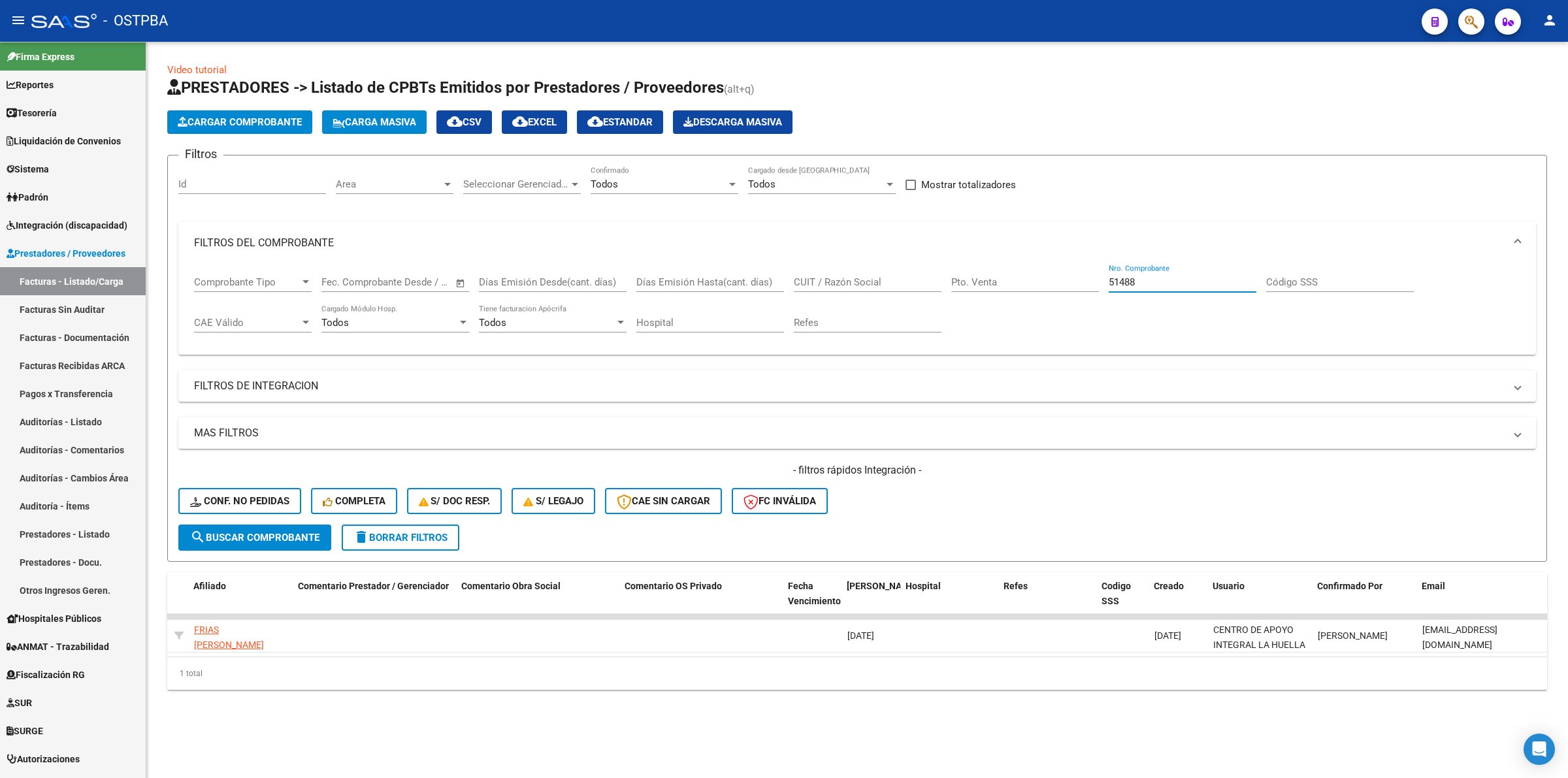
drag, startPoint x: 1160, startPoint y: 279, endPoint x: 968, endPoint y: 277, distance: 192.0
click at [968, 277] on div "Comprobante Tipo Comprobante Tipo Start date – End date Fec. Comprobante Desde …" at bounding box center [857, 304] width 1326 height 81
type input "574"
click at [292, 538] on span "search Buscar Comprobante" at bounding box center [254, 538] width 129 height 12
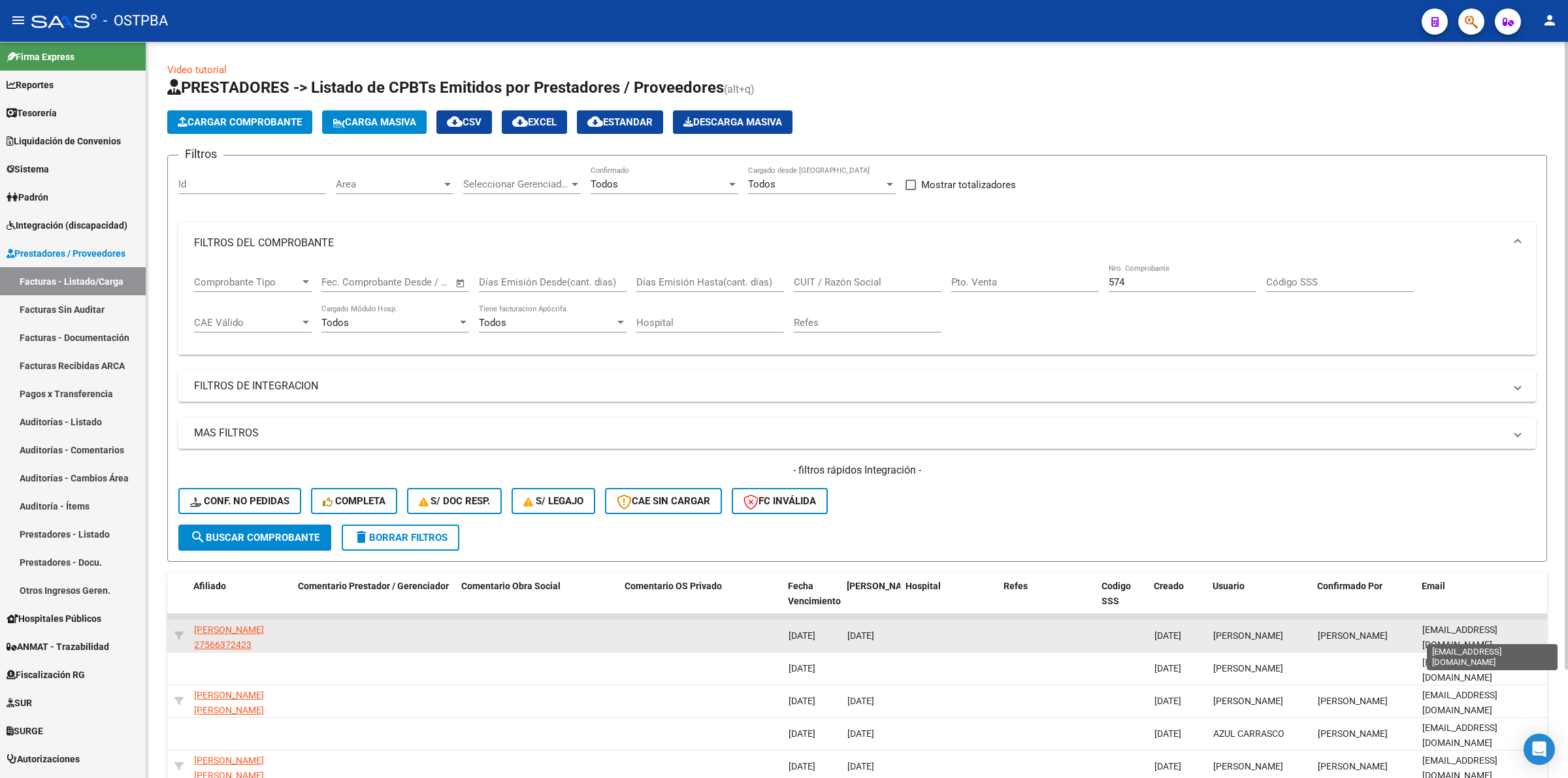
scroll to position [0, 51]
drag, startPoint x: 1418, startPoint y: 634, endPoint x: 1536, endPoint y: 626, distance: 118.3
click at [1536, 626] on datatable-body-cell "psicopedagogaludmilacandia@gmail.com" at bounding box center [1482, 636] width 131 height 32
drag, startPoint x: 1370, startPoint y: 634, endPoint x: 1395, endPoint y: 631, distance: 25.2
click at [1371, 634] on span "Fernando Torino" at bounding box center [1353, 636] width 70 height 11
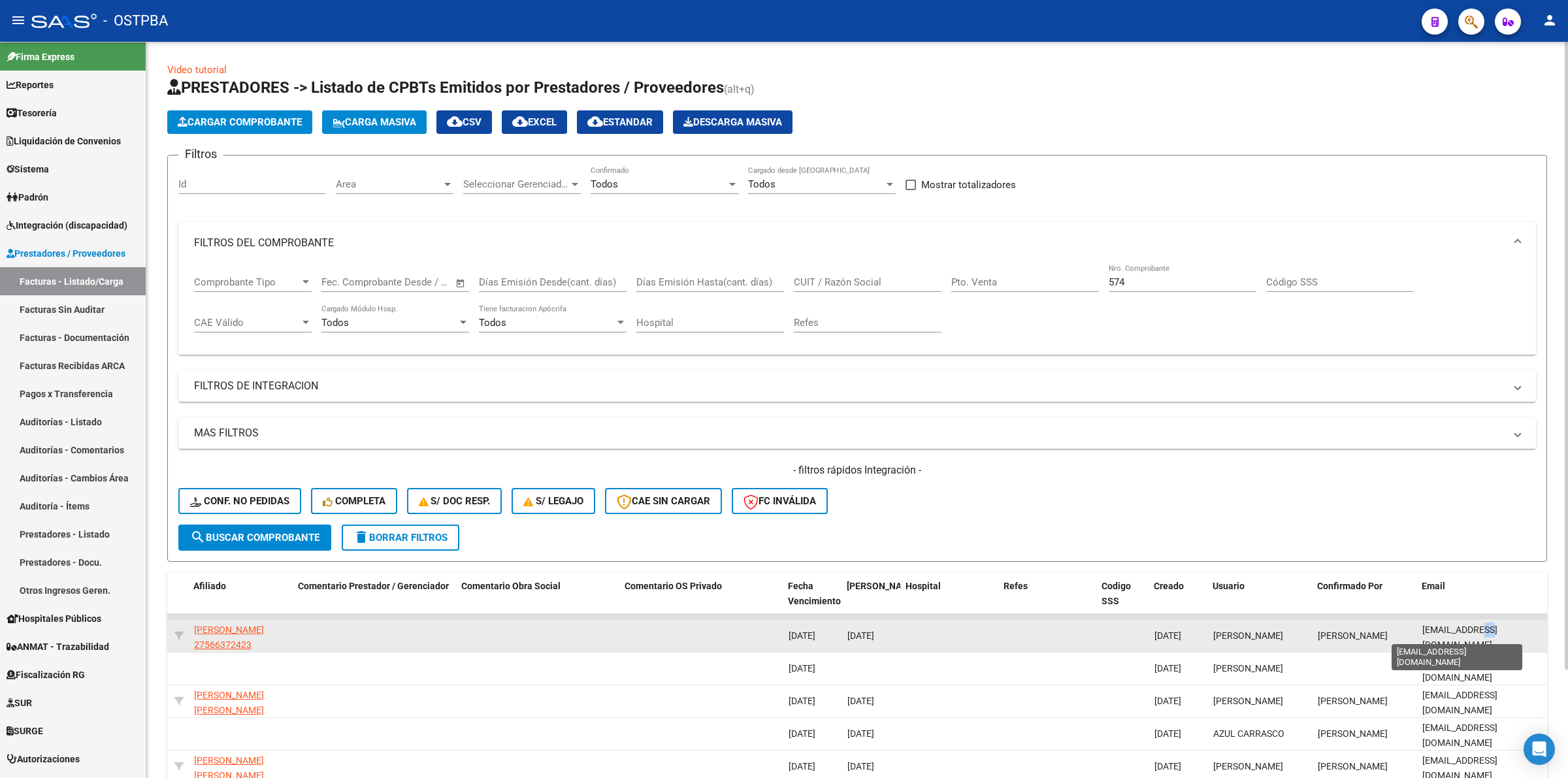
click at [1433, 634] on span "psicopedagogaludmilacandia@gmail.com" at bounding box center [1459, 637] width 75 height 26
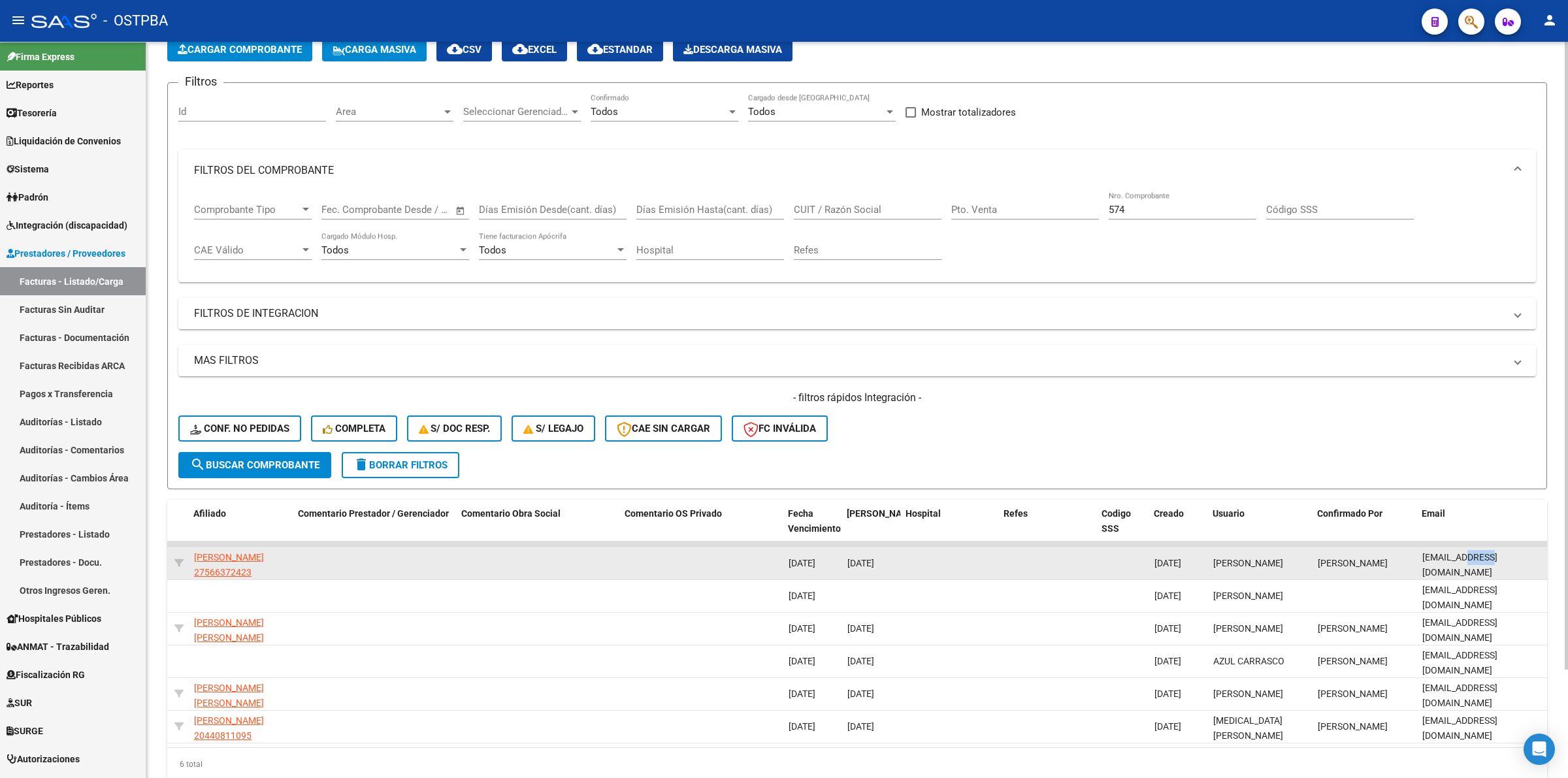
scroll to position [126, 0]
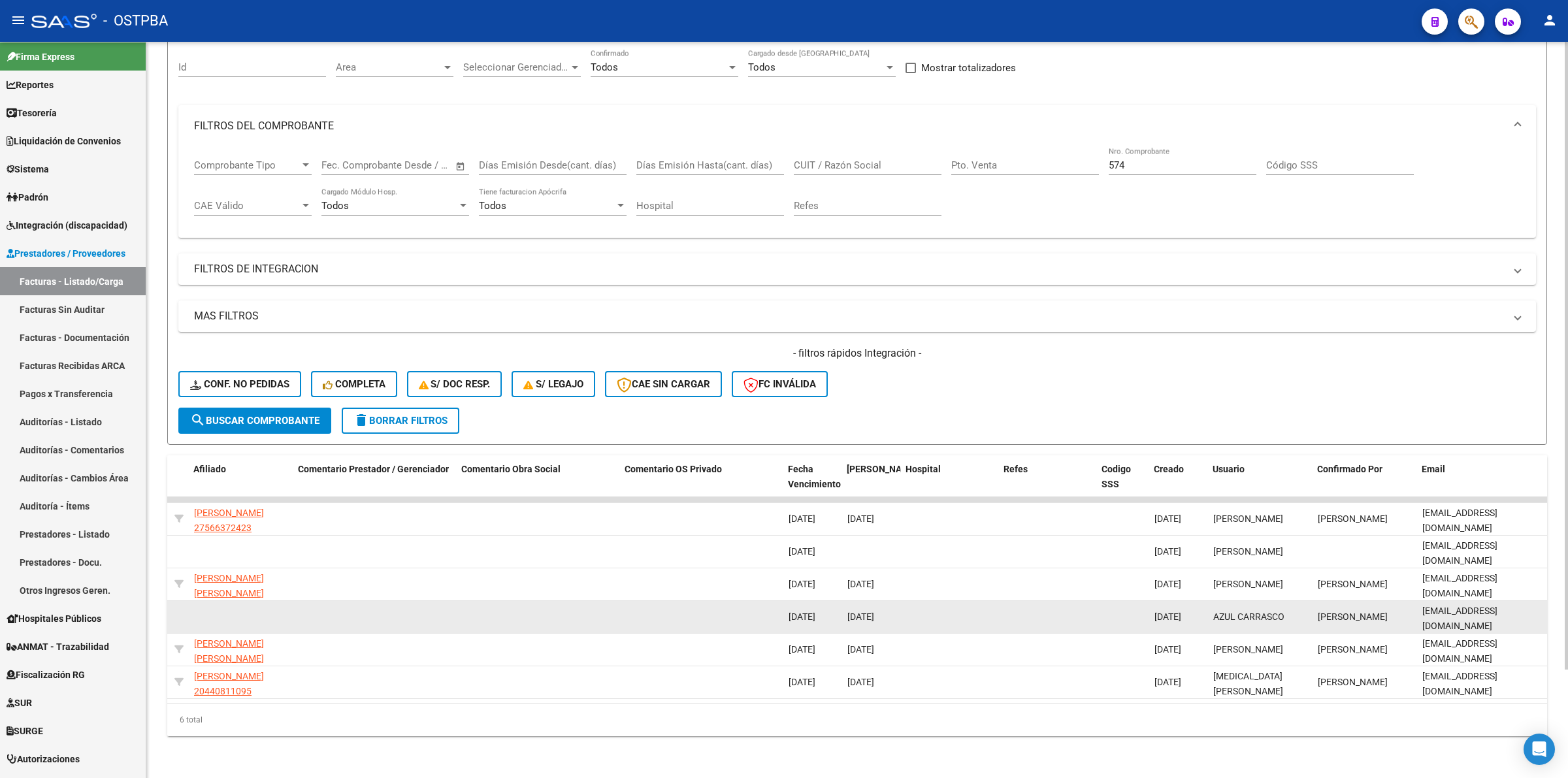
click at [955, 601] on datatable-body-cell at bounding box center [950, 617] width 98 height 32
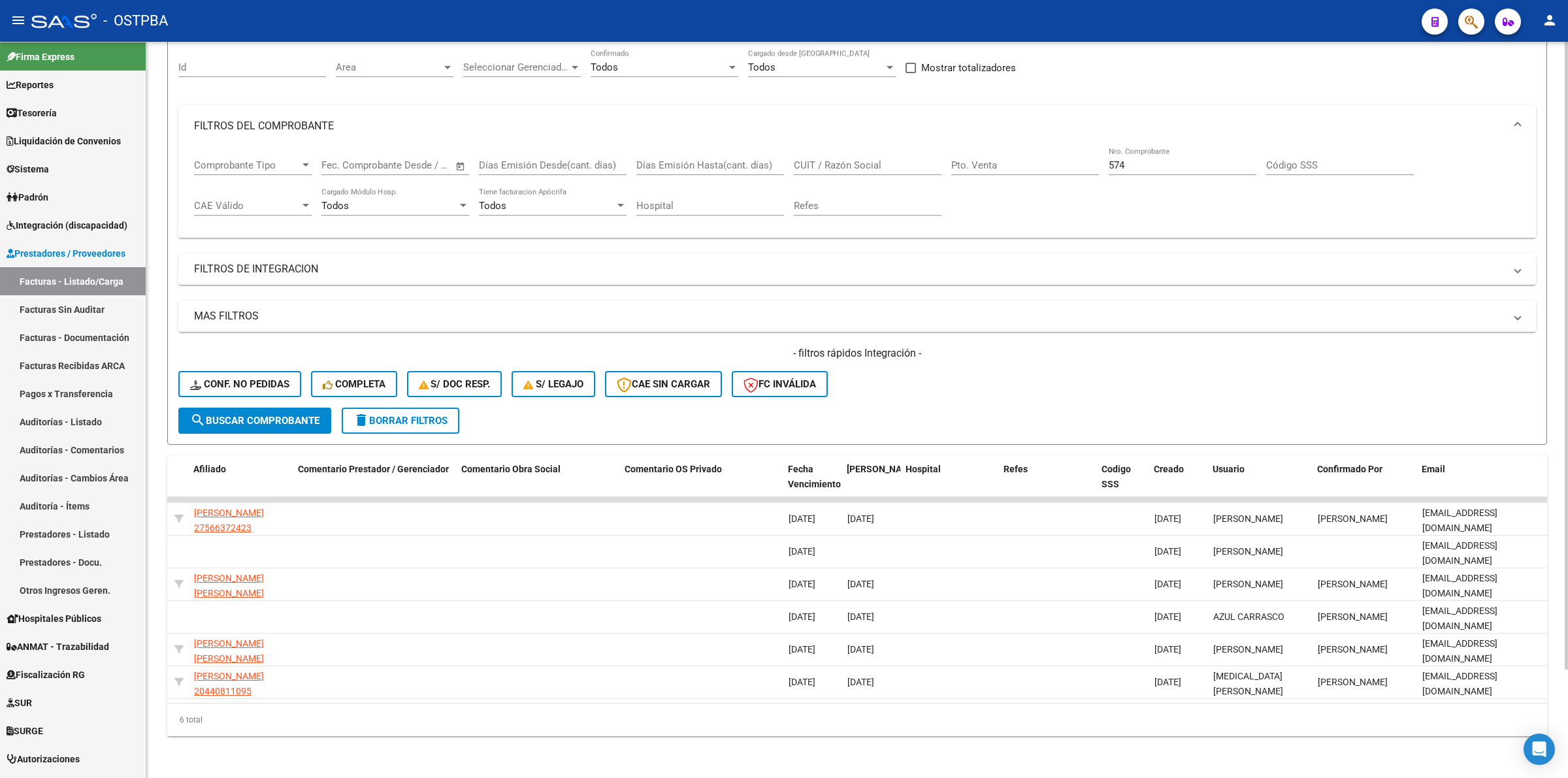
click at [225, 415] on span "search Buscar Comprobante" at bounding box center [254, 421] width 129 height 12
click at [422, 415] on span "delete Borrar Filtros" at bounding box center [400, 421] width 94 height 12
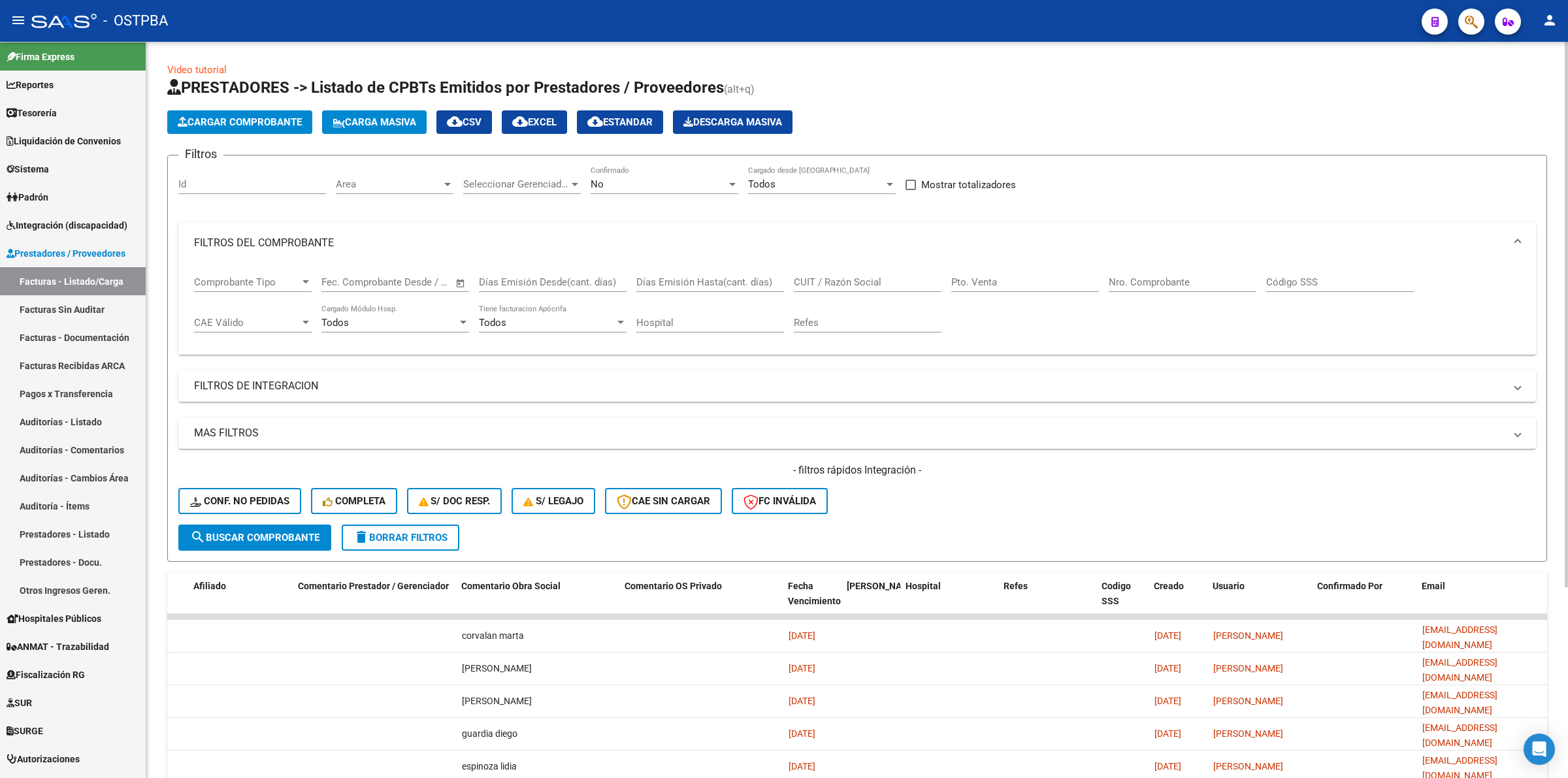
click at [1174, 276] on input "Nro. Comprobante" at bounding box center [1182, 282] width 147 height 12
type input "574"
click at [292, 538] on span "search Buscar Comprobante" at bounding box center [254, 538] width 129 height 12
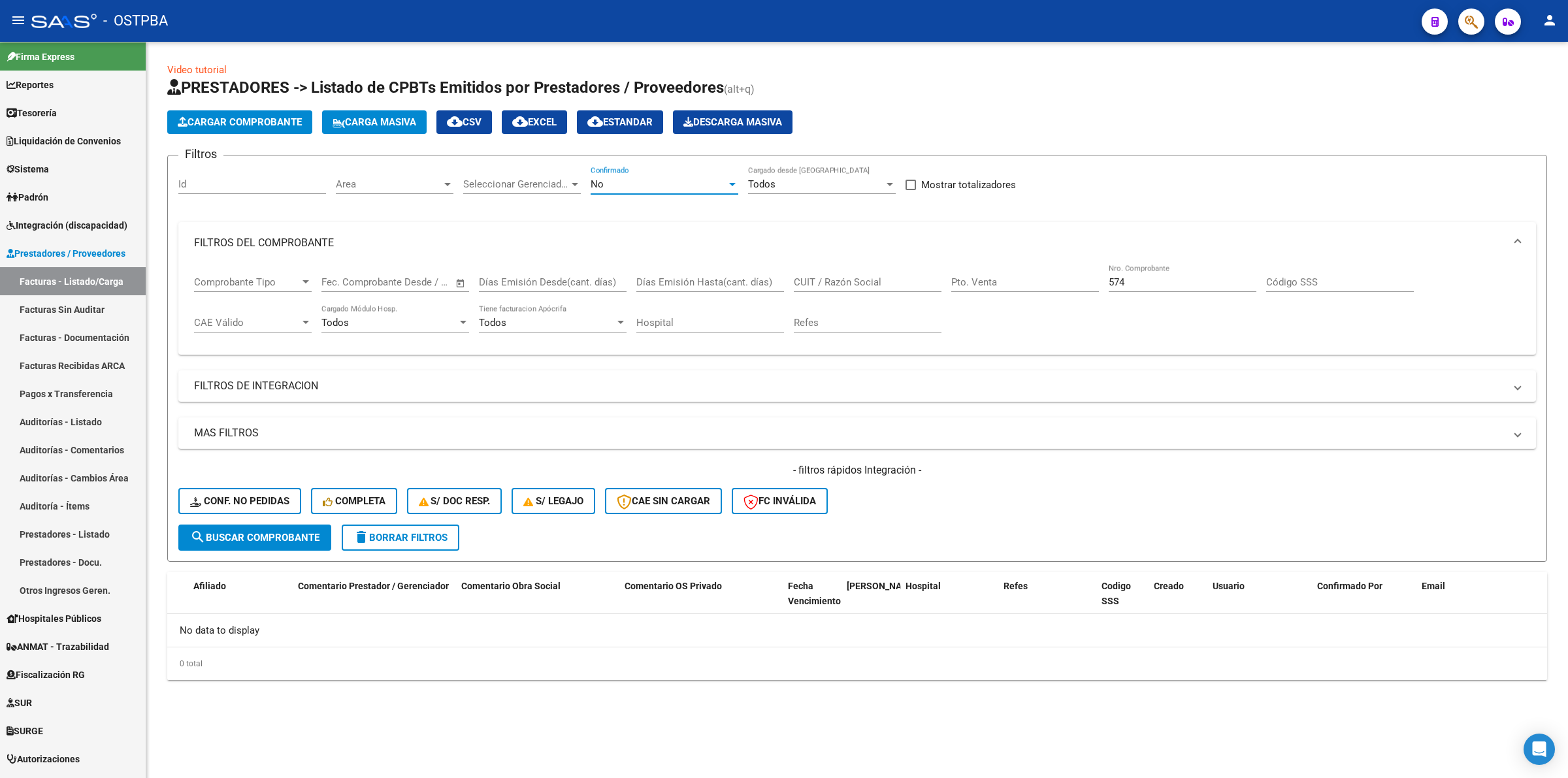
click at [627, 178] on div "No" at bounding box center [658, 184] width 136 height 12
click at [621, 116] on span "Todos" at bounding box center [664, 124] width 147 height 29
click at [285, 536] on span "search Buscar Comprobante" at bounding box center [254, 538] width 129 height 12
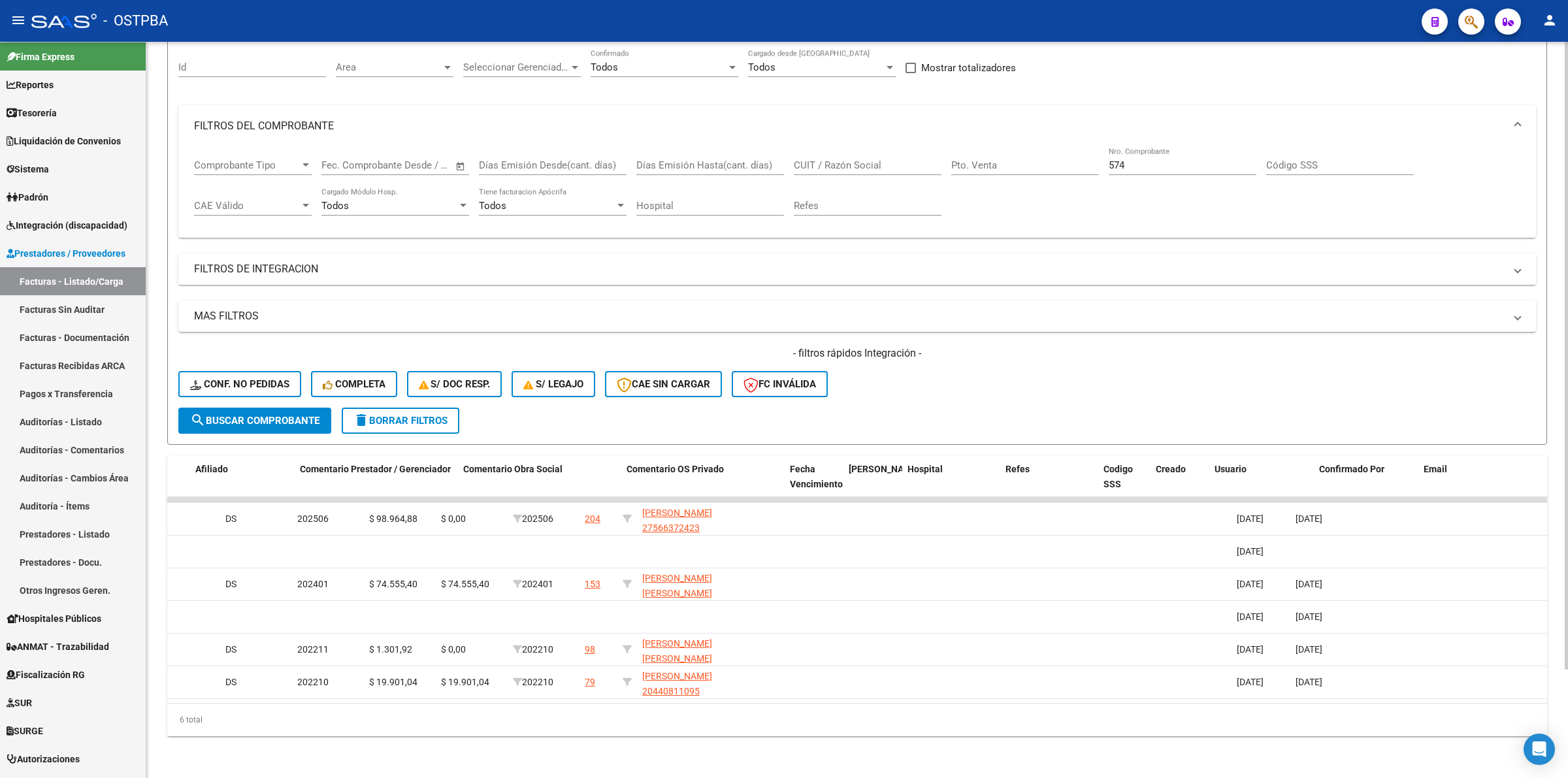
scroll to position [0, 1988]
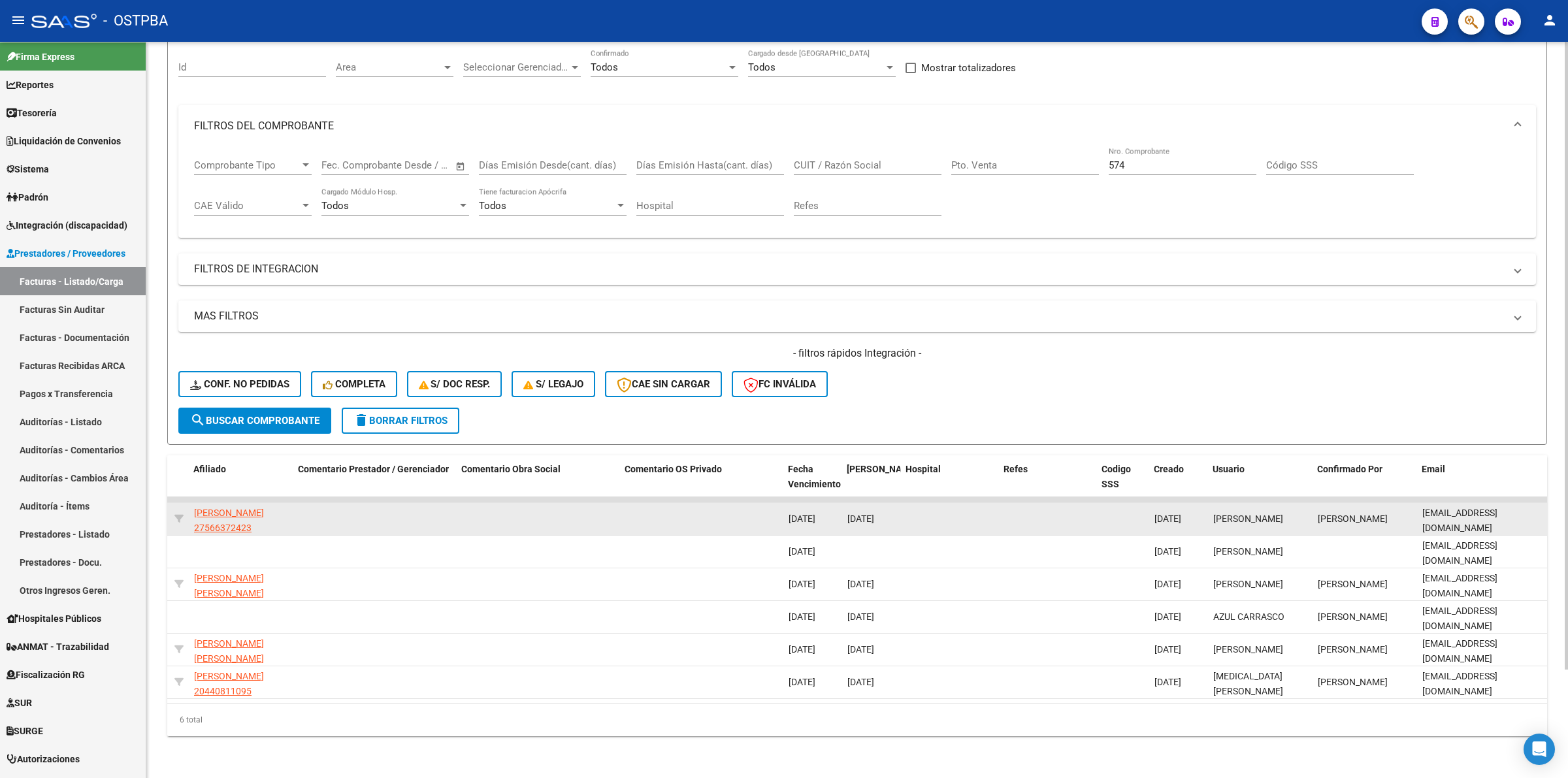
drag, startPoint x: 1415, startPoint y: 507, endPoint x: 1542, endPoint y: 501, distance: 127.1
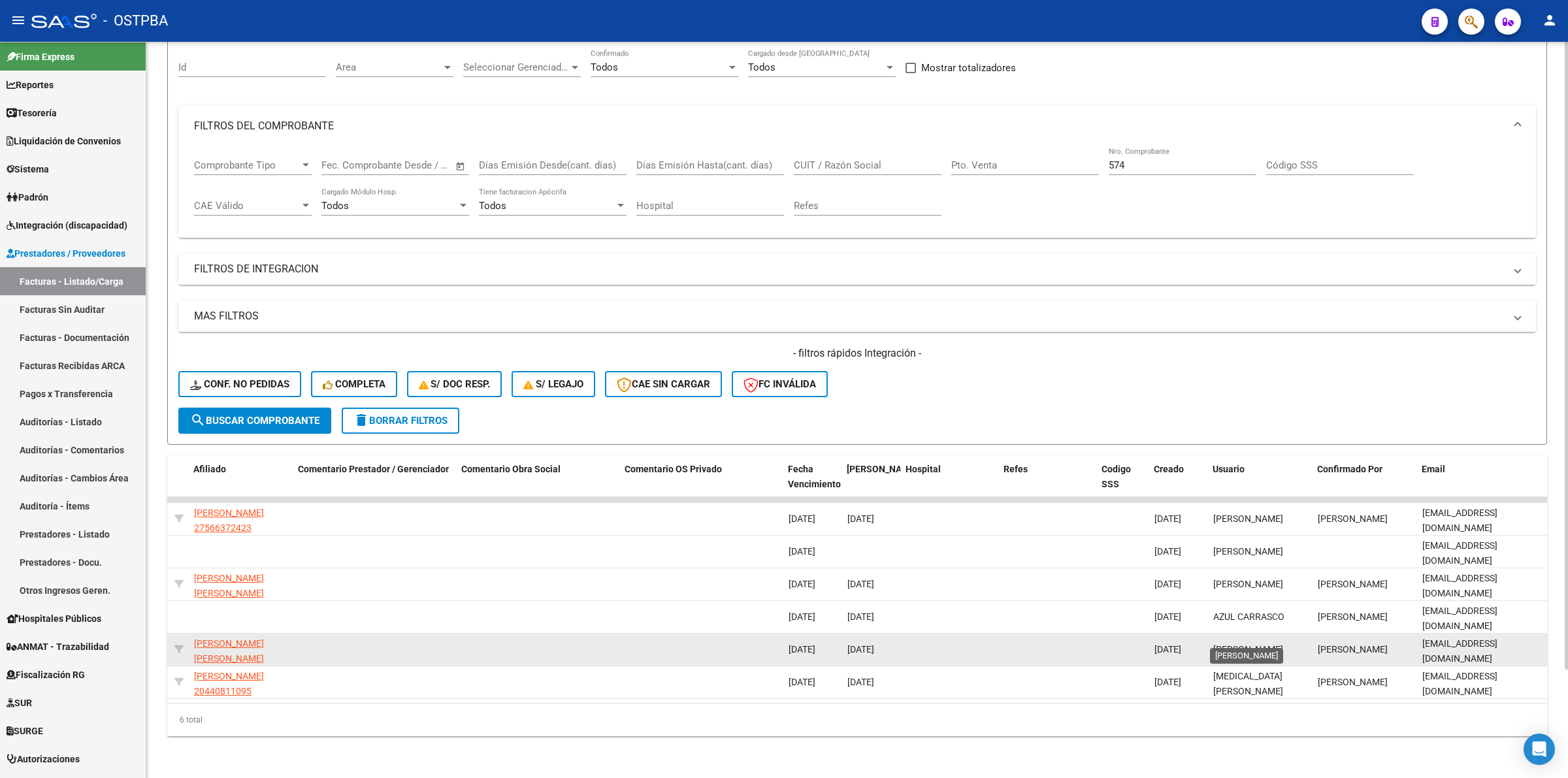
click at [1269, 634] on datatable-body-cell "Lilia Menendez" at bounding box center [1260, 649] width 104 height 32
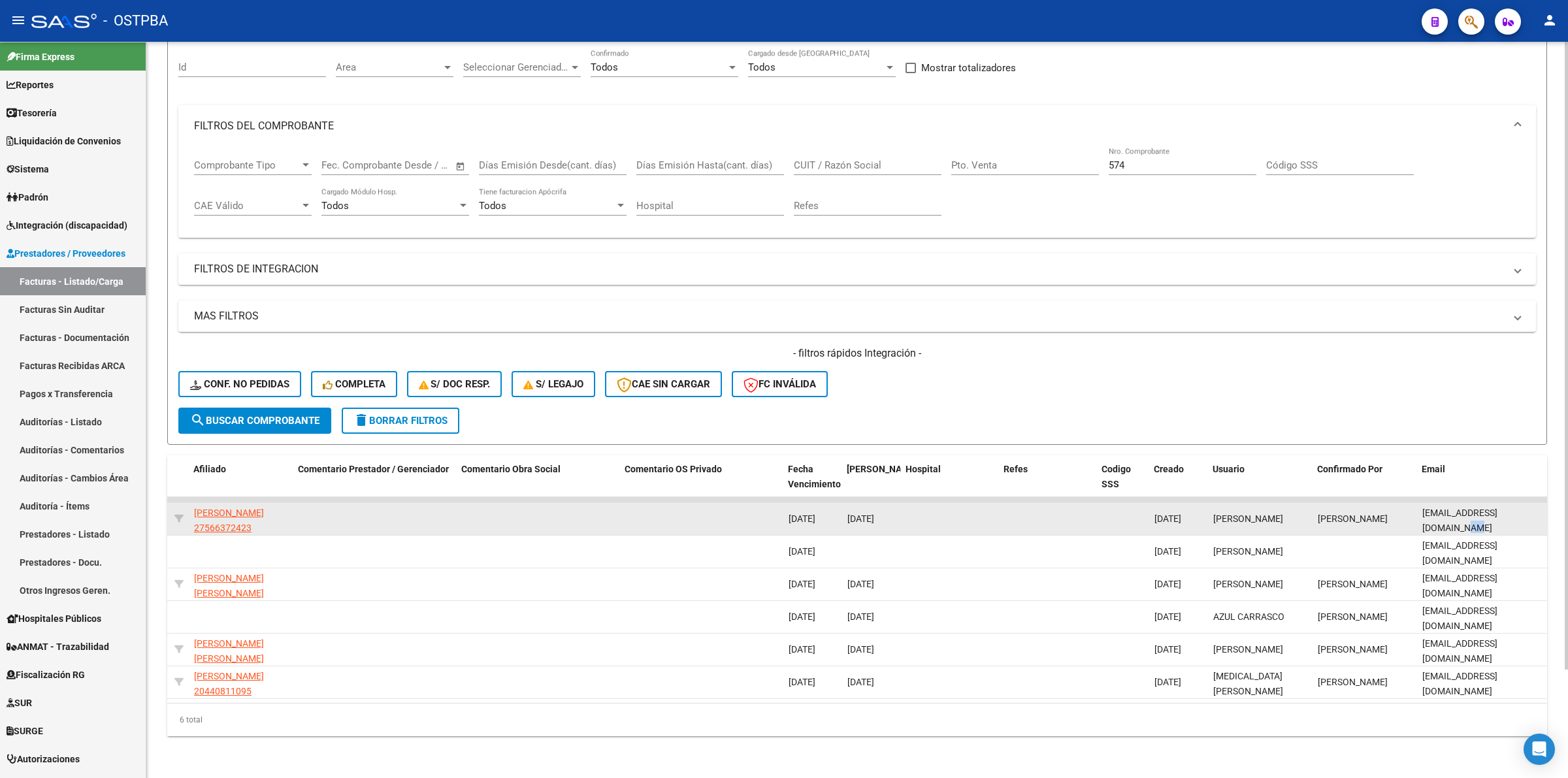
scroll to position [0, 14]
drag, startPoint x: 1542, startPoint y: 504, endPoint x: 1450, endPoint y: 508, distance: 92.1
click at [1450, 508] on datatable-body-cell "psicopedagogaludmilacandia@gmail.com" at bounding box center [1482, 519] width 131 height 32
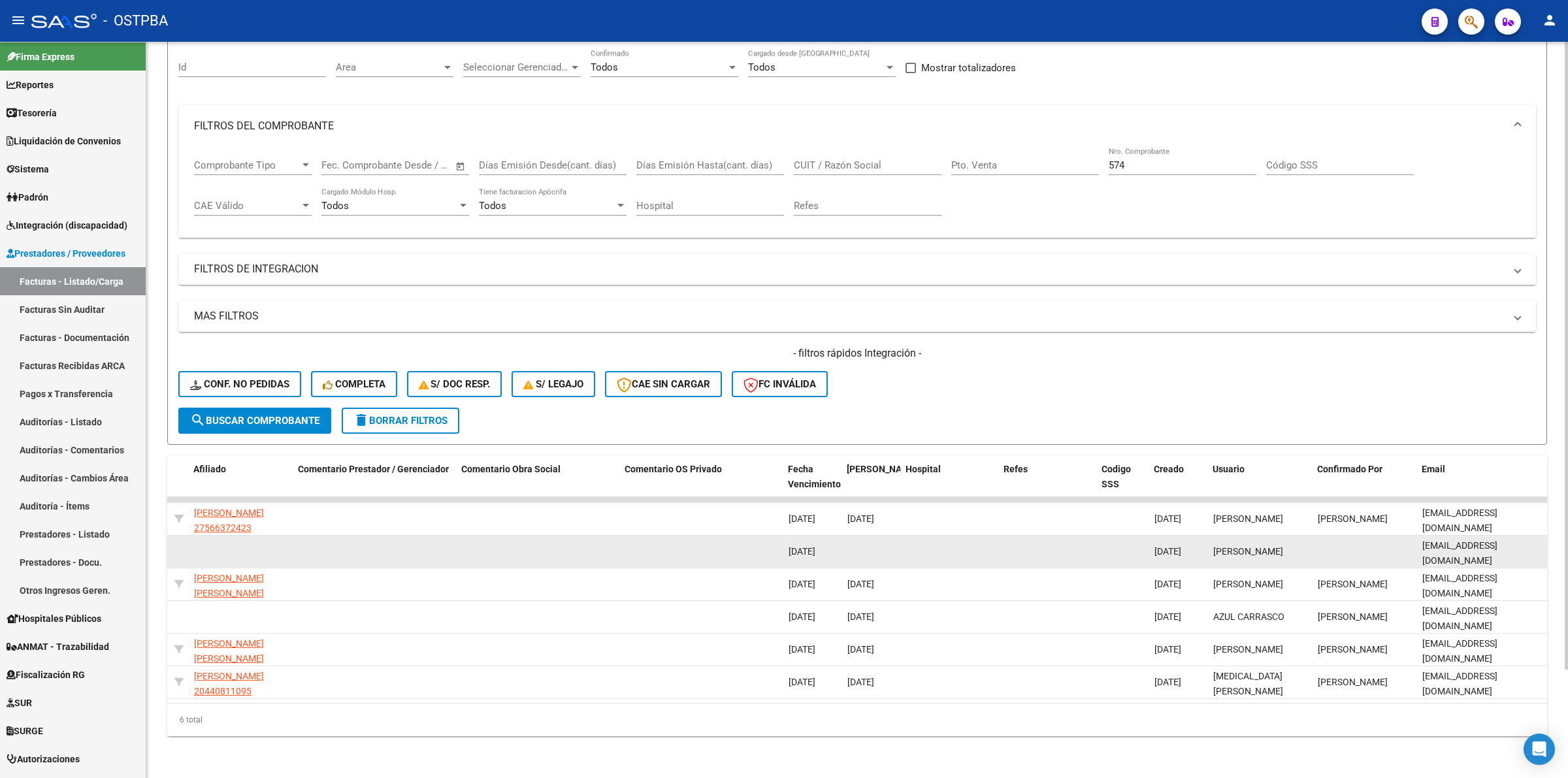
click at [1499, 535] on datatable-body-cell "barbusoyyo@hotmail.com" at bounding box center [1482, 551] width 131 height 32
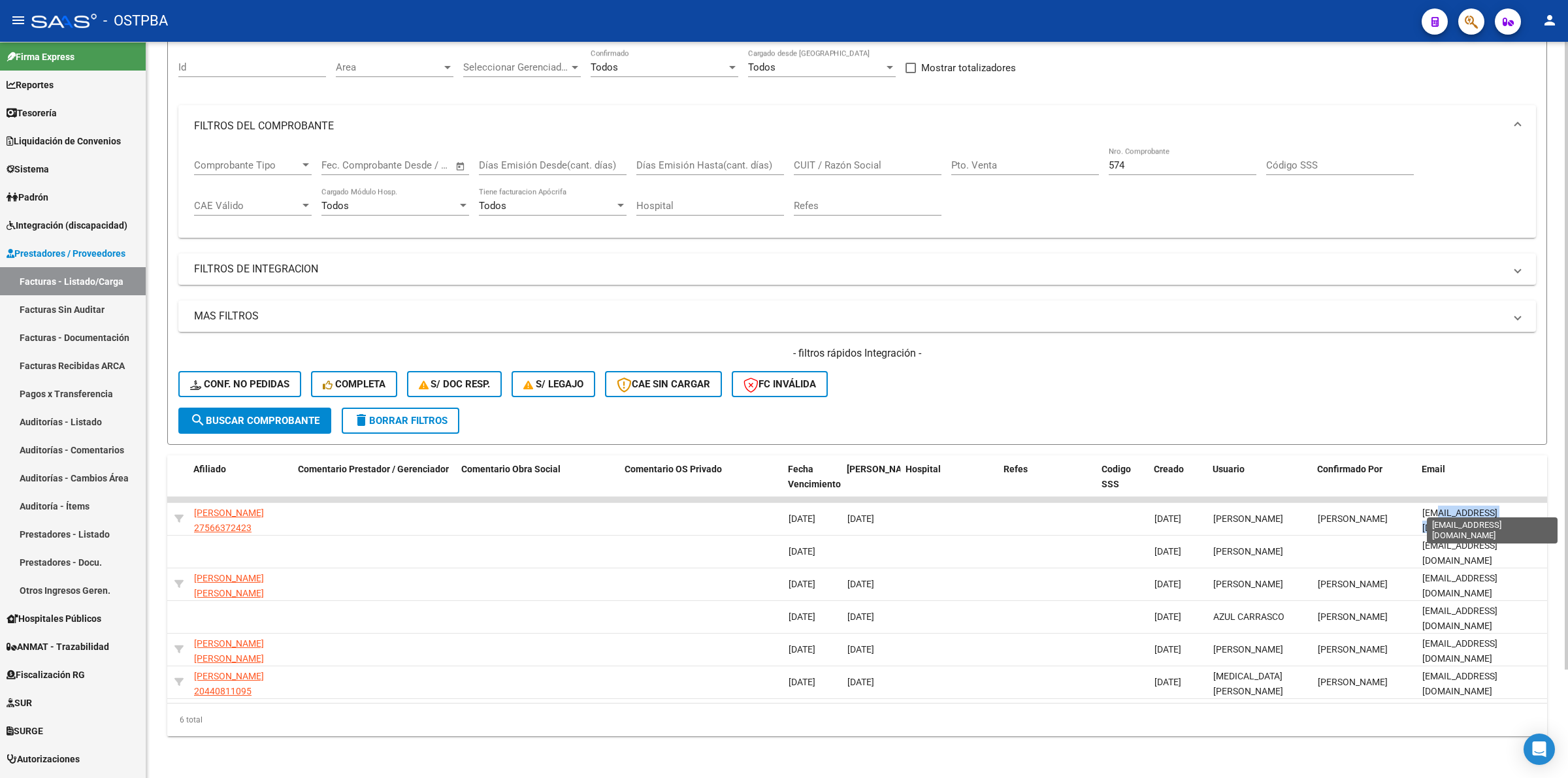
scroll to position [0, 51]
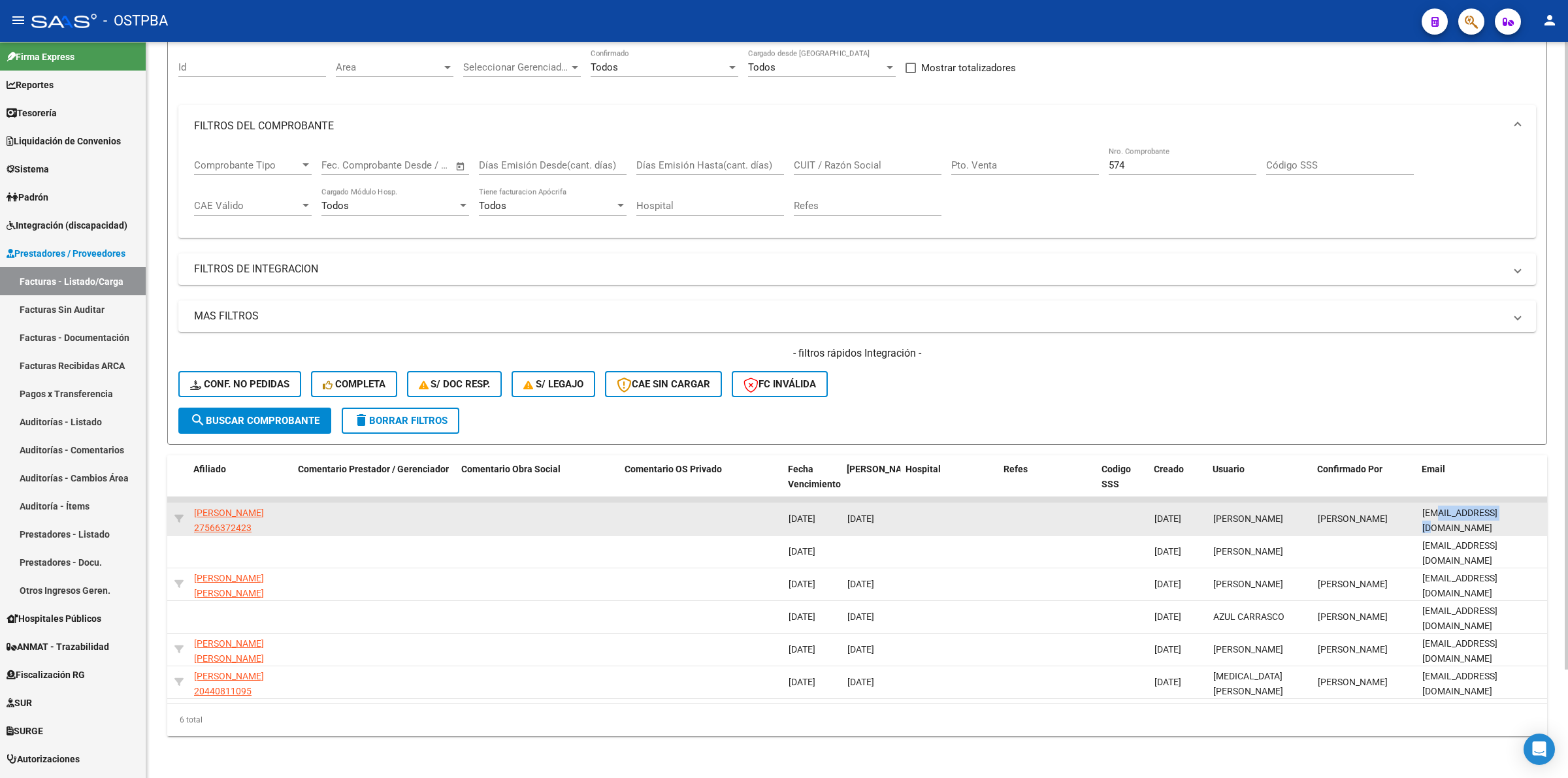
drag, startPoint x: 1421, startPoint y: 507, endPoint x: 1543, endPoint y: 498, distance: 122.3
click at [1543, 503] on datatable-body-cell "psicopedagogaludmilacandia@gmail.com" at bounding box center [1482, 519] width 131 height 32
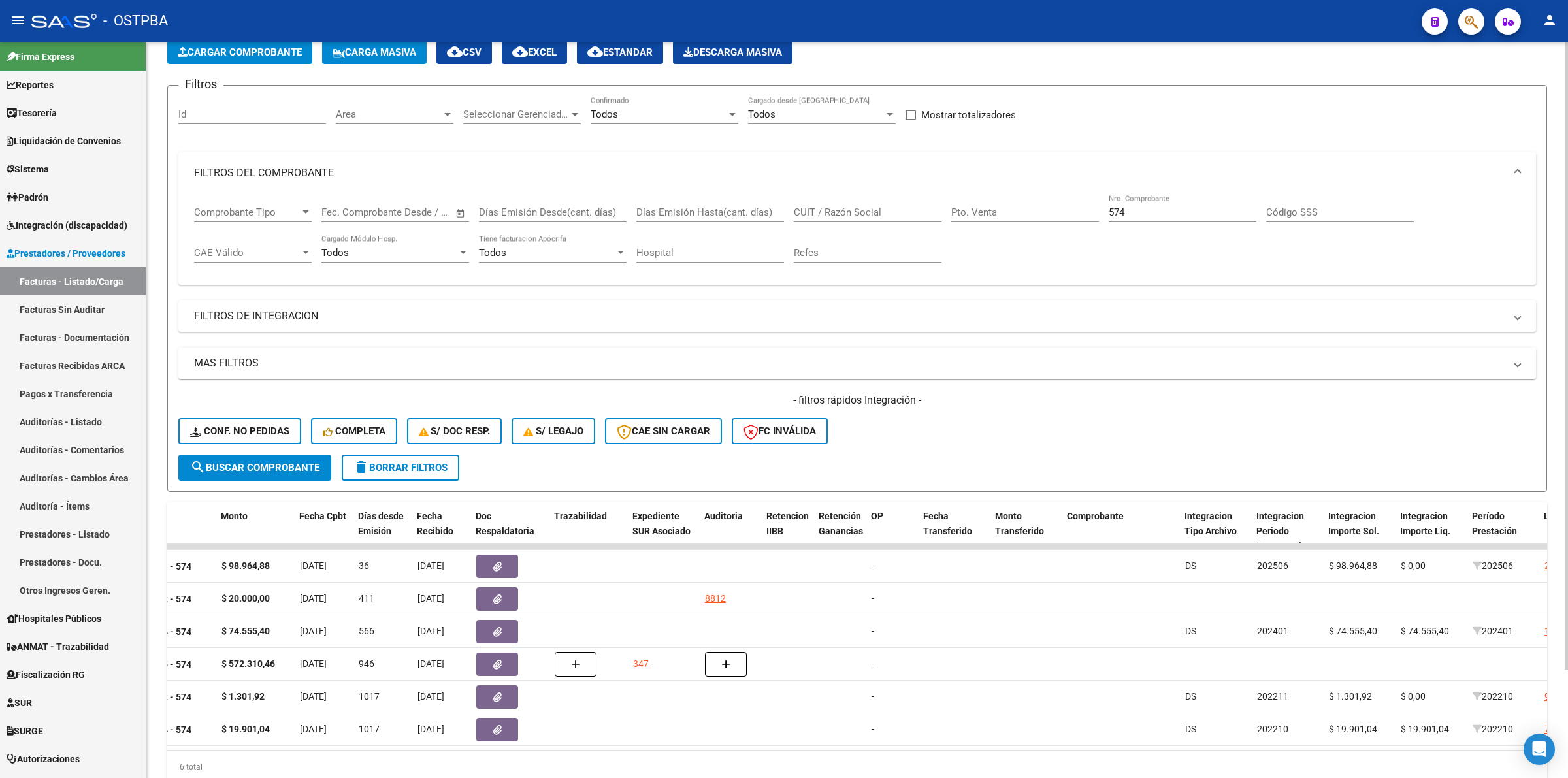
scroll to position [0, 0]
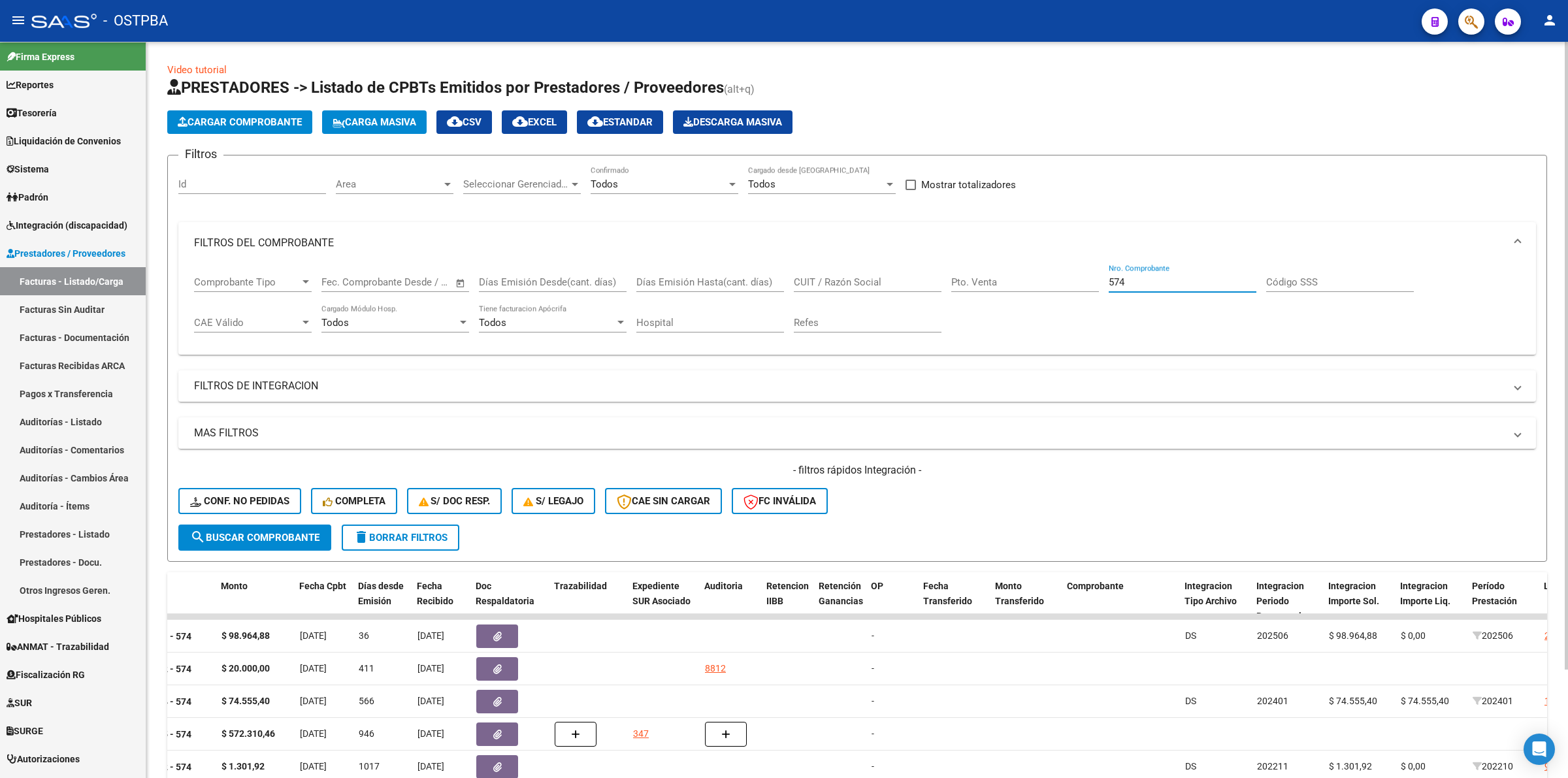
drag, startPoint x: 1181, startPoint y: 276, endPoint x: 961, endPoint y: 281, distance: 220.1
click at [961, 281] on div "Comprobante Tipo Comprobante Tipo Start date – End date Fec. Comprobante Desde …" at bounding box center [857, 304] width 1326 height 81
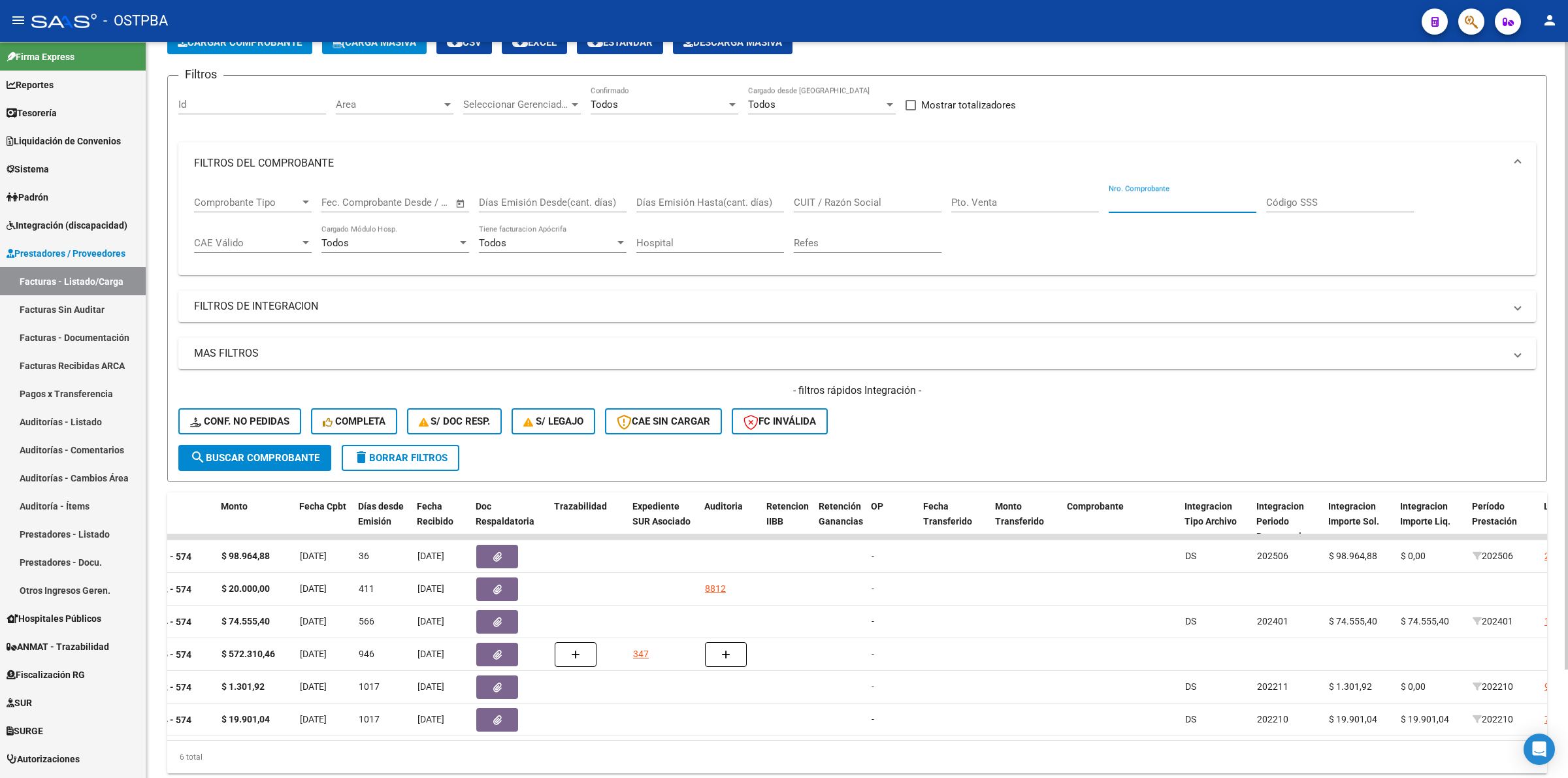
scroll to position [126, 0]
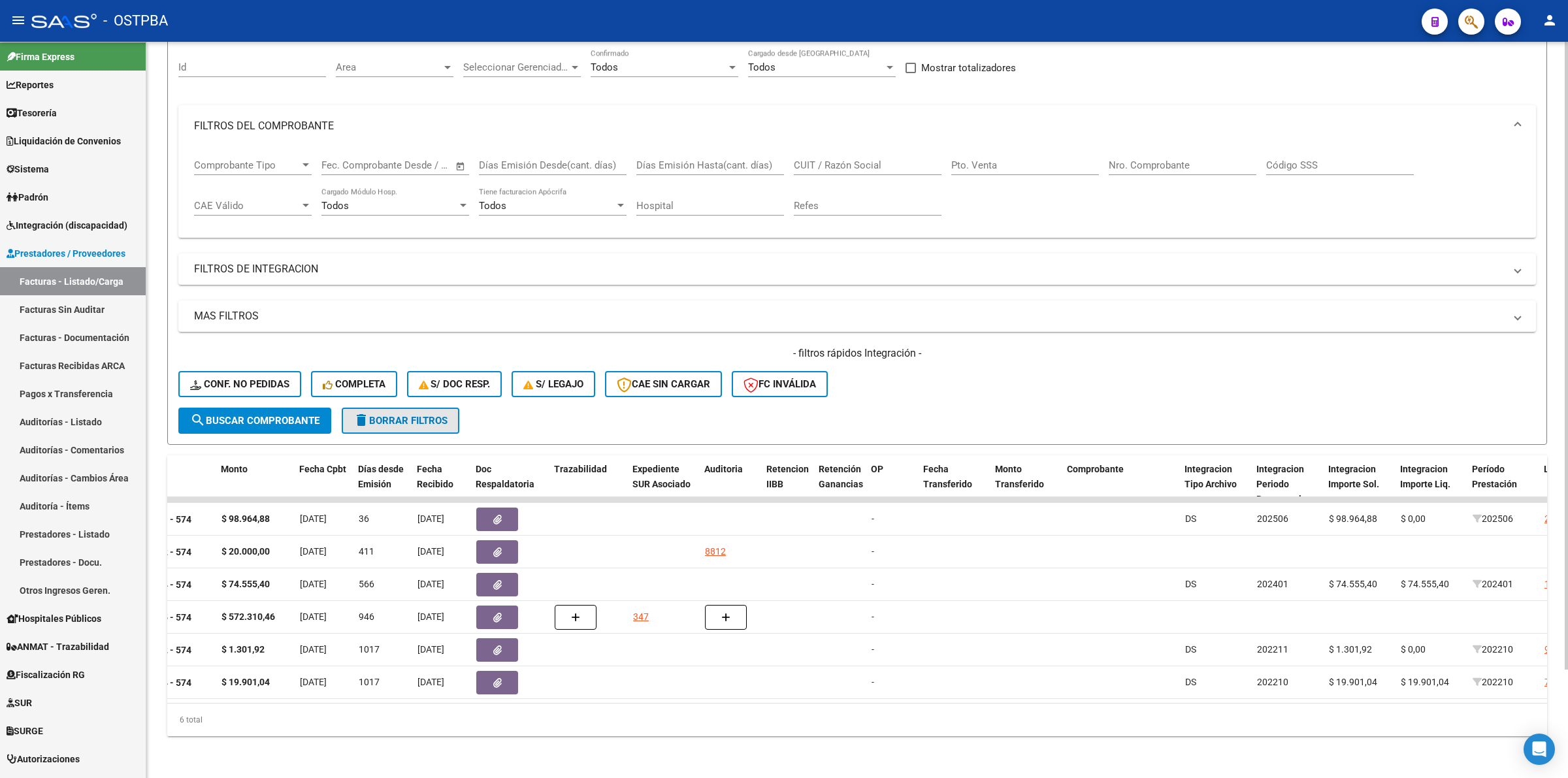
click at [369, 415] on span "delete Borrar Filtros" at bounding box center [400, 421] width 94 height 12
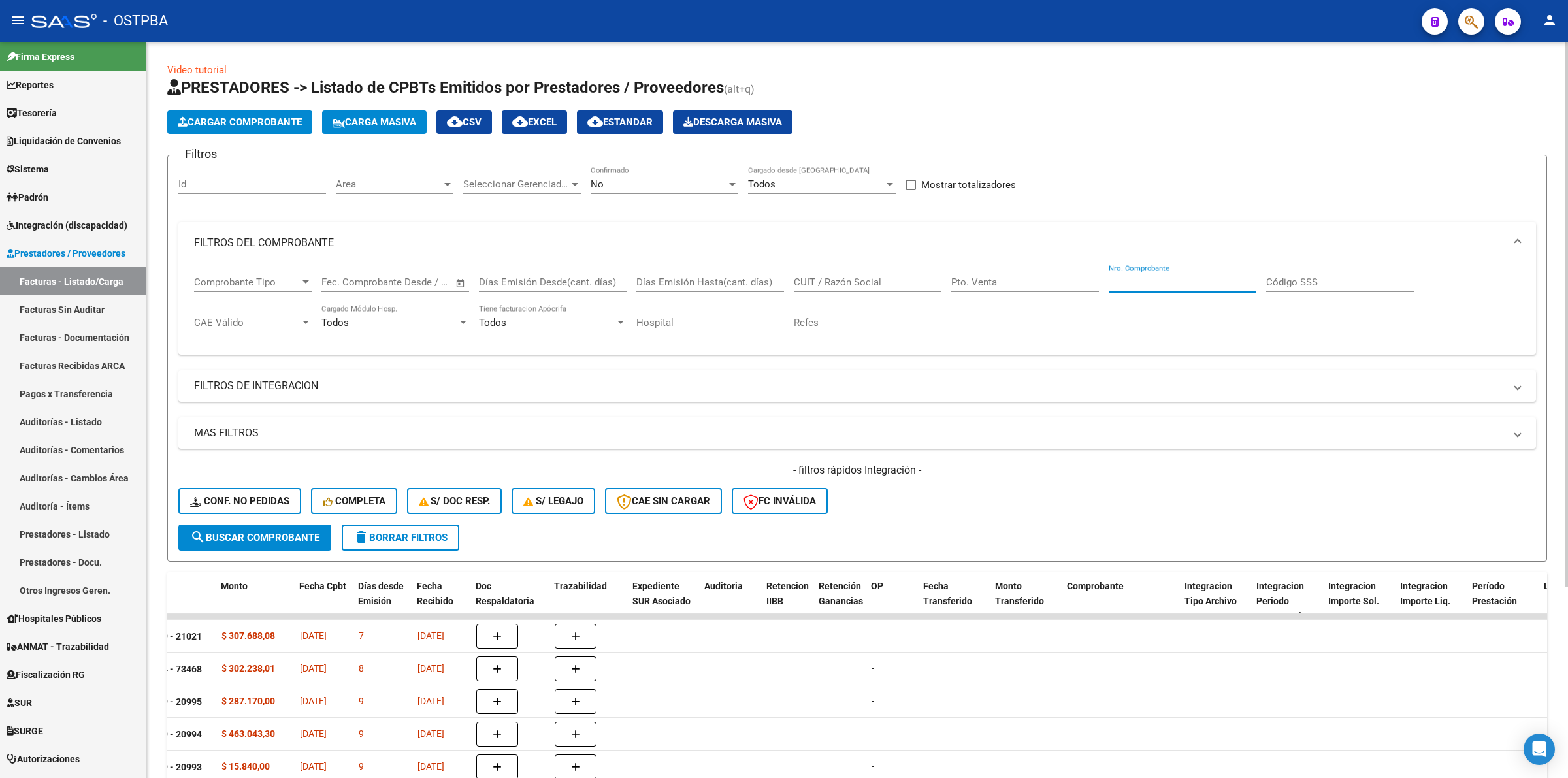
click at [1136, 276] on input "Nro. Comprobante" at bounding box center [1182, 282] width 147 height 12
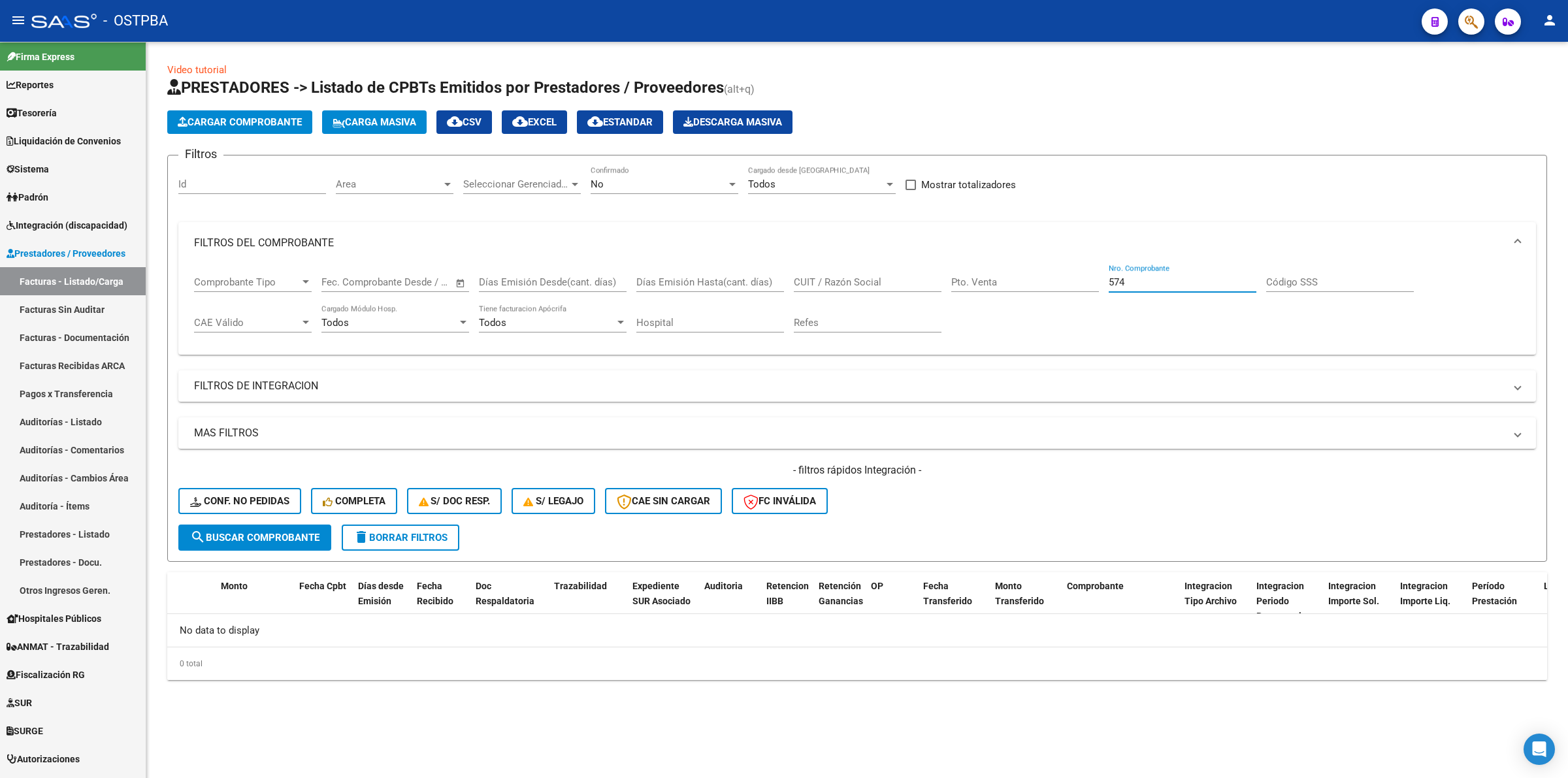
type input "574"
click at [667, 185] on div "No" at bounding box center [658, 184] width 136 height 12
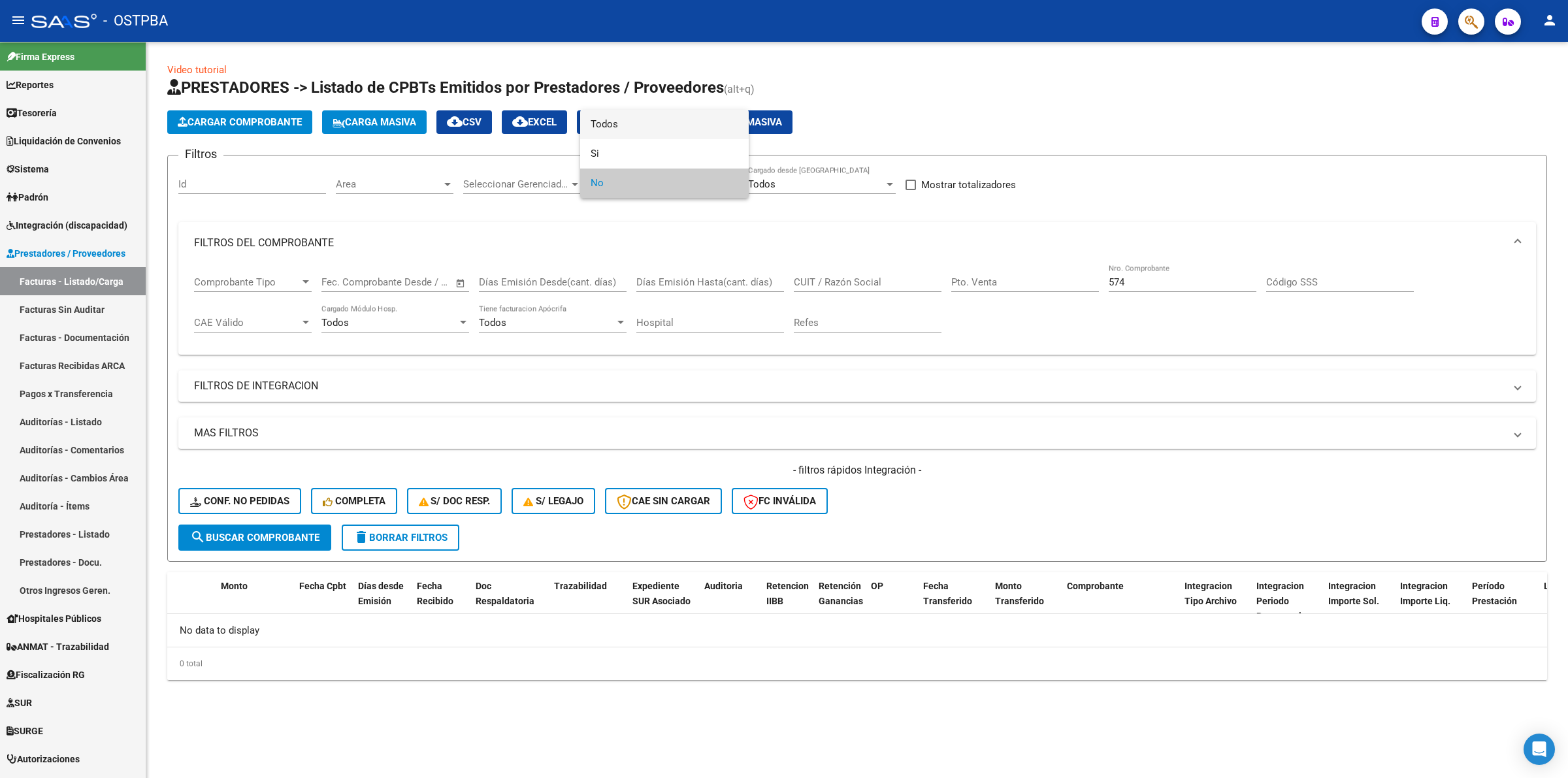
click at [656, 128] on span "Todos" at bounding box center [664, 124] width 147 height 29
click at [274, 549] on form "Filtros Id Area Area Seleccionar Gerenciador Seleccionar Gerenciador Todos Conf…" at bounding box center [857, 358] width 1380 height 407
click at [278, 535] on span "search Buscar Comprobante" at bounding box center [254, 538] width 129 height 12
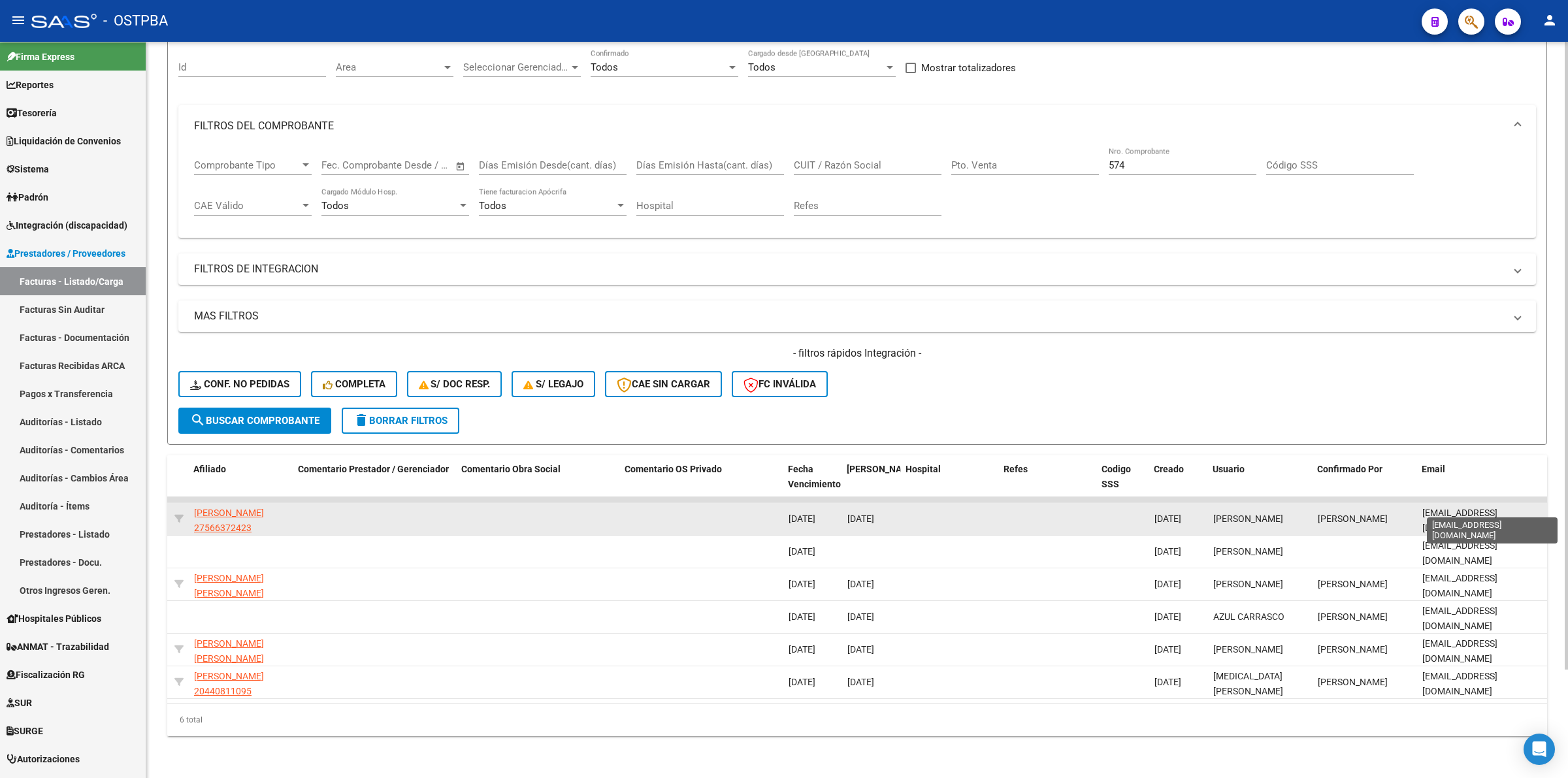
scroll to position [0, 51]
drag, startPoint x: 1421, startPoint y: 507, endPoint x: 1545, endPoint y: 501, distance: 124.1
click at [1545, 503] on datatable-body-cell "psicopedagogaludmilacandia@gmail.com" at bounding box center [1482, 519] width 131 height 32
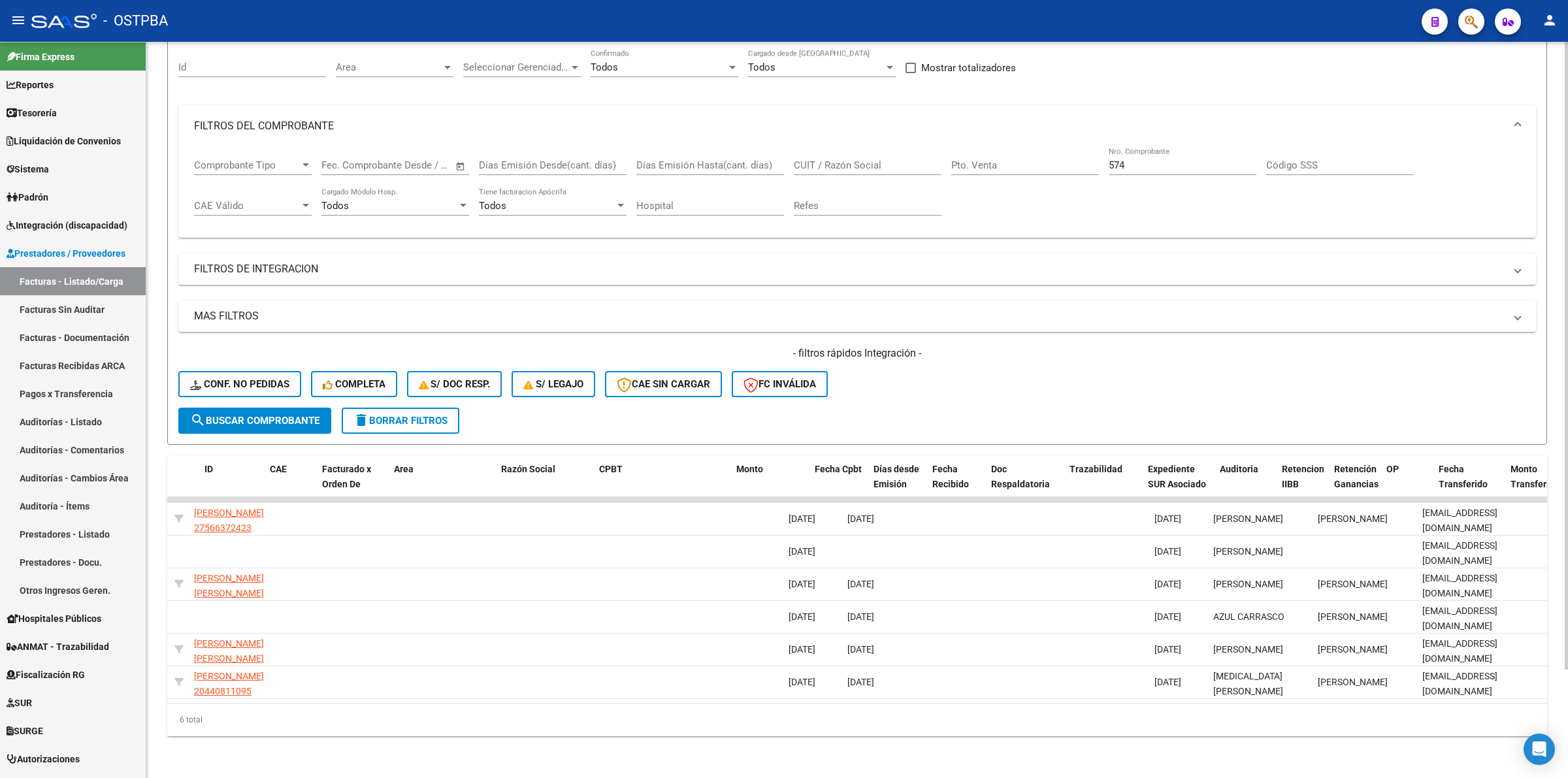
scroll to position [0, 0]
